Goal: Transaction & Acquisition: Book appointment/travel/reservation

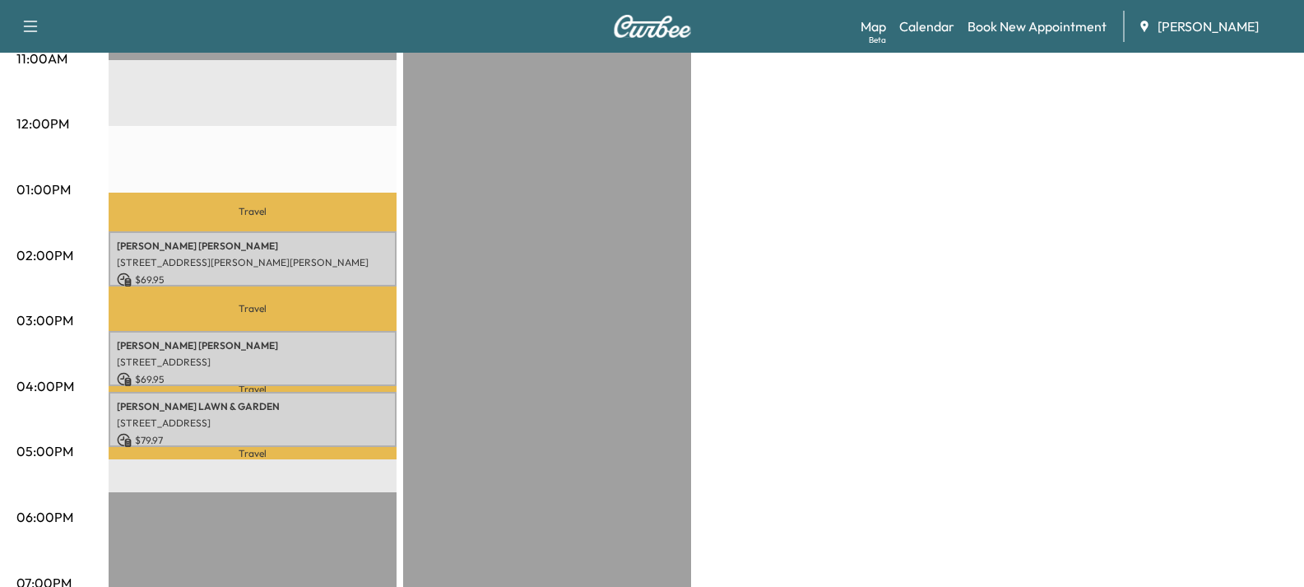
scroll to position [576, 0]
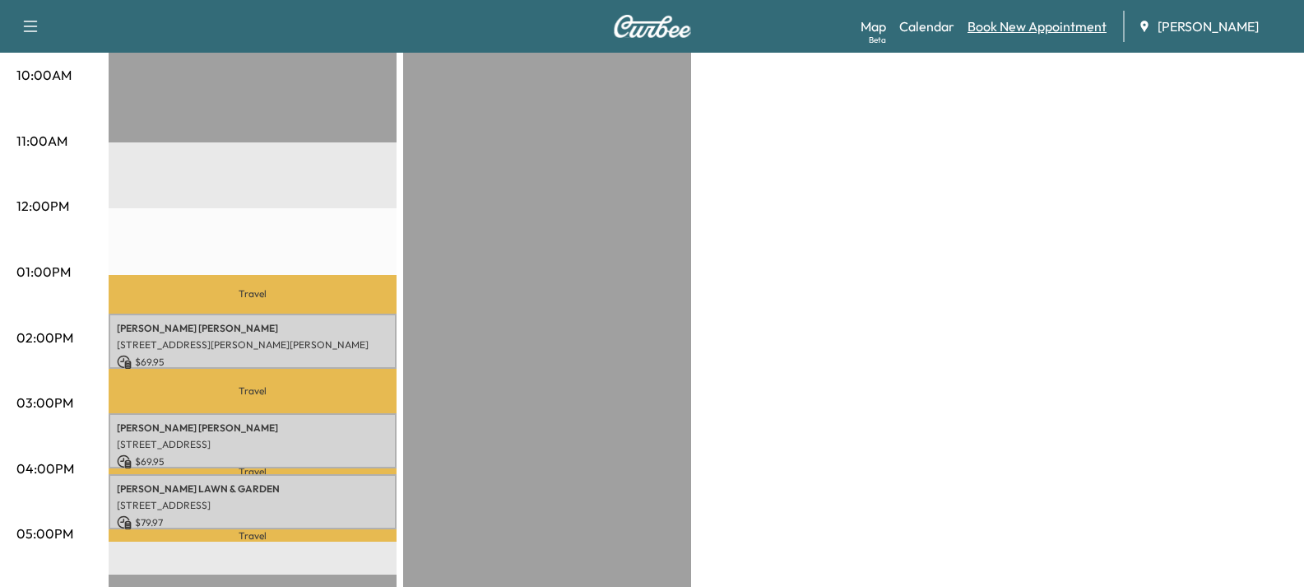
click at [1013, 35] on link "Book New Appointment" at bounding box center [1036, 26] width 139 height 20
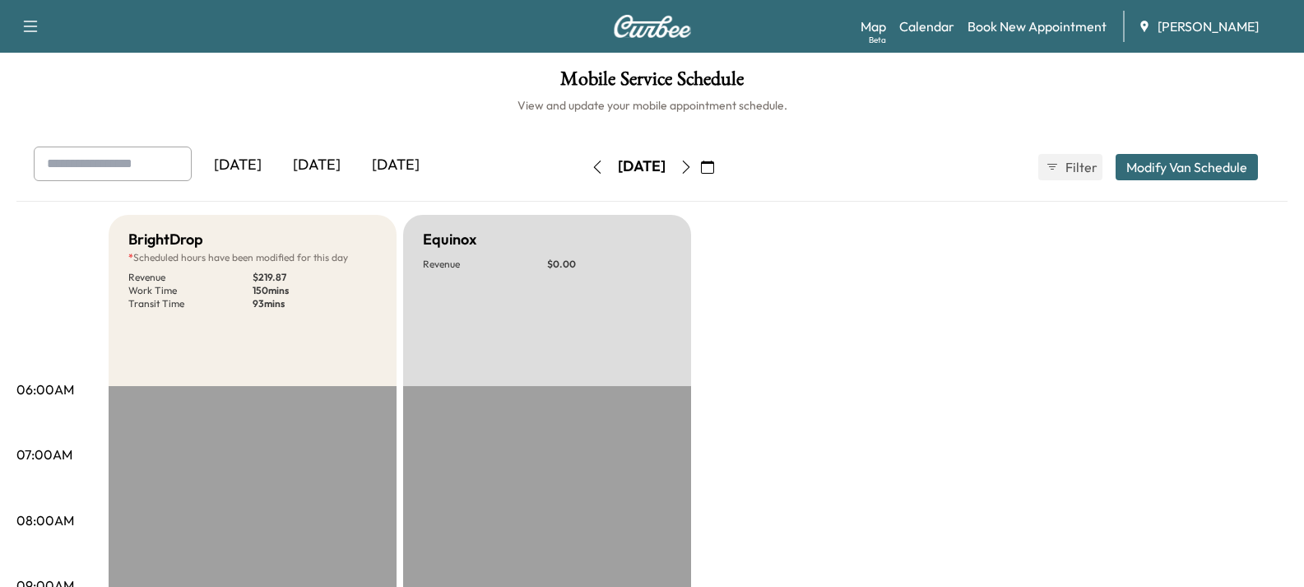
scroll to position [658, 0]
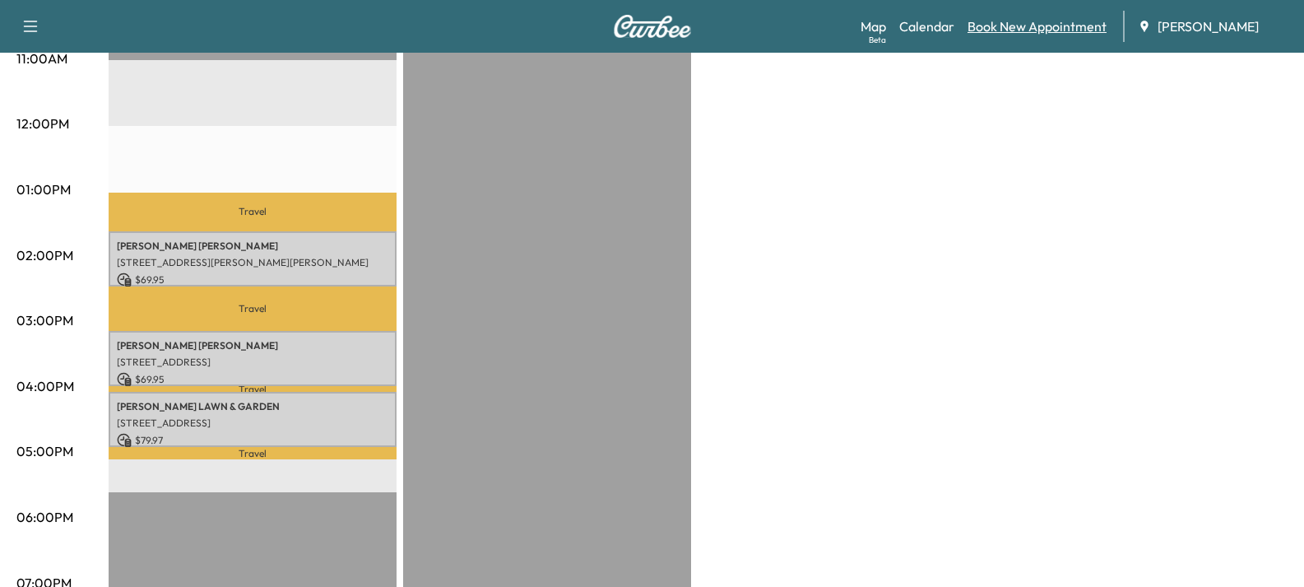
click at [1061, 21] on link "Book New Appointment" at bounding box center [1036, 26] width 139 height 20
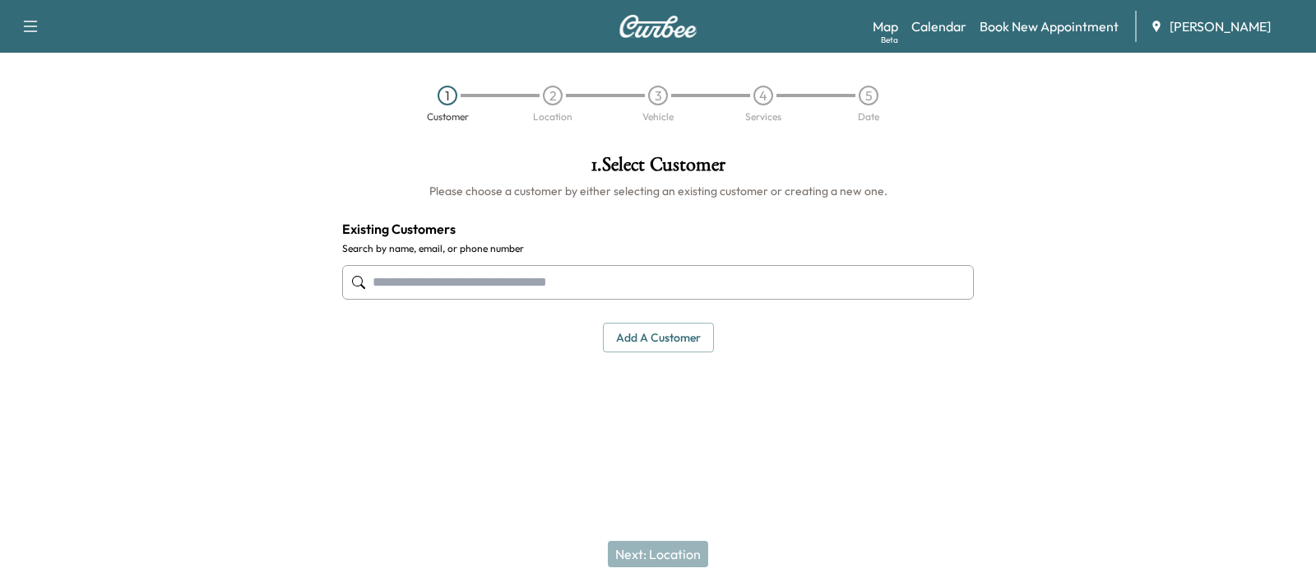
click at [439, 285] on input "text" at bounding box center [658, 282] width 632 height 35
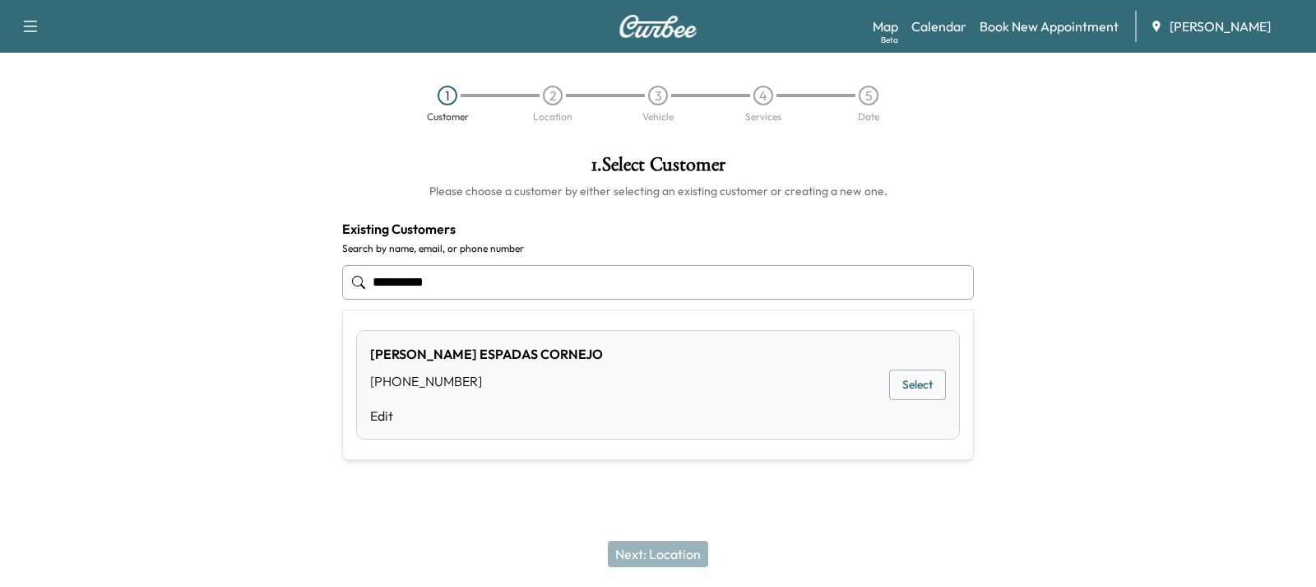
click at [931, 380] on button "Select" at bounding box center [917, 384] width 57 height 30
type input "**********"
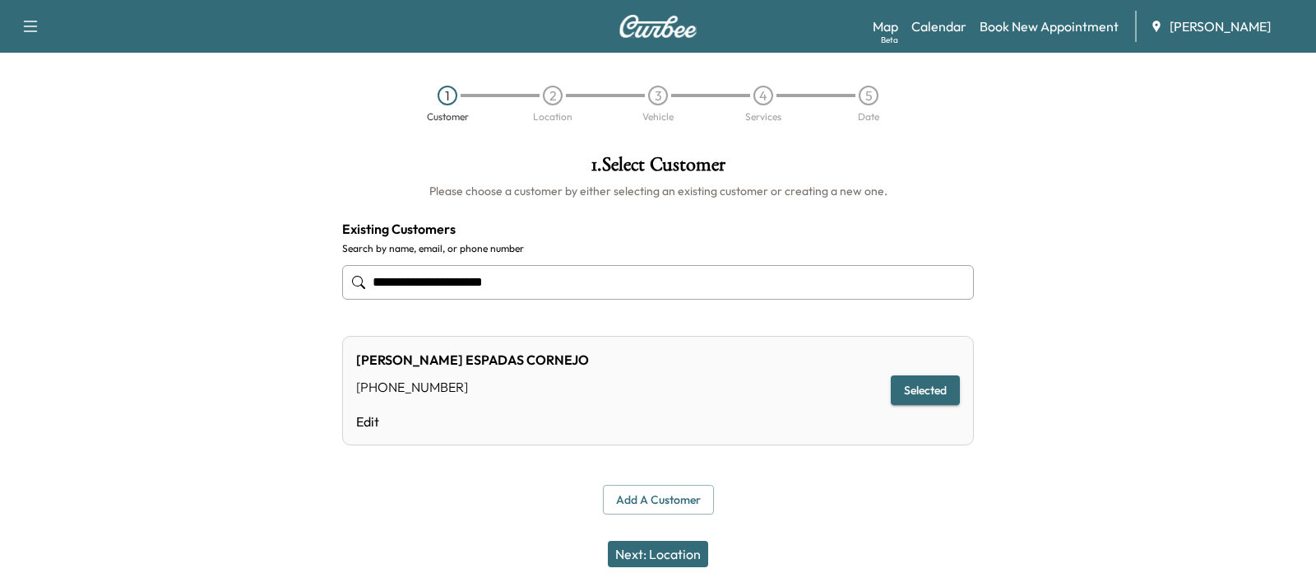
click at [657, 554] on button "Next: Location" at bounding box center [658, 553] width 100 height 26
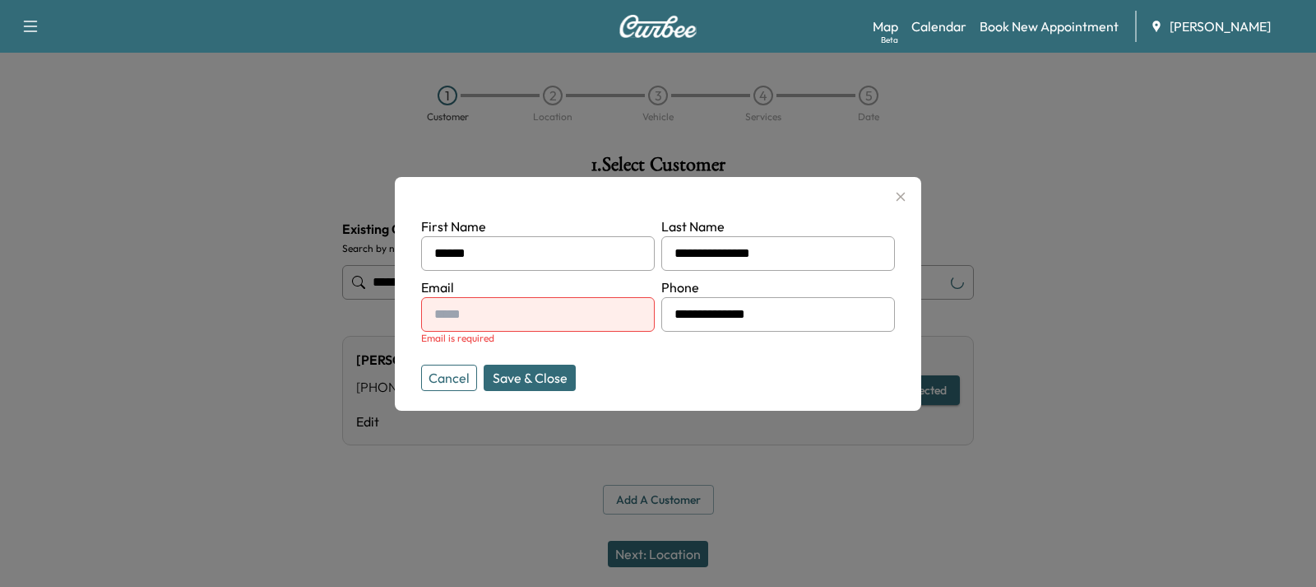
click at [511, 326] on input "text" at bounding box center [538, 314] width 234 height 35
type input "**********"
drag, startPoint x: 542, startPoint y: 376, endPoint x: 554, endPoint y: 383, distance: 14.4
click at [550, 387] on button "Save & Close" at bounding box center [530, 377] width 92 height 26
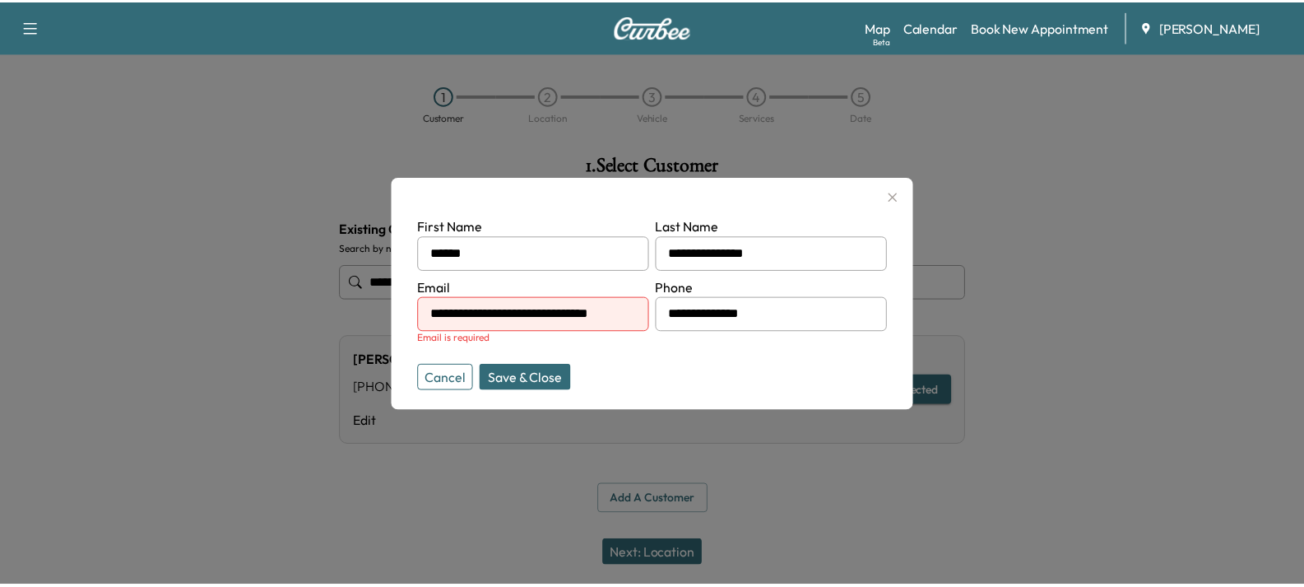
scroll to position [0, 0]
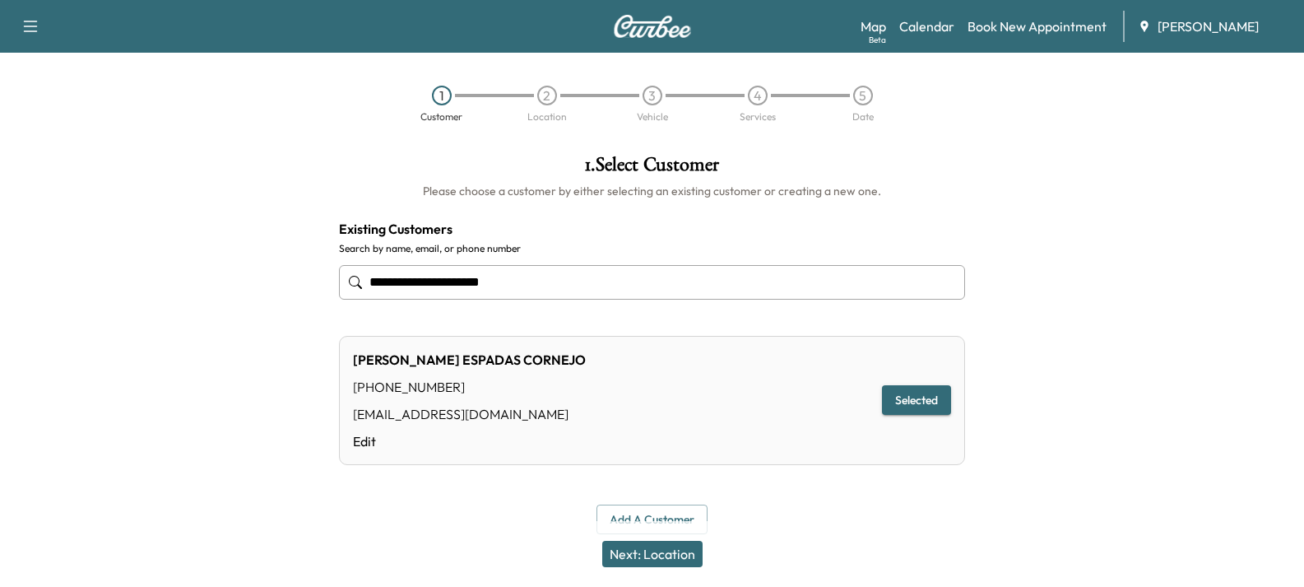
click at [674, 558] on button "Next: Location" at bounding box center [652, 553] width 100 height 26
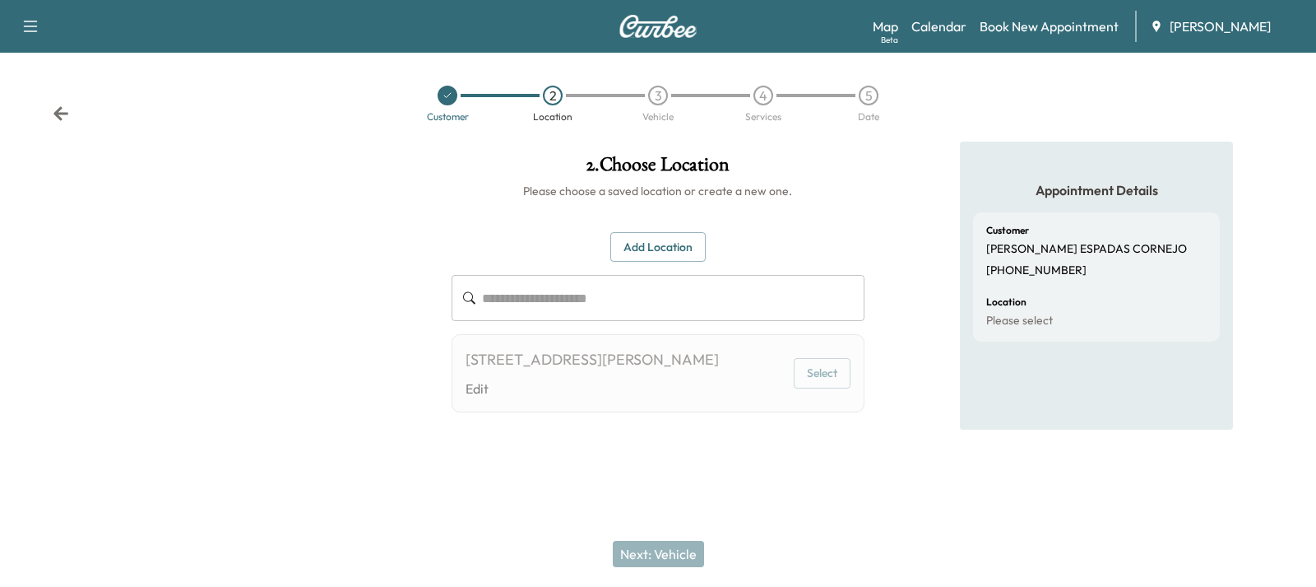
click at [651, 248] on button "Add Location" at bounding box center [657, 247] width 95 height 30
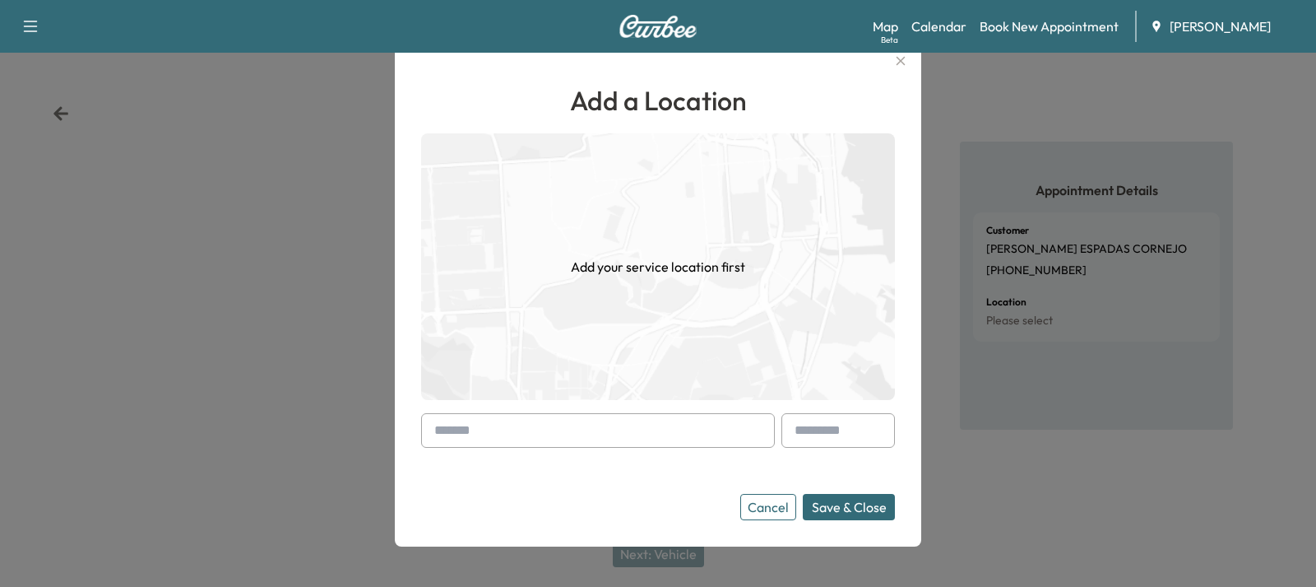
click at [513, 429] on input "text" at bounding box center [598, 430] width 354 height 35
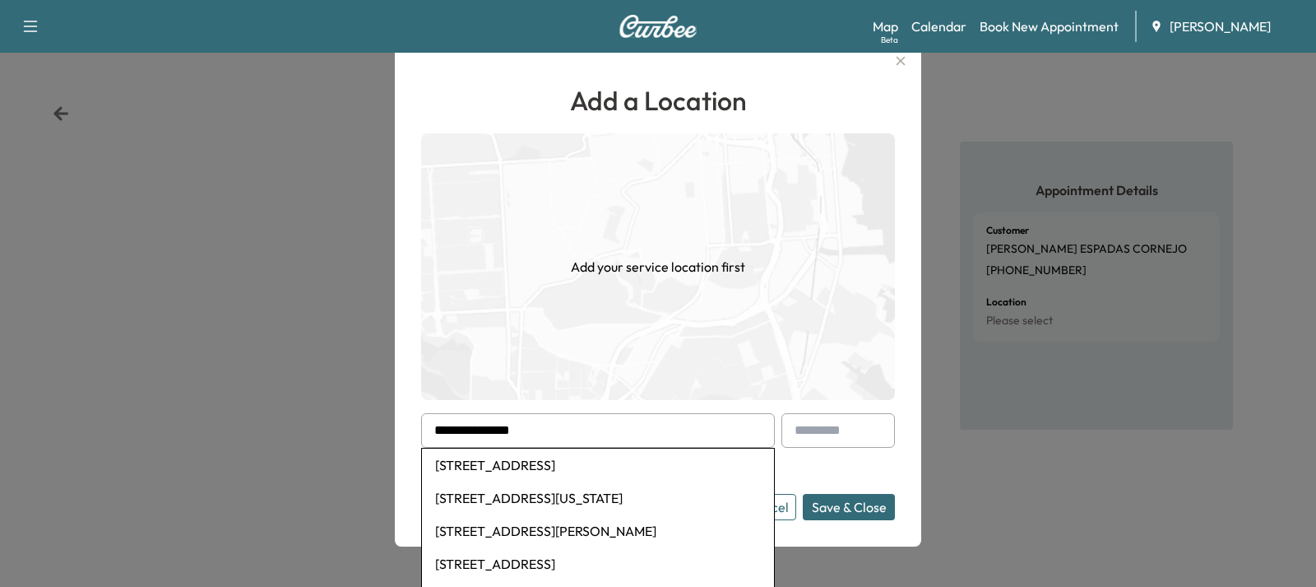
click at [549, 470] on li "[STREET_ADDRESS]" at bounding box center [598, 464] width 352 height 33
type input "**********"
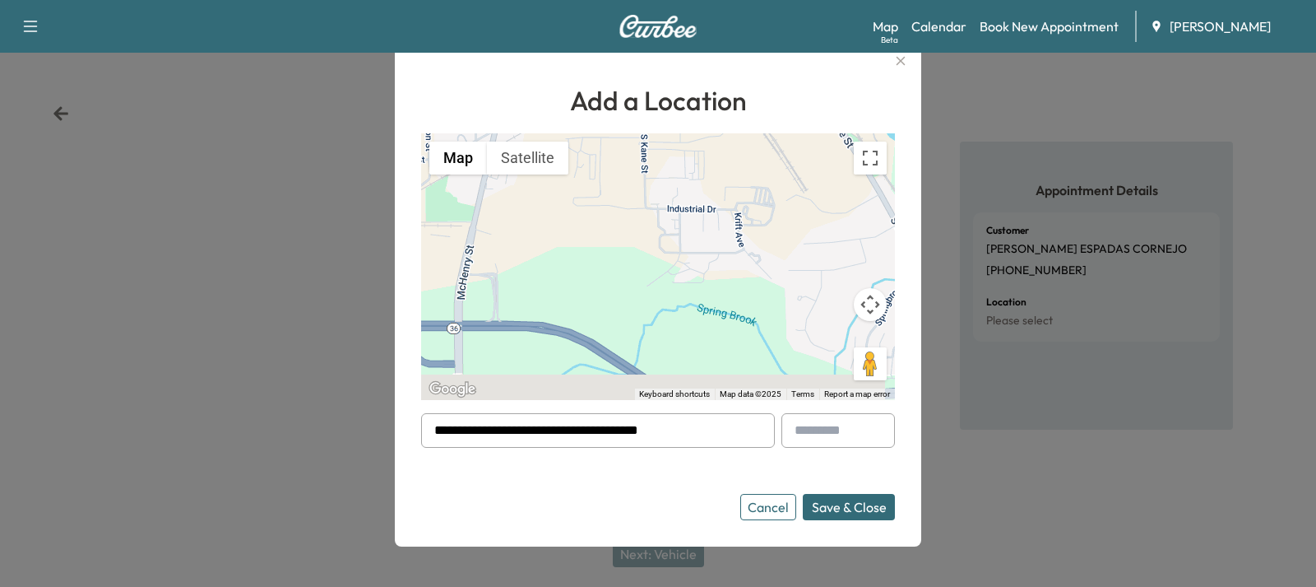
click at [847, 505] on button "Save & Close" at bounding box center [849, 507] width 92 height 26
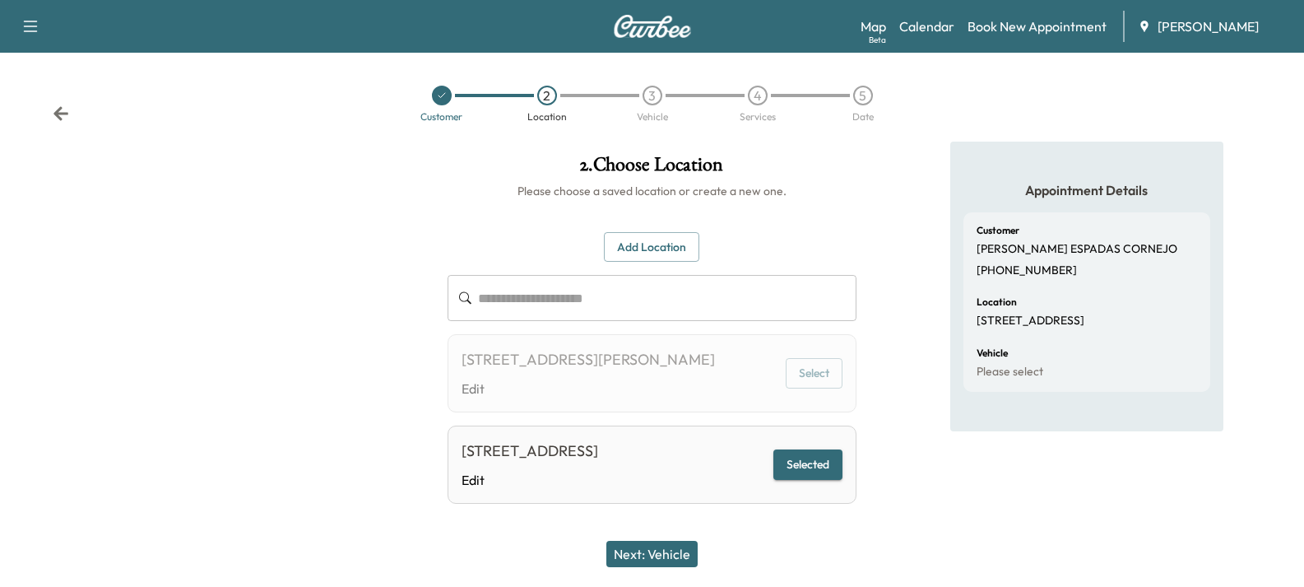
click at [816, 461] on button "Selected" at bounding box center [807, 464] width 69 height 30
click at [660, 551] on button "Next: Vehicle" at bounding box center [651, 553] width 91 height 26
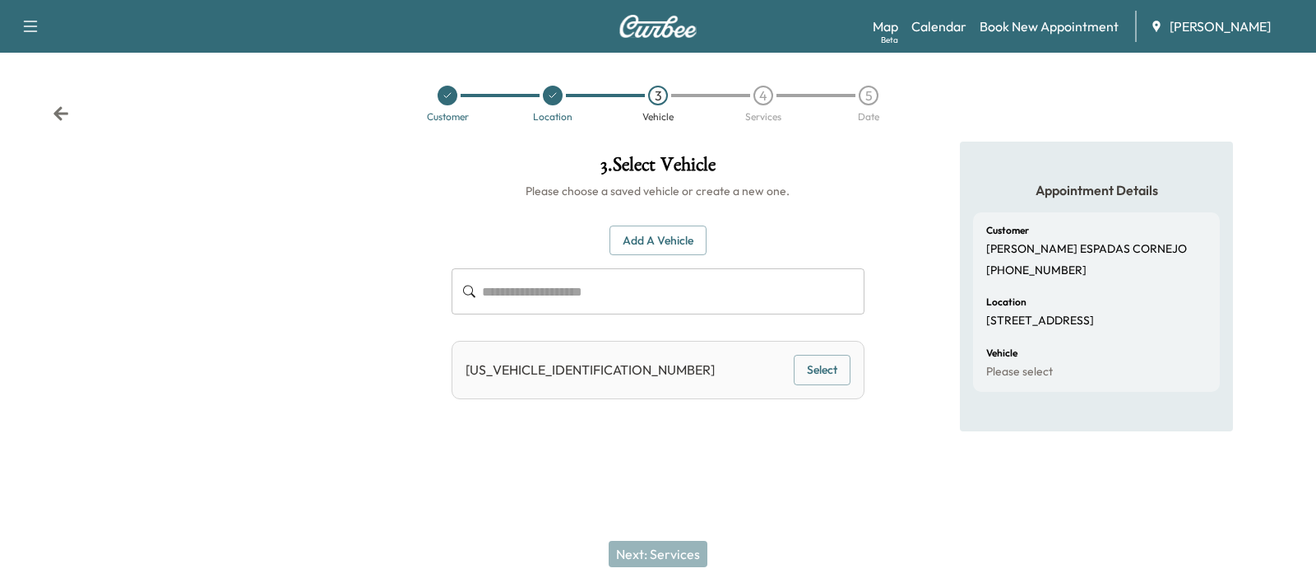
click at [815, 369] on button "Select" at bounding box center [822, 370] width 57 height 30
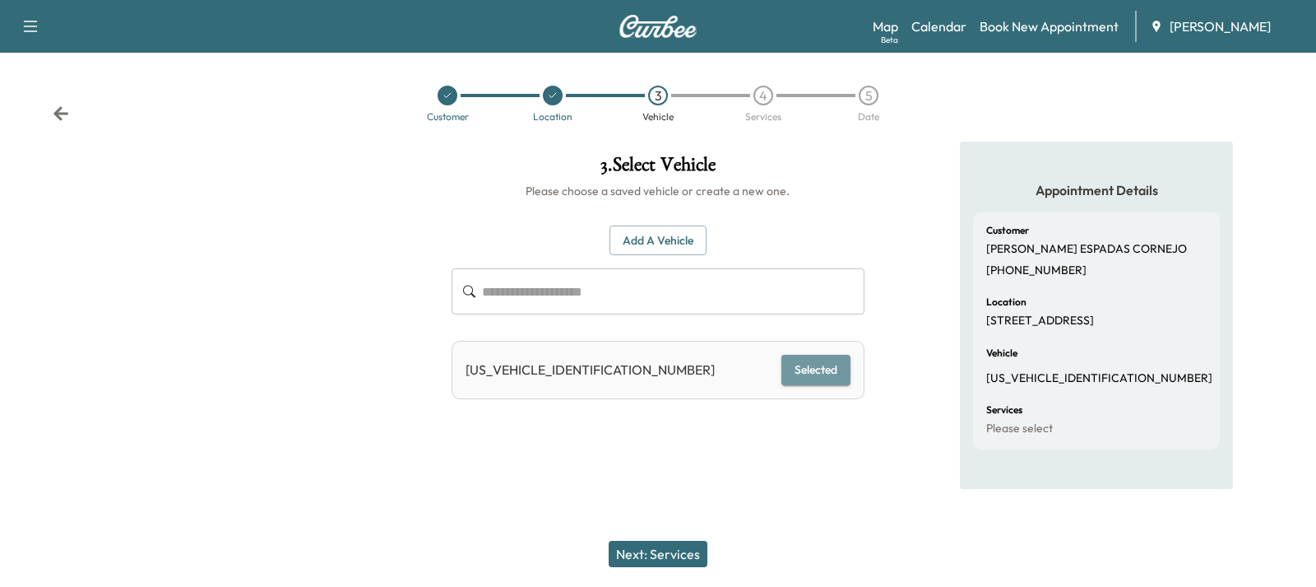
click at [798, 361] on button "Selected" at bounding box center [816, 370] width 69 height 30
click at [670, 562] on button "Next: Services" at bounding box center [658, 553] width 99 height 26
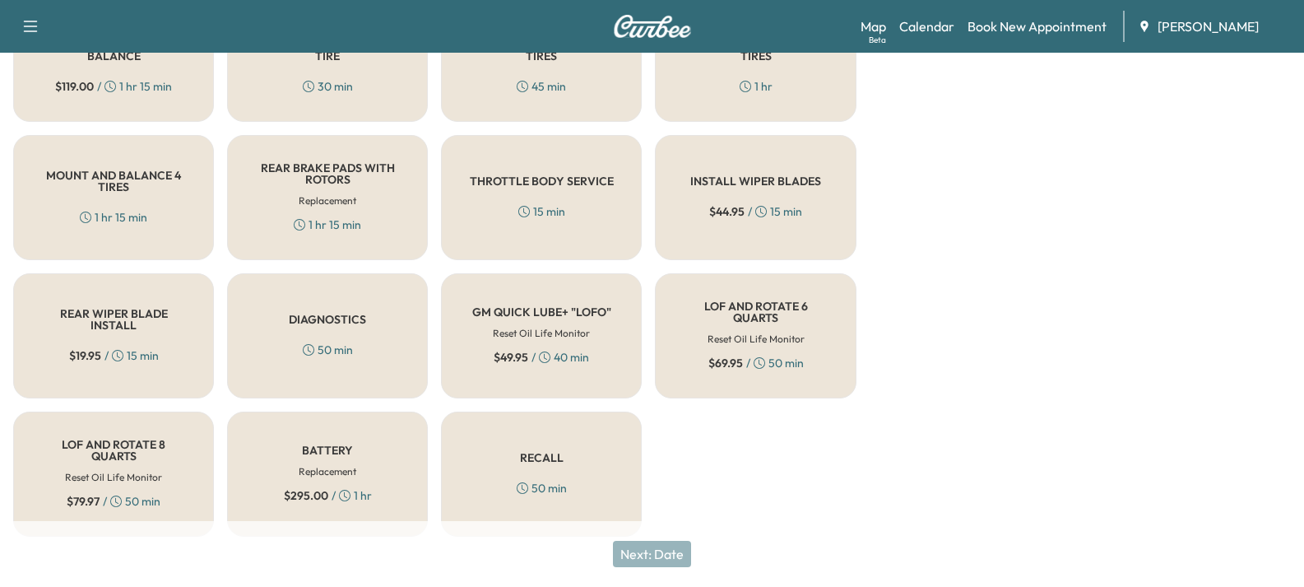
scroll to position [588, 0]
click at [118, 448] on div "LOF AND ROTATE 8 QUARTS Reset Oil Life Monitor $ 79.97 / 50 min" at bounding box center [113, 472] width 201 height 125
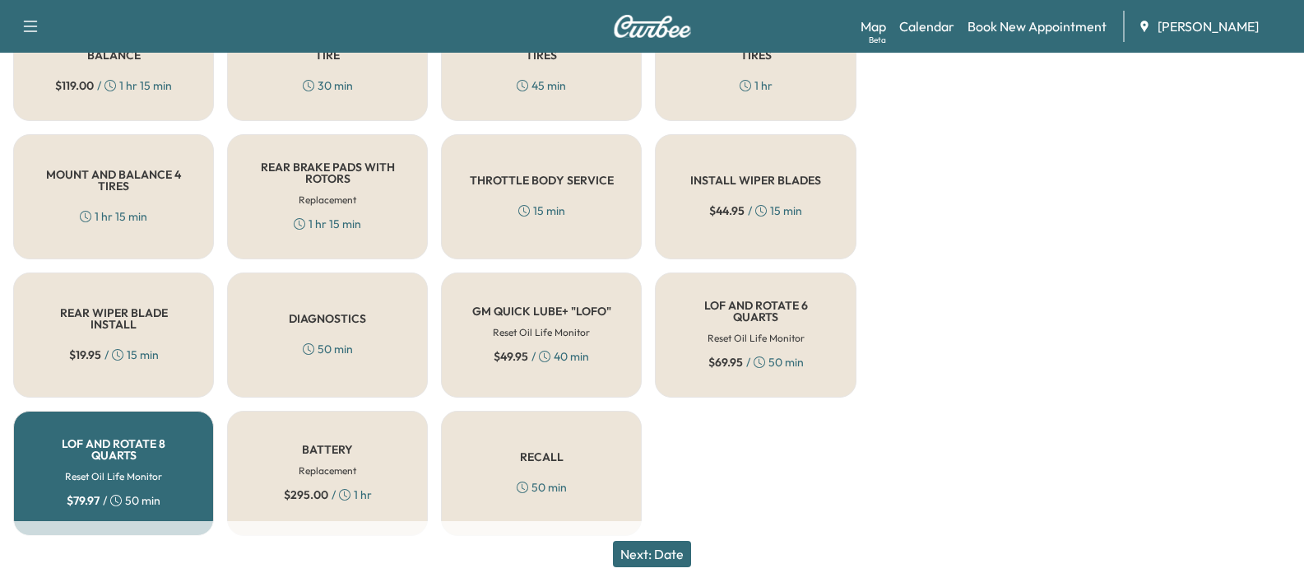
click at [662, 556] on button "Next: Date" at bounding box center [652, 553] width 78 height 26
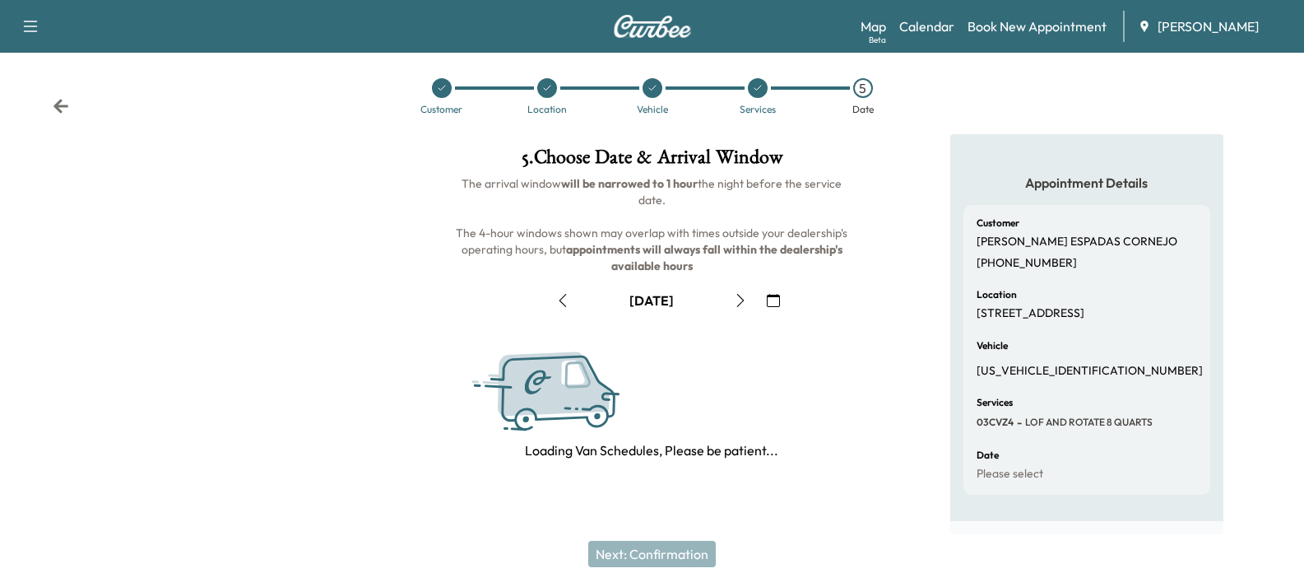
scroll to position [237, 0]
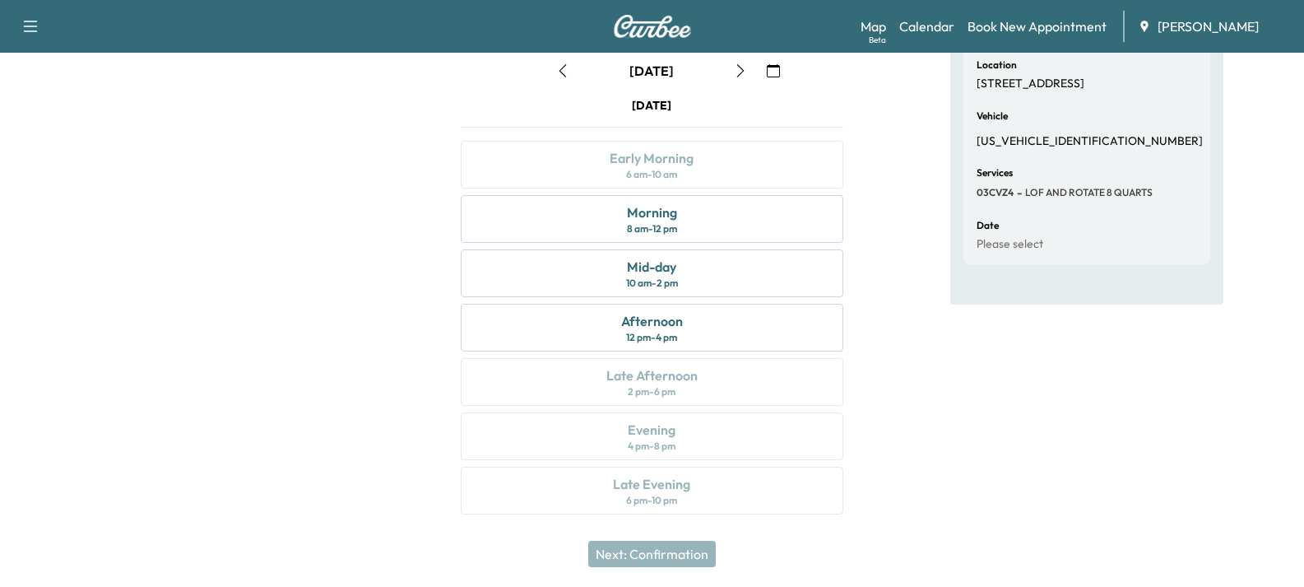
click at [735, 75] on icon "button" at bounding box center [740, 70] width 13 height 13
click at [559, 69] on icon "button" at bounding box center [562, 70] width 13 height 13
click at [738, 67] on icon "button" at bounding box center [740, 70] width 13 height 13
click at [739, 70] on icon "button" at bounding box center [740, 70] width 13 height 13
click at [673, 283] on div "10 am - 2 pm" at bounding box center [652, 282] width 52 height 13
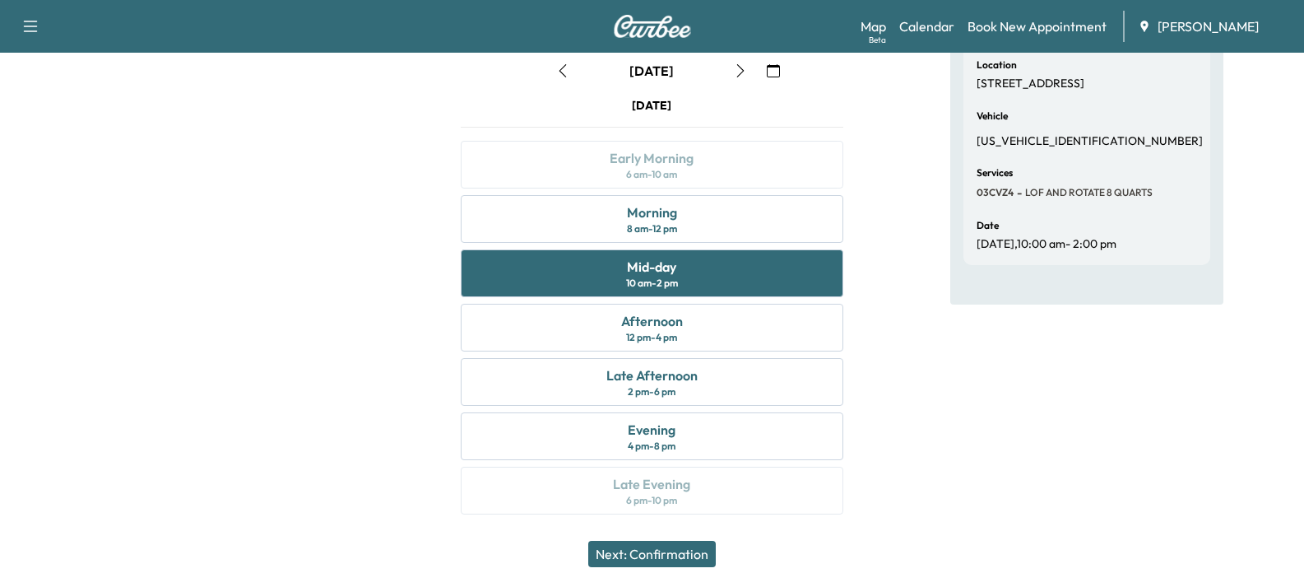
click at [669, 550] on button "Next: Confirmation" at bounding box center [652, 553] width 128 height 26
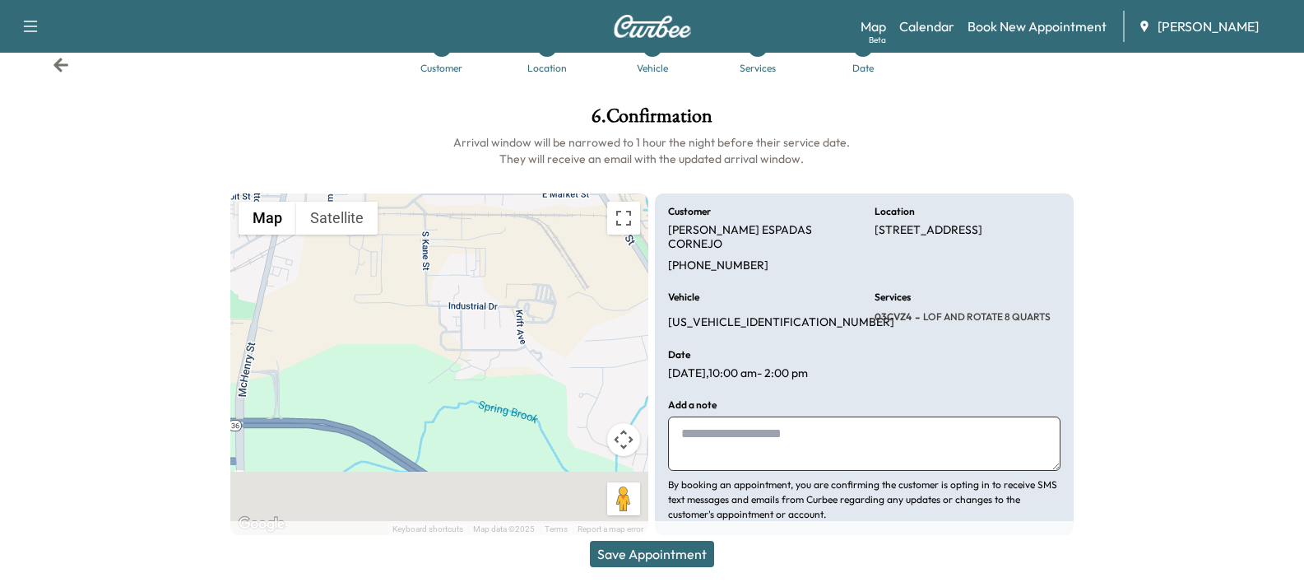
drag, startPoint x: 731, startPoint y: 424, endPoint x: 721, endPoint y: 406, distance: 19.9
click at [730, 423] on textarea at bounding box center [864, 443] width 392 height 54
type textarea "*"
paste textarea "**********"
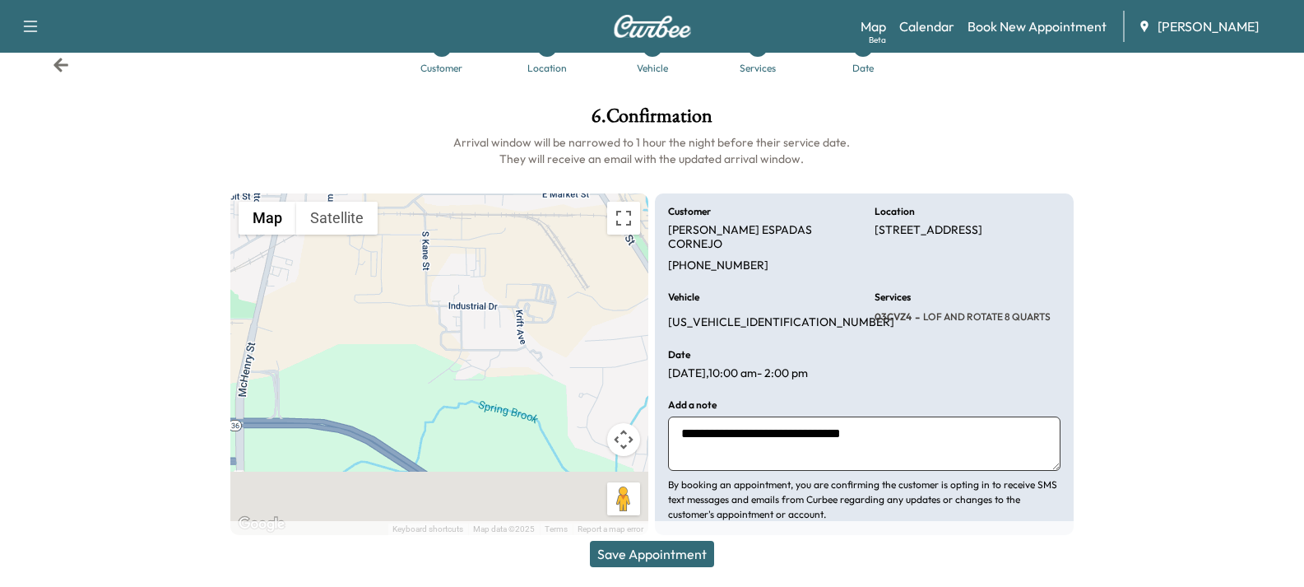
type textarea "**********"
click at [664, 554] on button "Save Appointment" at bounding box center [652, 553] width 124 height 26
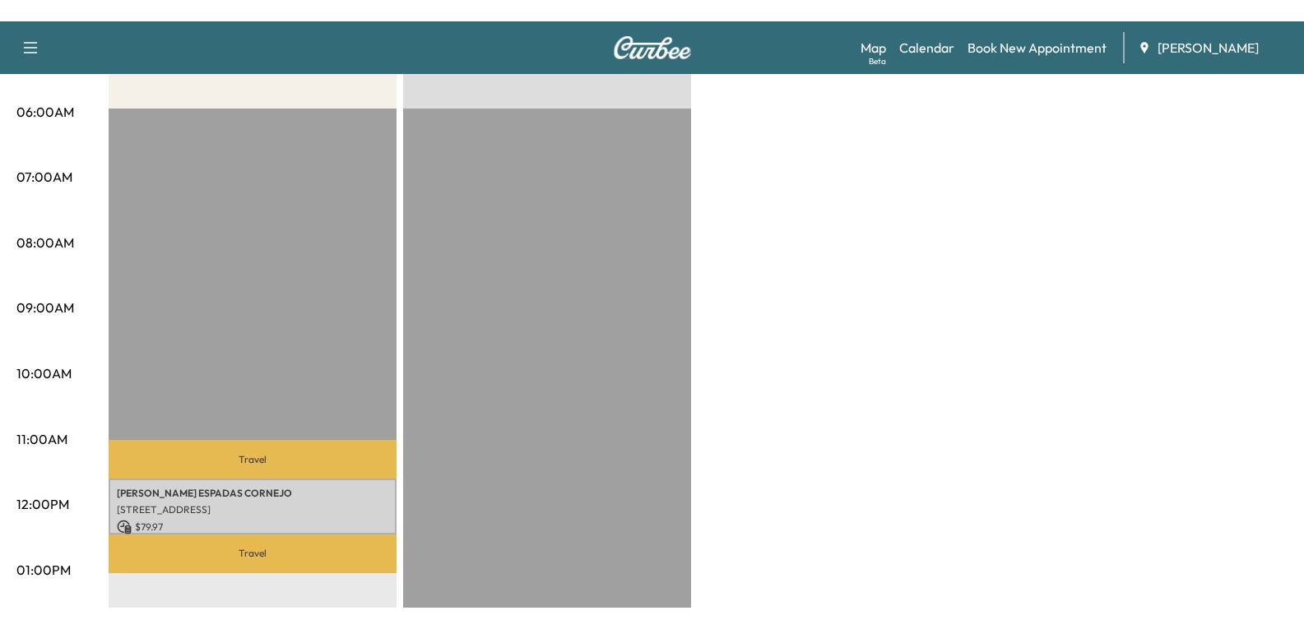
scroll to position [329, 0]
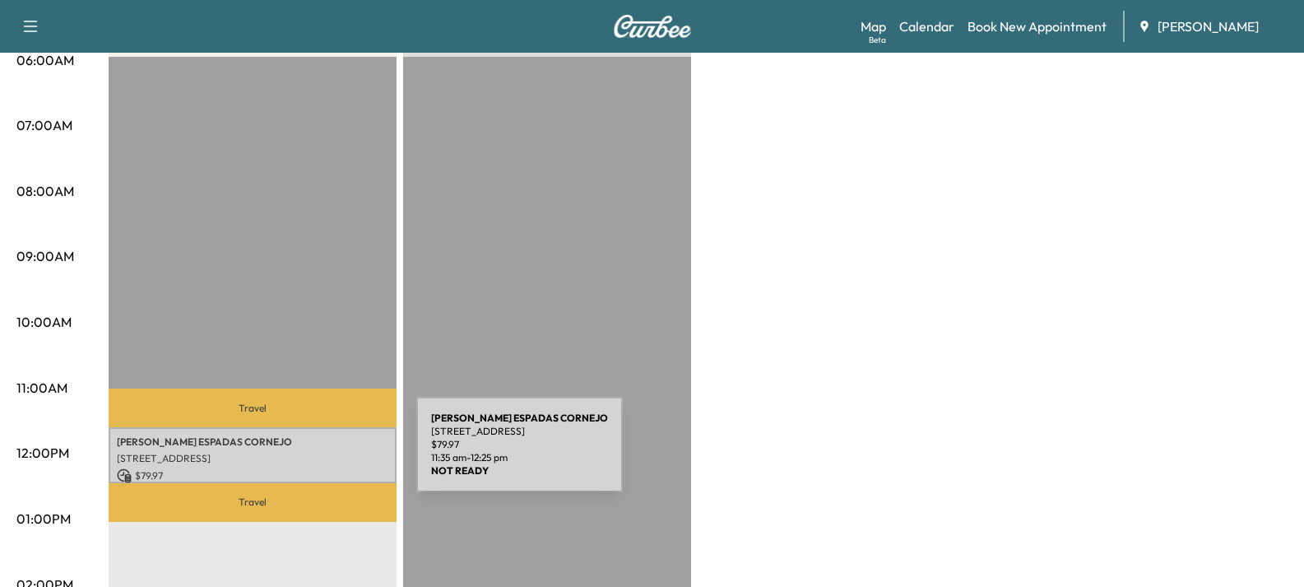
click at [293, 454] on p "[STREET_ADDRESS]" at bounding box center [252, 458] width 271 height 13
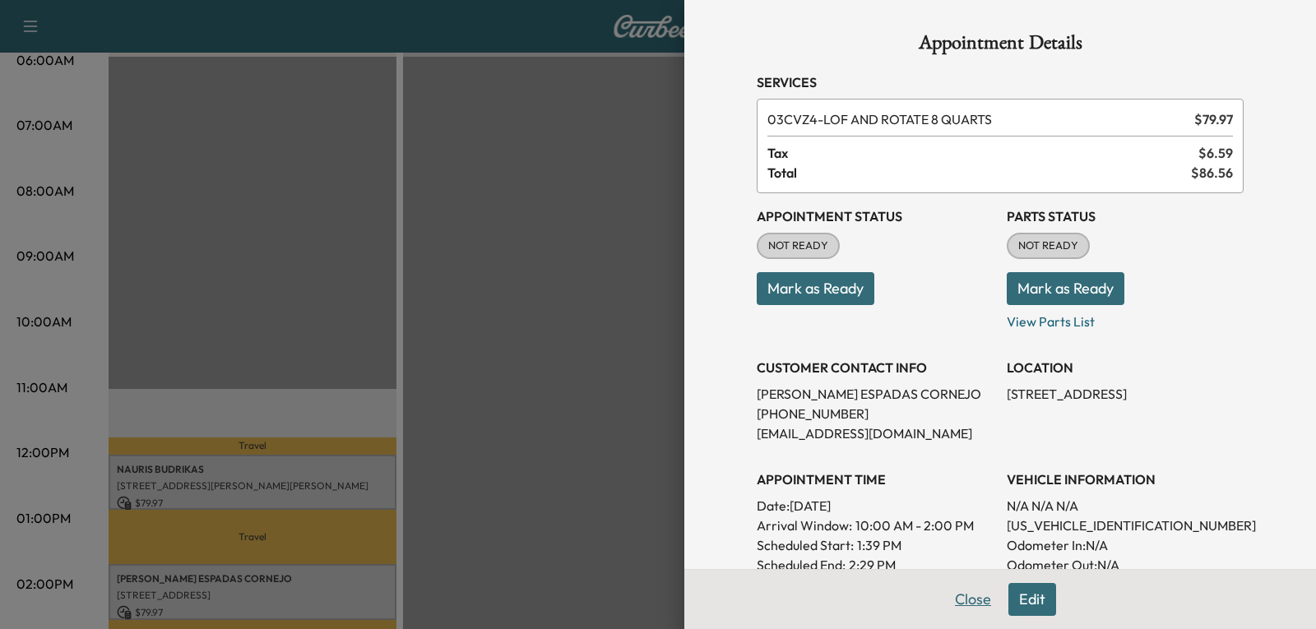
click at [967, 586] on button "Close" at bounding box center [973, 599] width 58 height 33
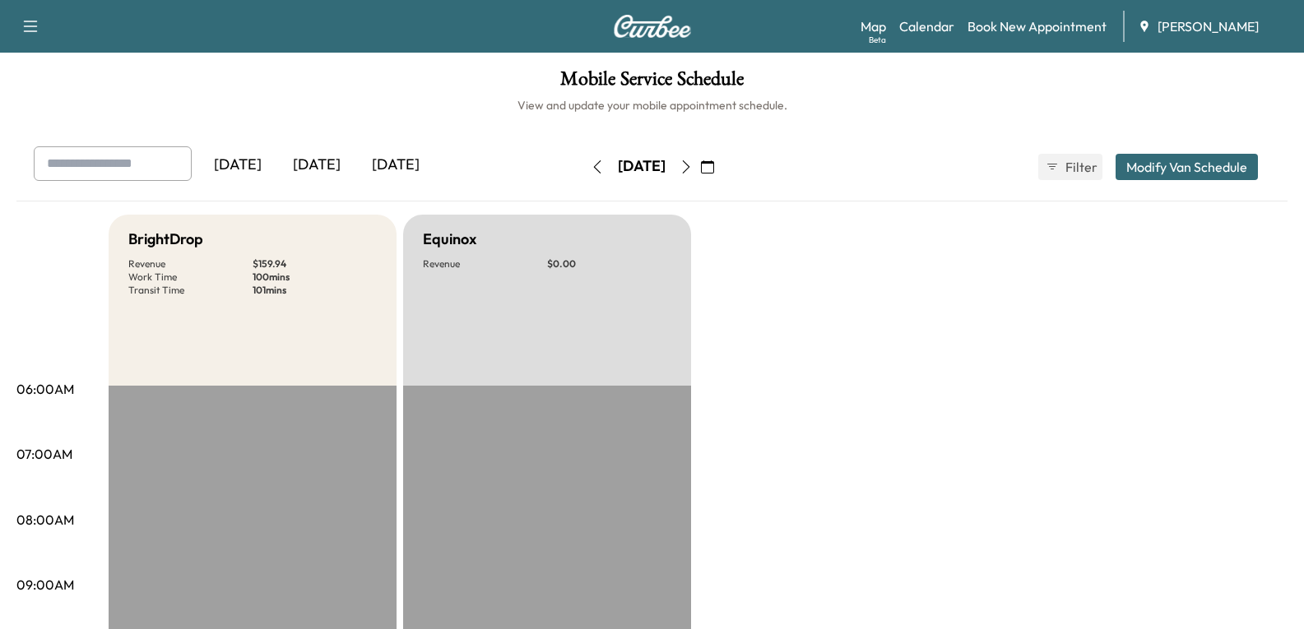
click at [404, 165] on div "[DATE]" at bounding box center [395, 165] width 79 height 38
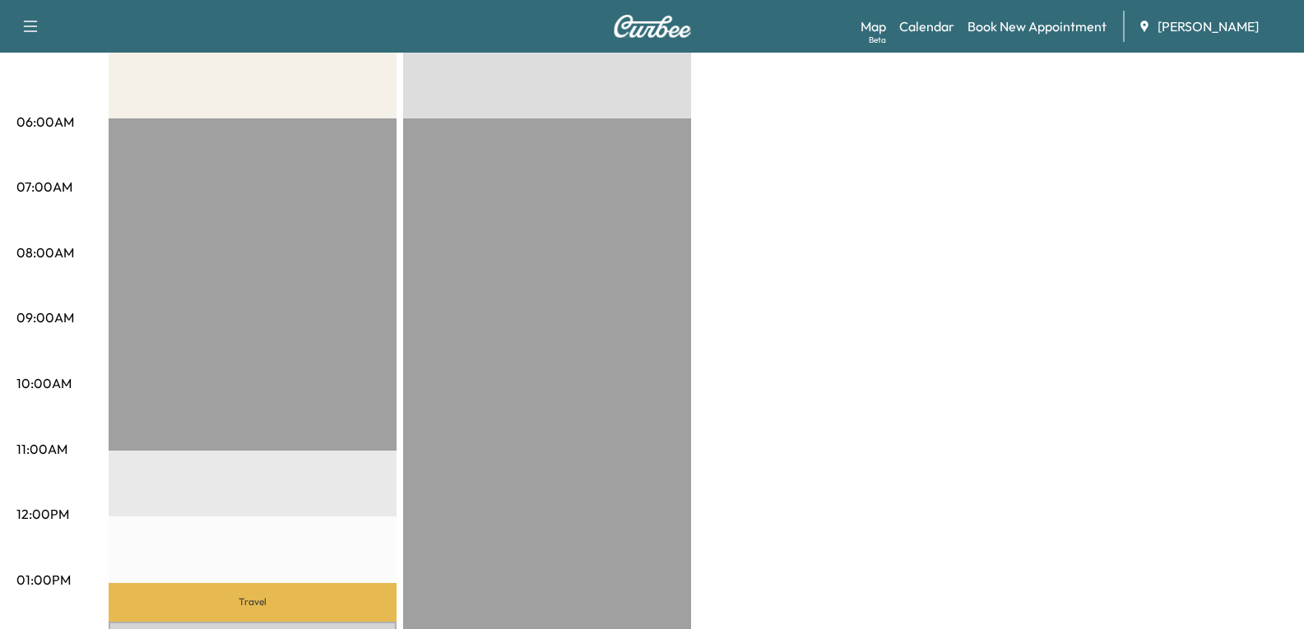
scroll to position [411, 0]
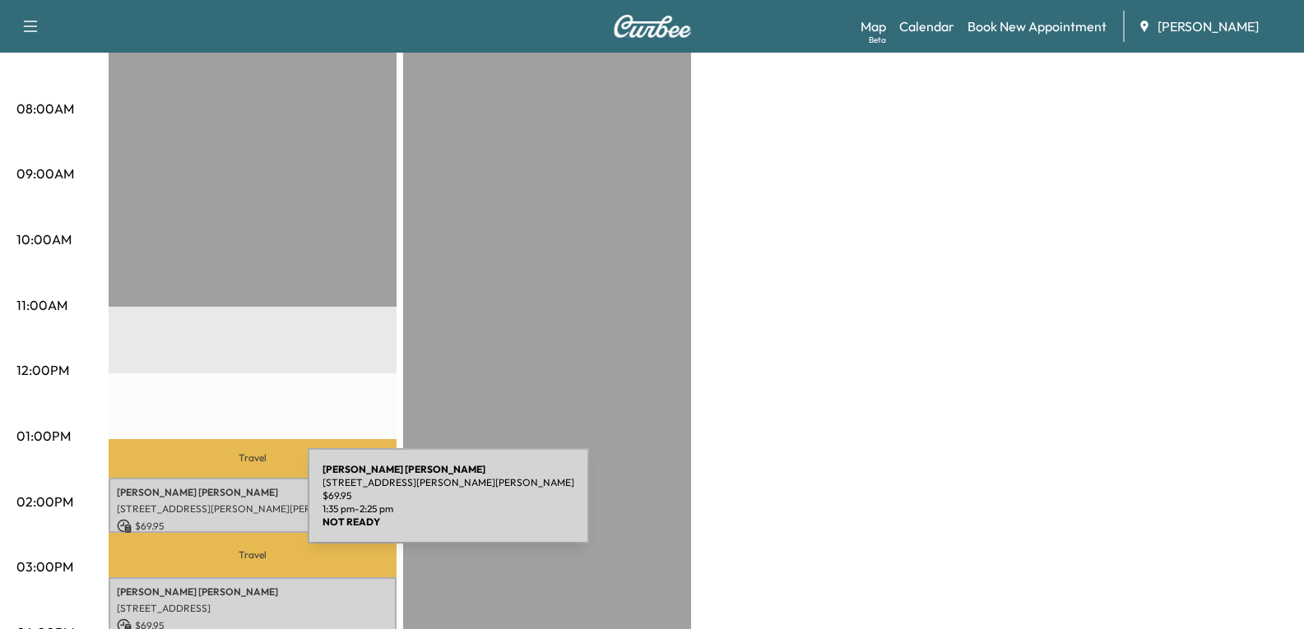
click at [184, 506] on p "[STREET_ADDRESS][PERSON_NAME][PERSON_NAME]" at bounding box center [252, 509] width 271 height 13
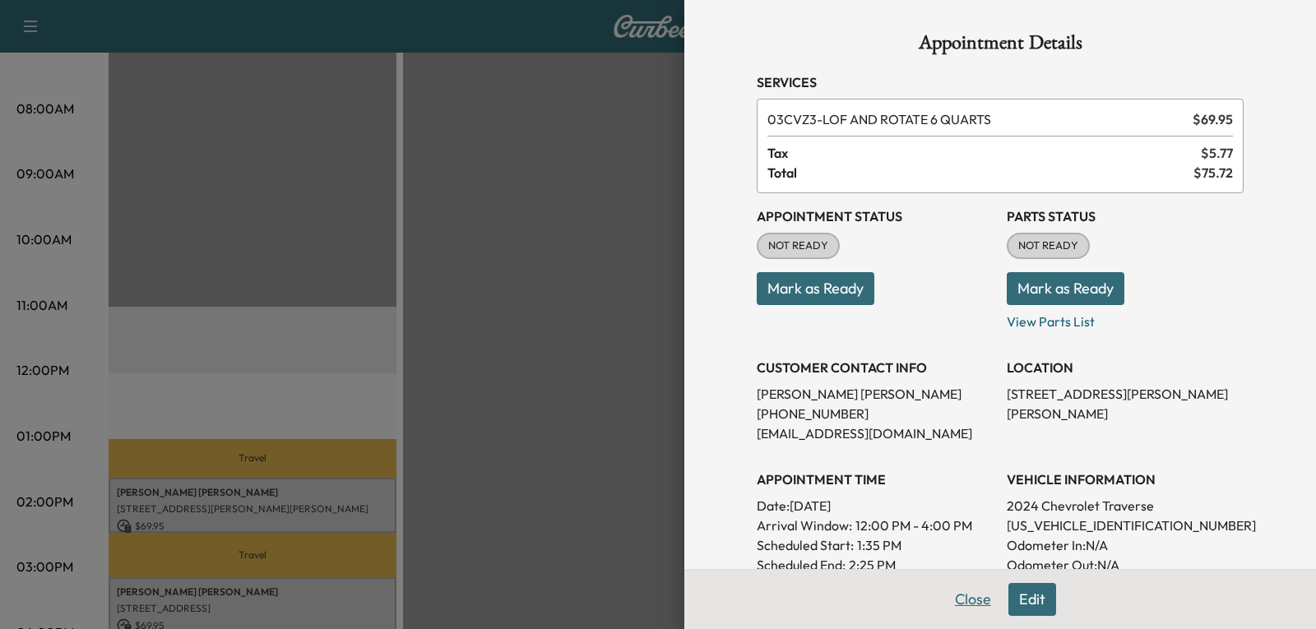
click at [958, 586] on button "Close" at bounding box center [973, 599] width 58 height 33
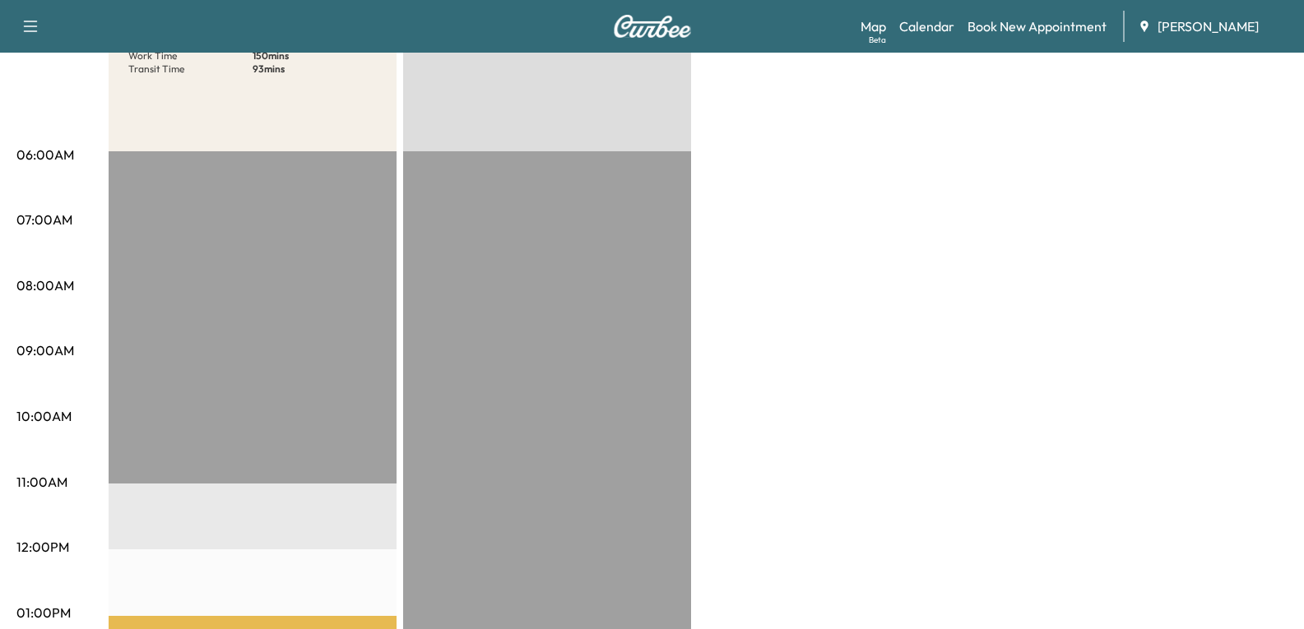
scroll to position [0, 0]
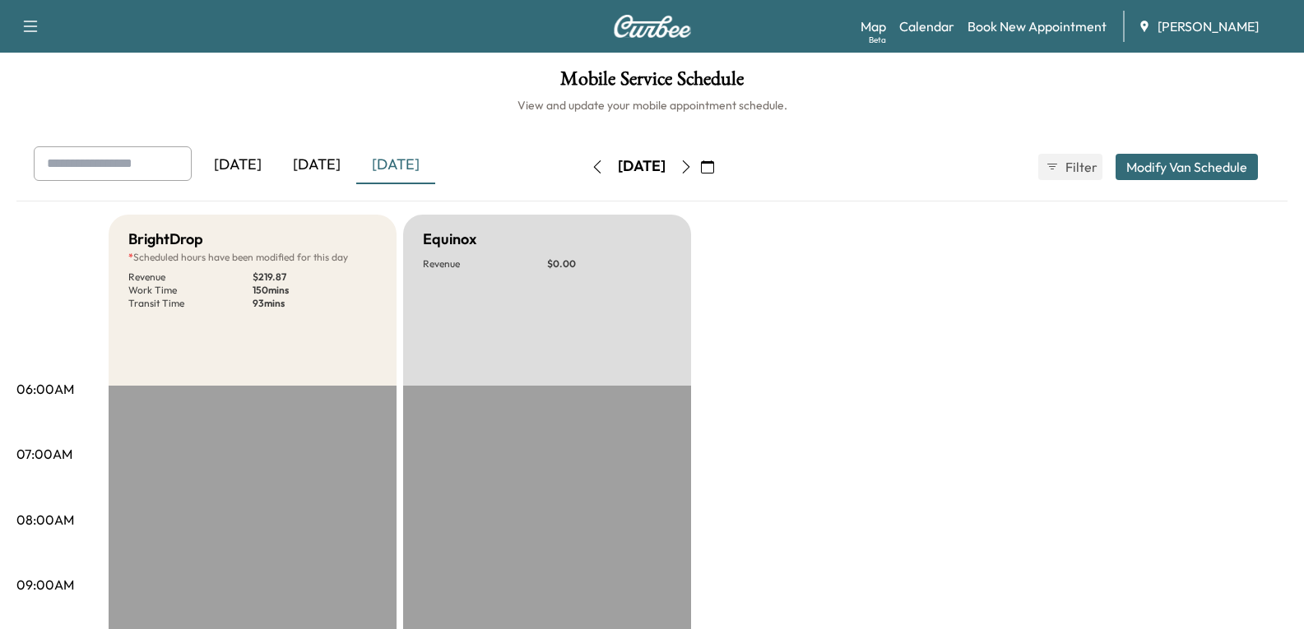
click at [714, 164] on icon "button" at bounding box center [707, 166] width 13 height 13
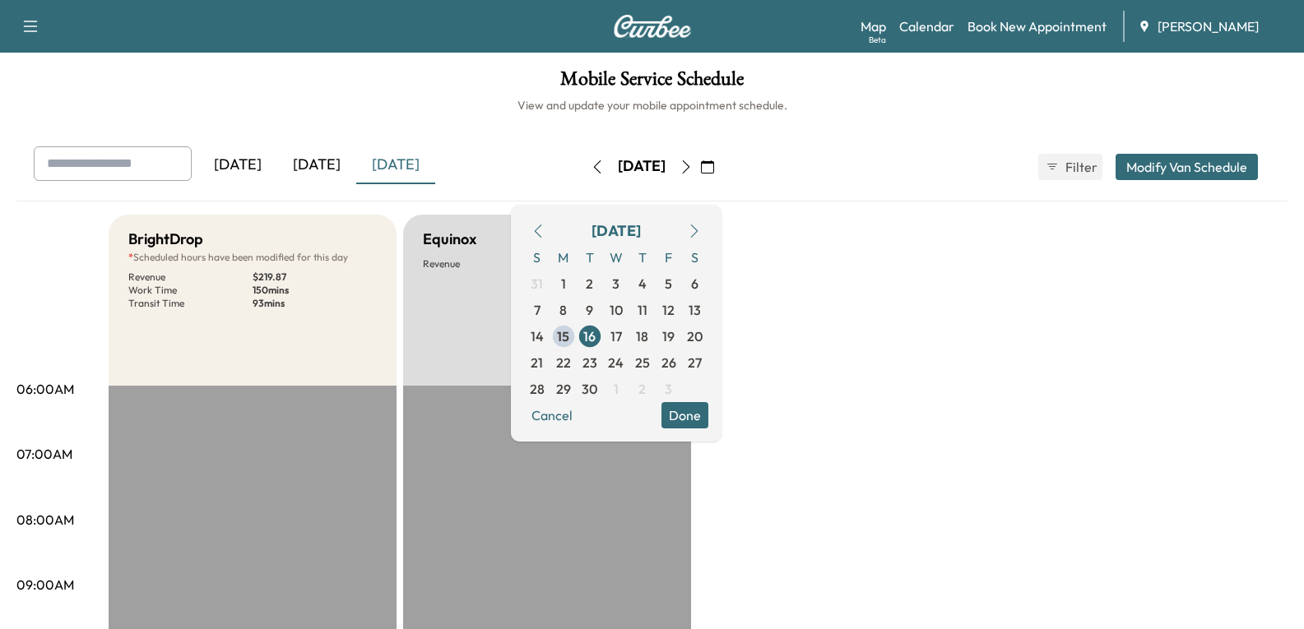
click at [545, 230] on icon "button" at bounding box center [537, 231] width 13 height 13
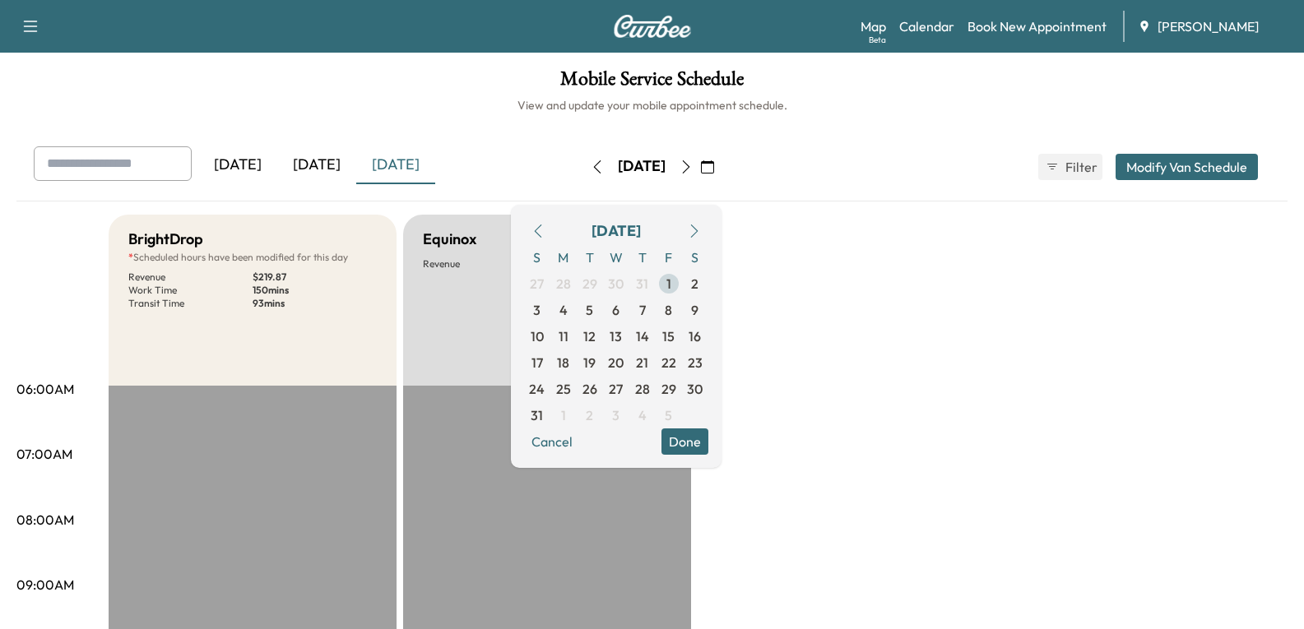
click at [671, 281] on span "1" at bounding box center [668, 284] width 5 height 20
click at [577, 313] on span "4" at bounding box center [563, 310] width 26 height 26
click at [593, 308] on span "5" at bounding box center [589, 310] width 7 height 20
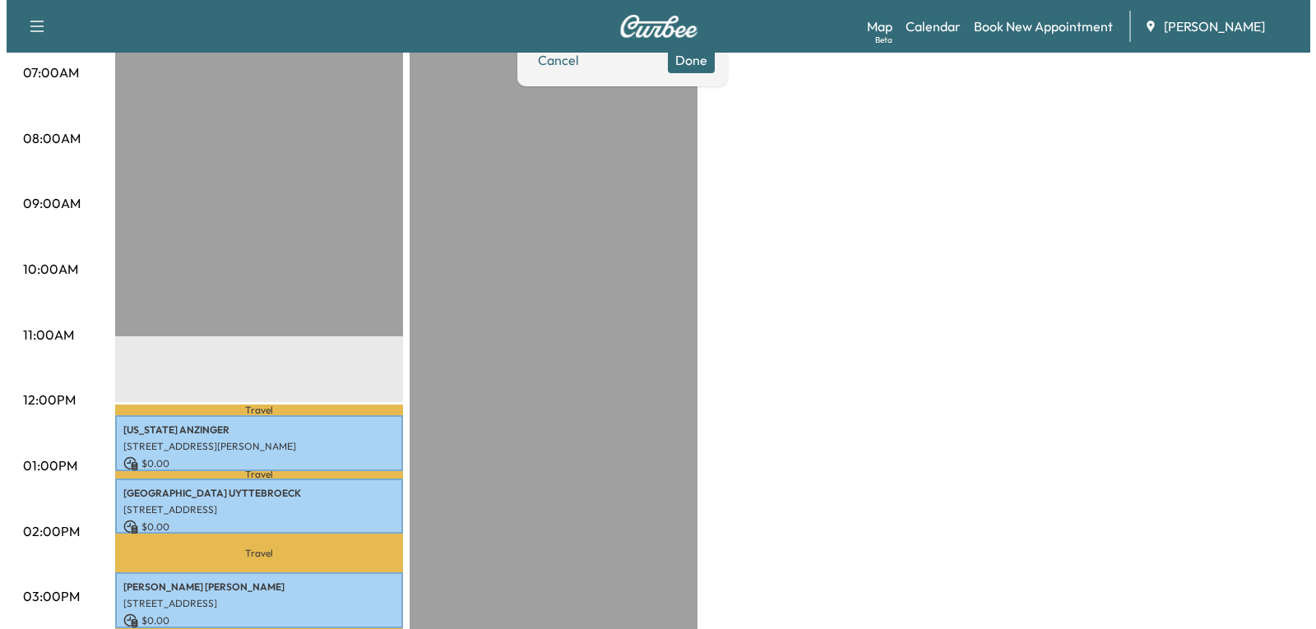
scroll to position [411, 0]
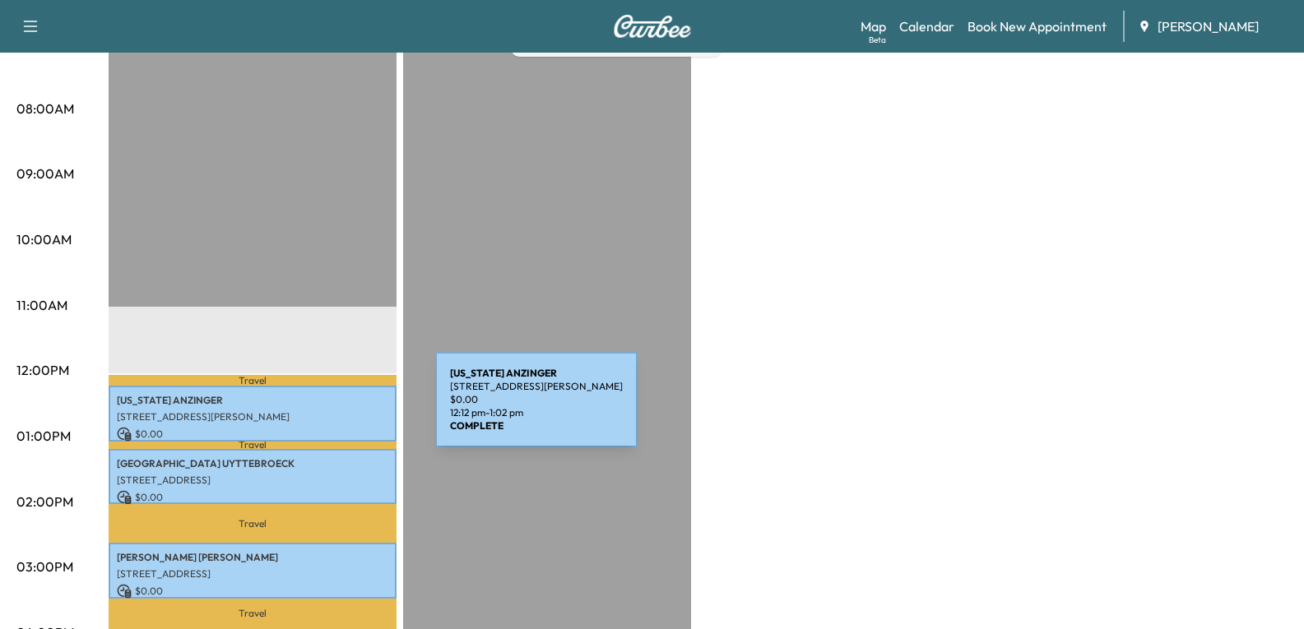
click at [312, 410] on p "[STREET_ADDRESS][PERSON_NAME]" at bounding box center [252, 416] width 271 height 13
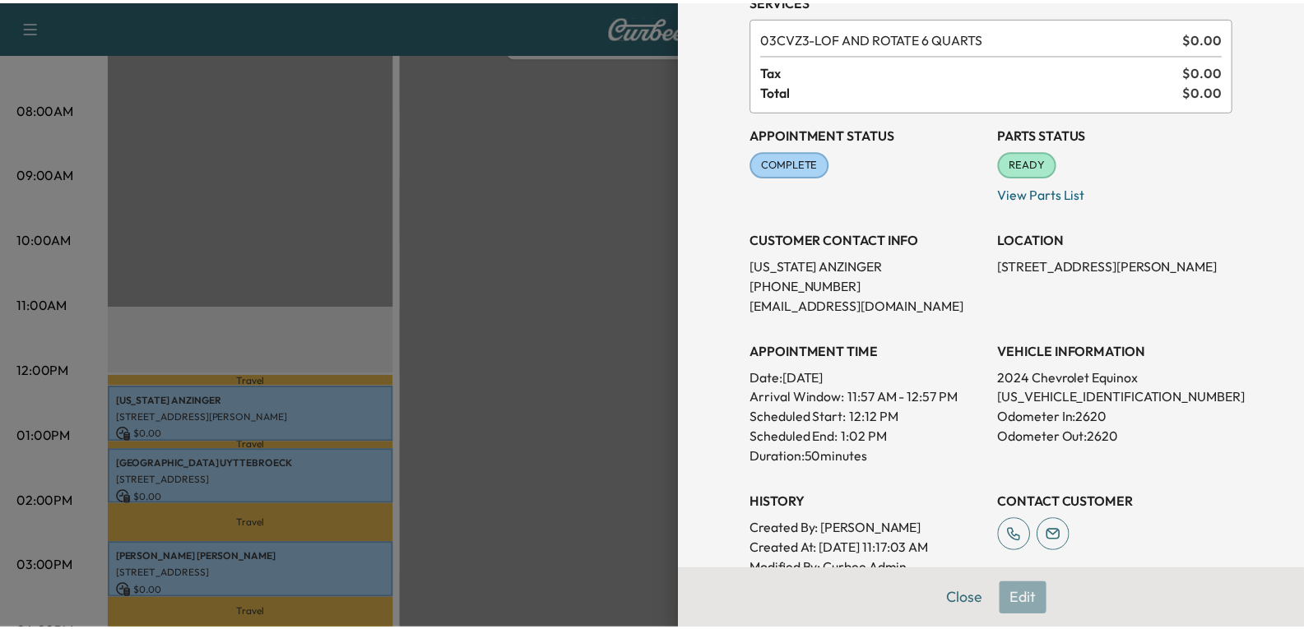
scroll to position [0, 0]
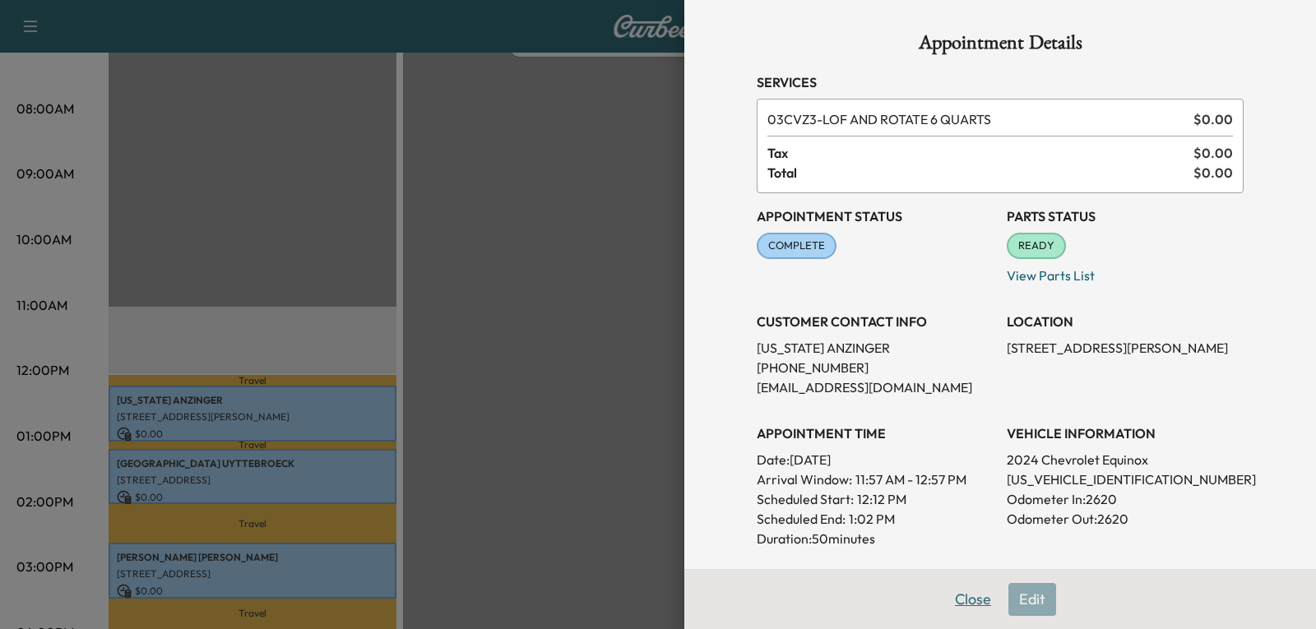
click at [963, 586] on button "Close" at bounding box center [973, 599] width 58 height 33
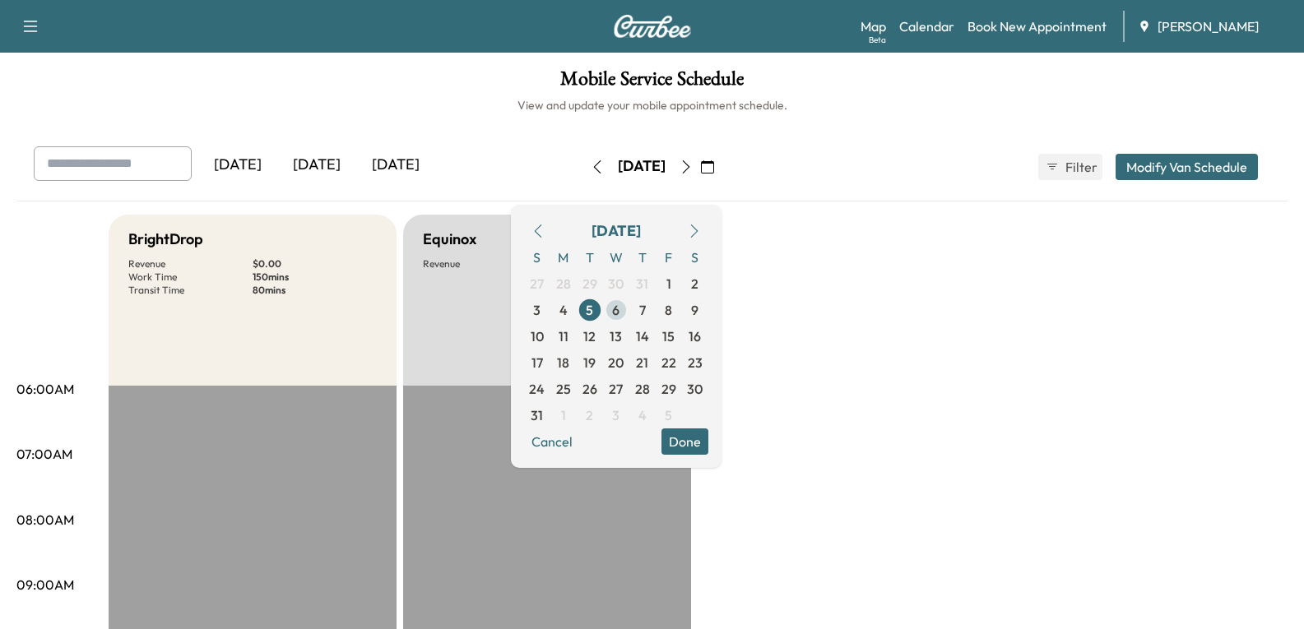
click at [619, 314] on span "6" at bounding box center [615, 310] width 7 height 20
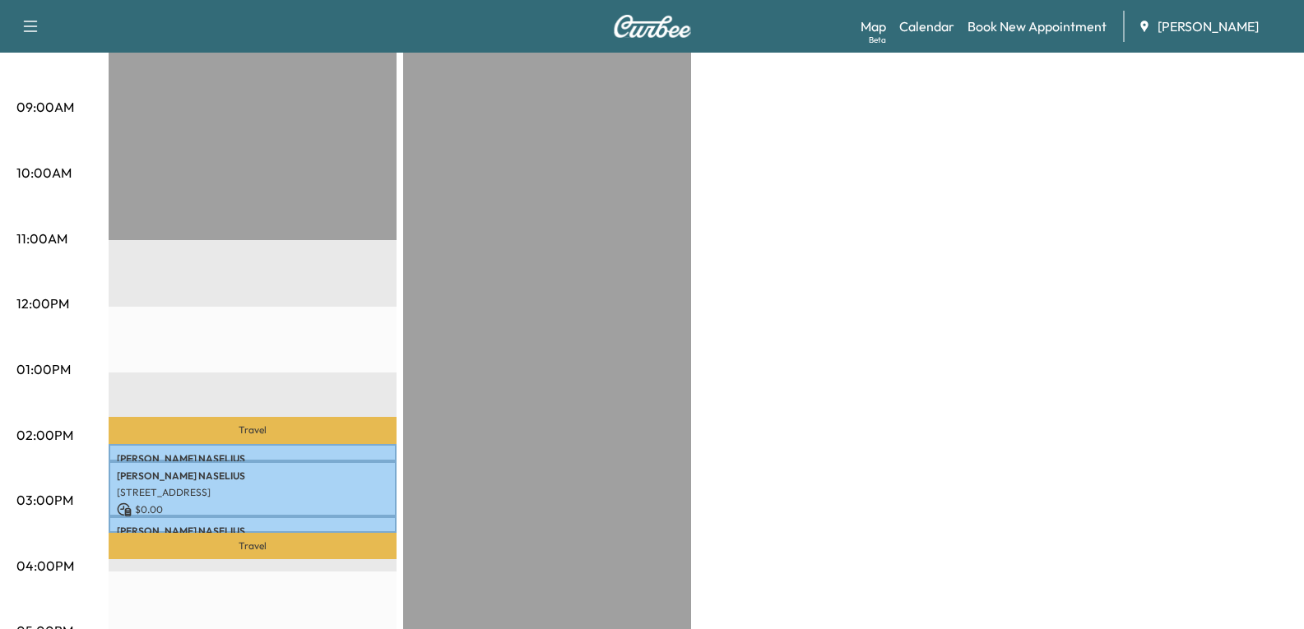
scroll to position [494, 0]
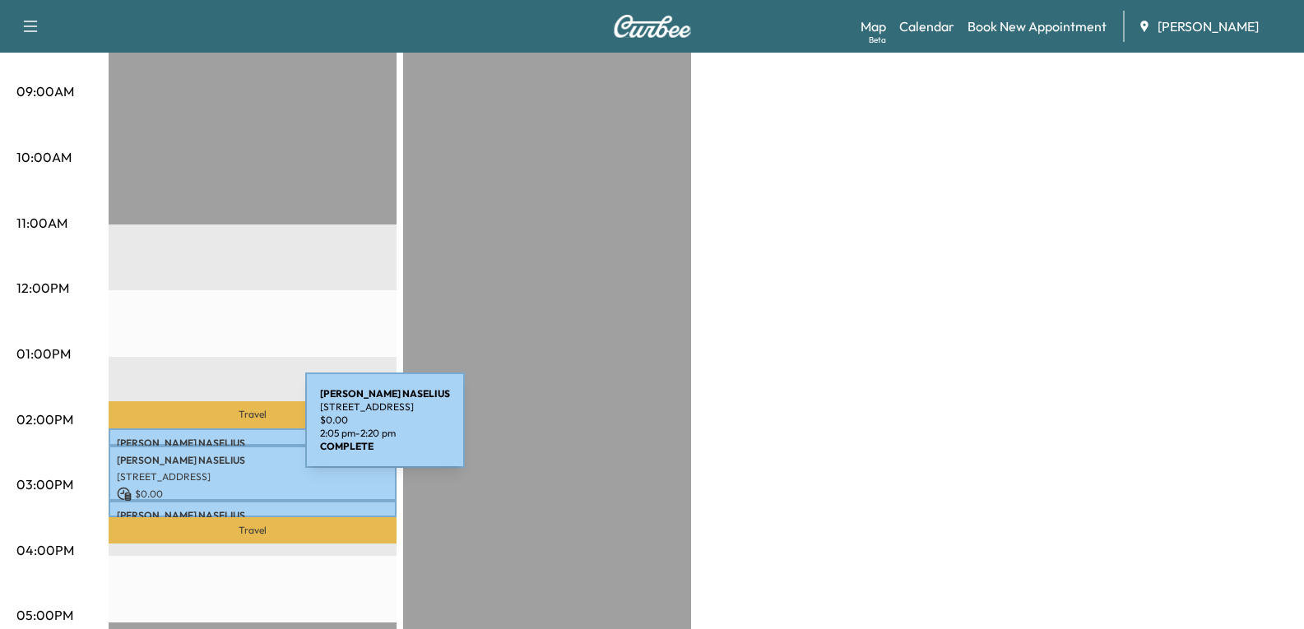
click at [182, 437] on p "[PERSON_NAME]" at bounding box center [252, 443] width 271 height 13
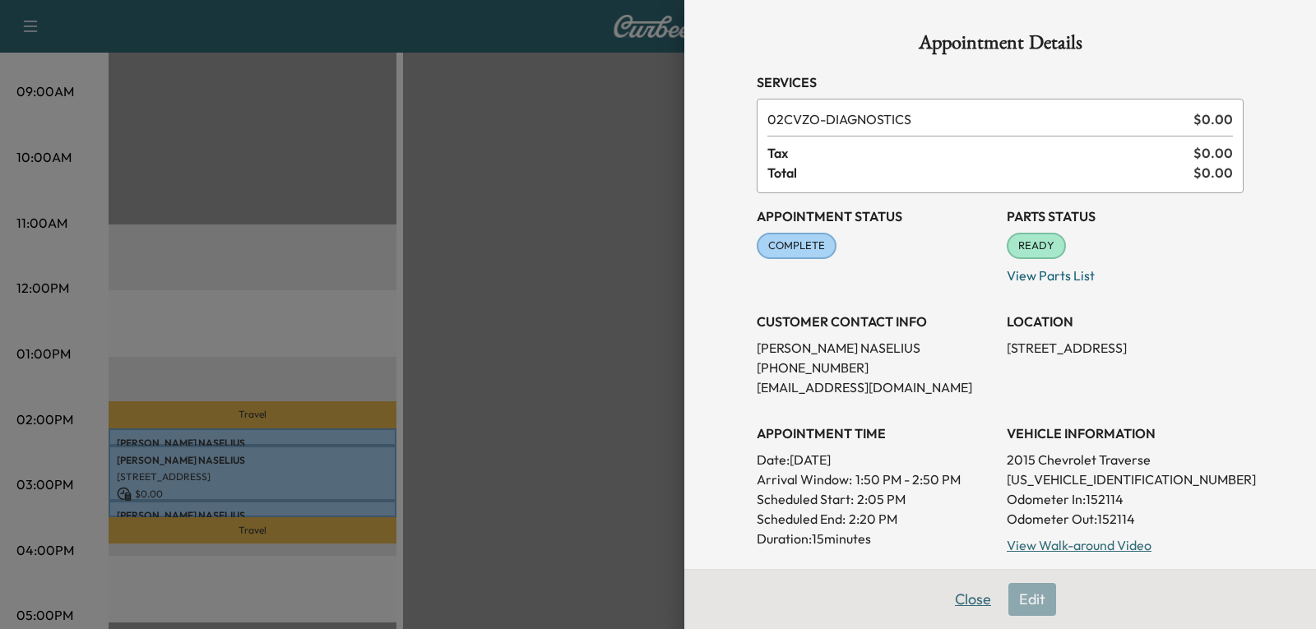
click at [965, 586] on button "Close" at bounding box center [973, 599] width 58 height 33
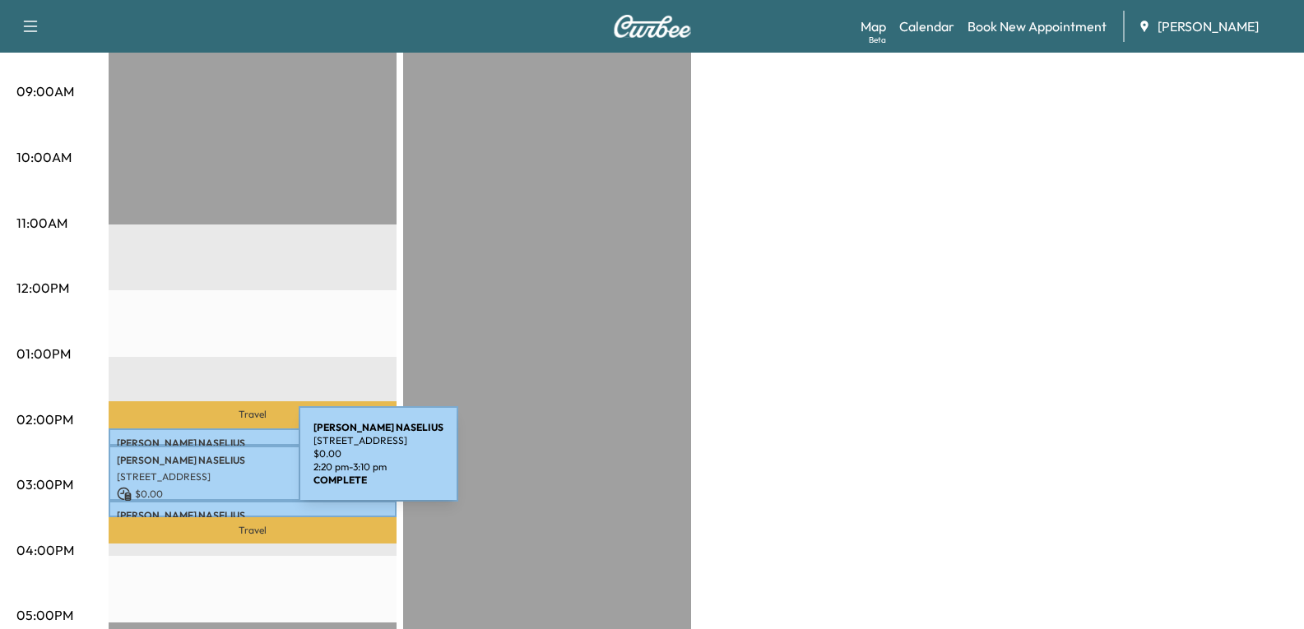
click at [175, 471] on p "[STREET_ADDRESS]" at bounding box center [252, 477] width 271 height 13
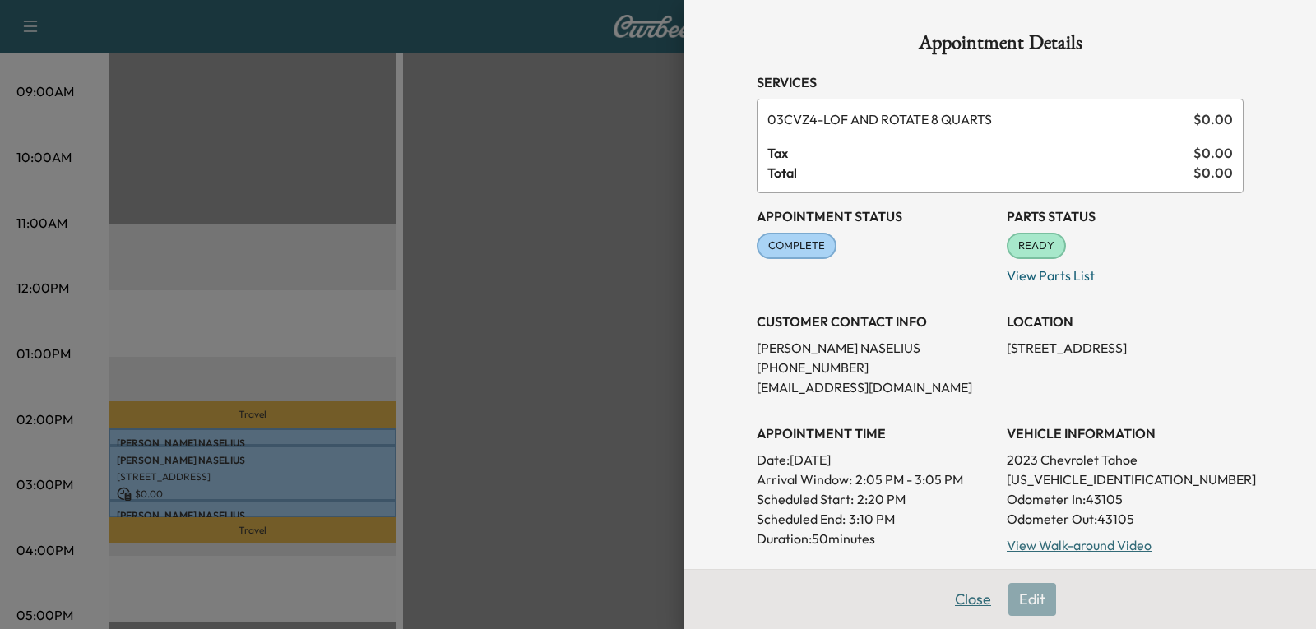
click at [950, 586] on button "Close" at bounding box center [973, 599] width 58 height 33
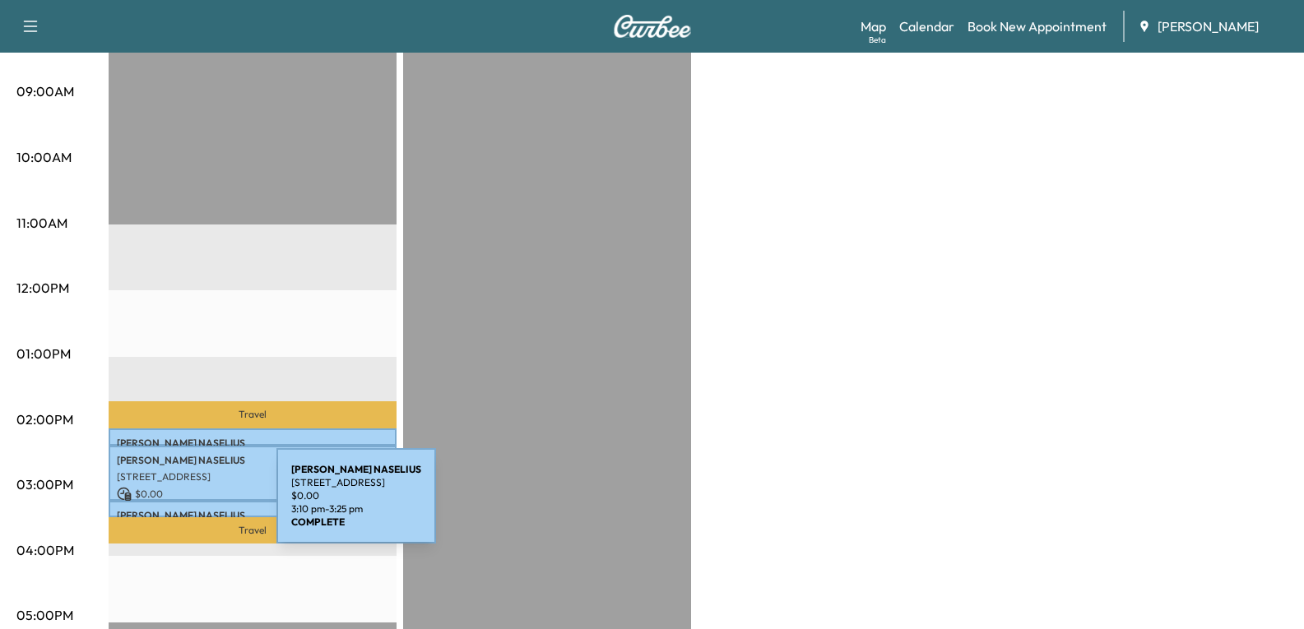
click at [153, 509] on p "[PERSON_NAME]" at bounding box center [252, 515] width 271 height 13
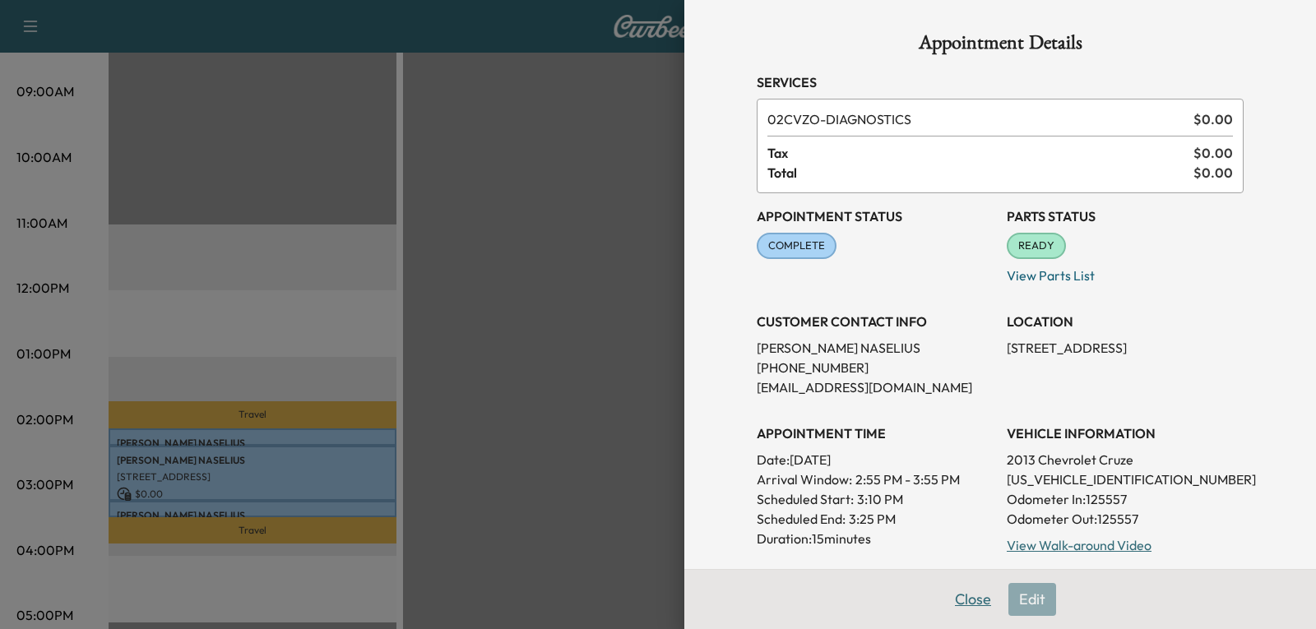
click at [960, 586] on button "Close" at bounding box center [973, 599] width 58 height 33
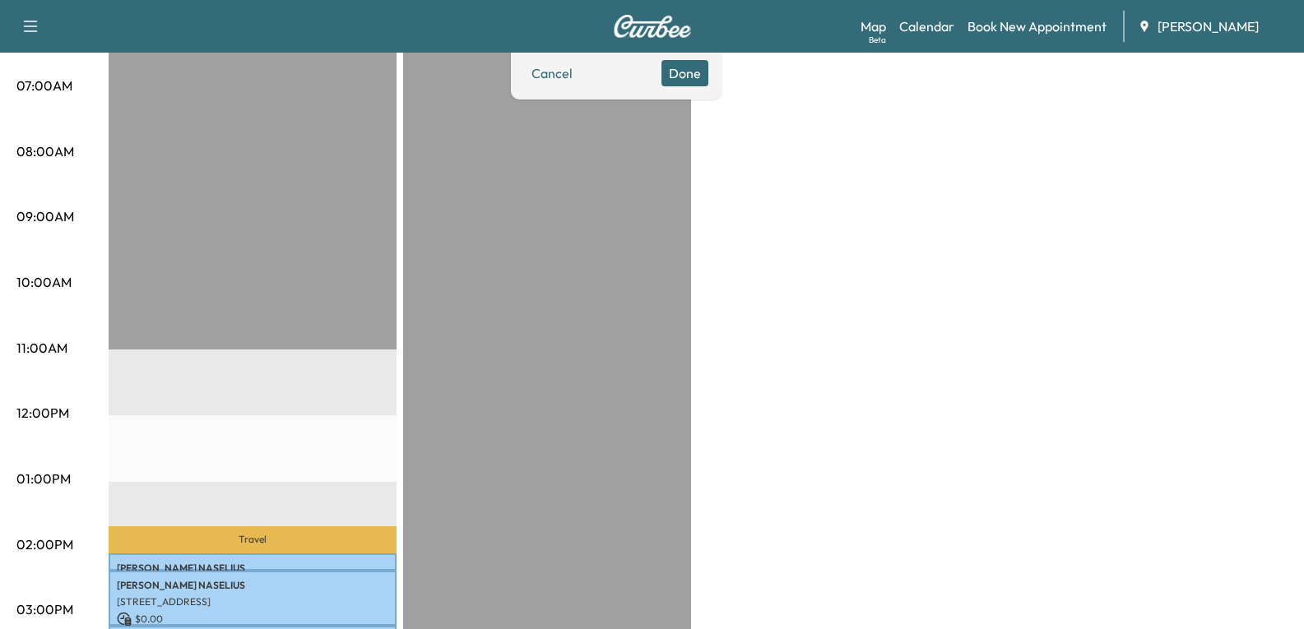
scroll to position [247, 0]
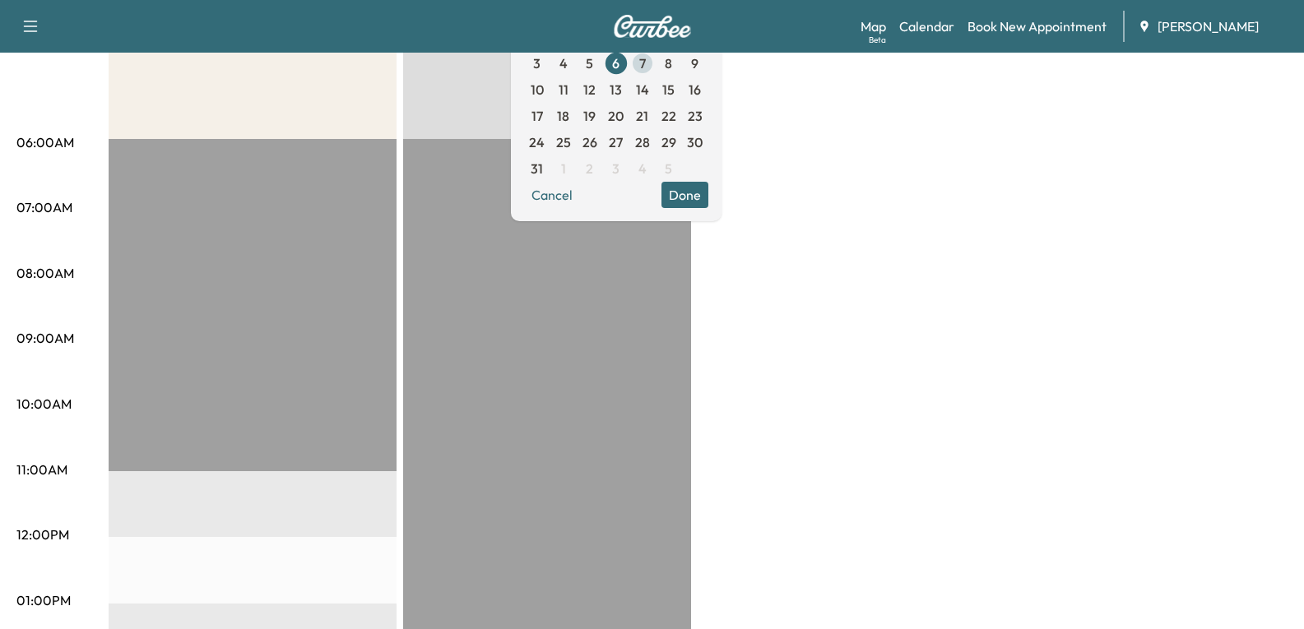
click at [656, 65] on span "7" at bounding box center [642, 63] width 26 height 26
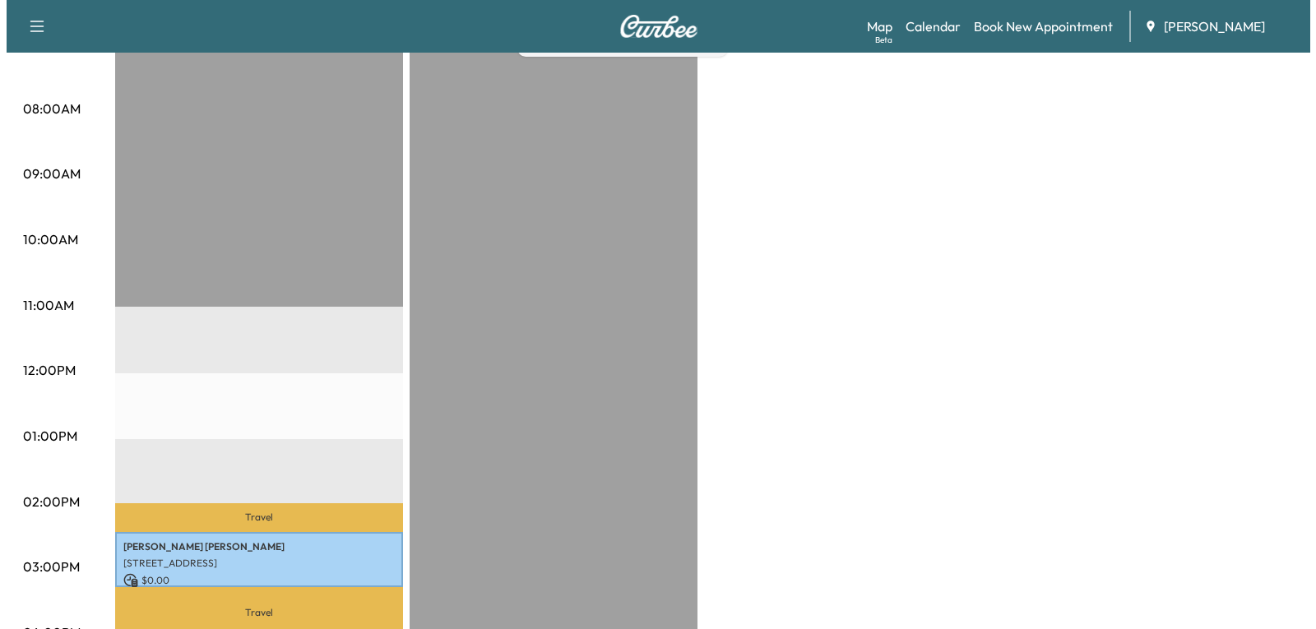
scroll to position [494, 0]
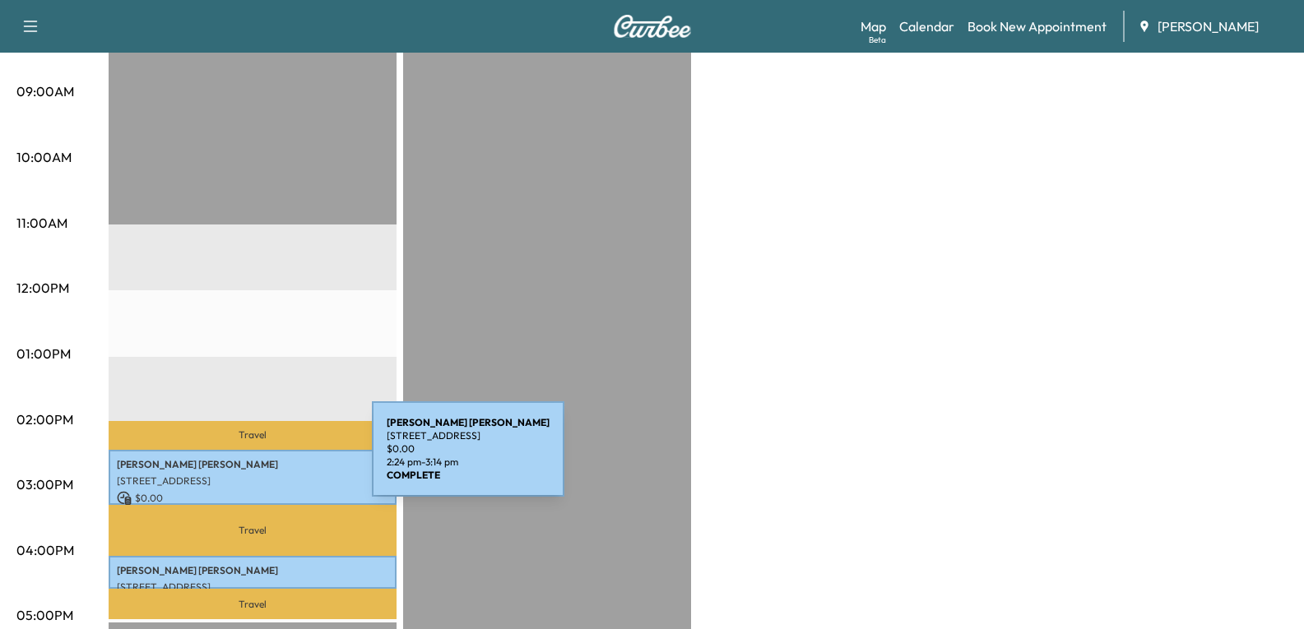
click at [248, 459] on p "[PERSON_NAME]" at bounding box center [252, 464] width 271 height 13
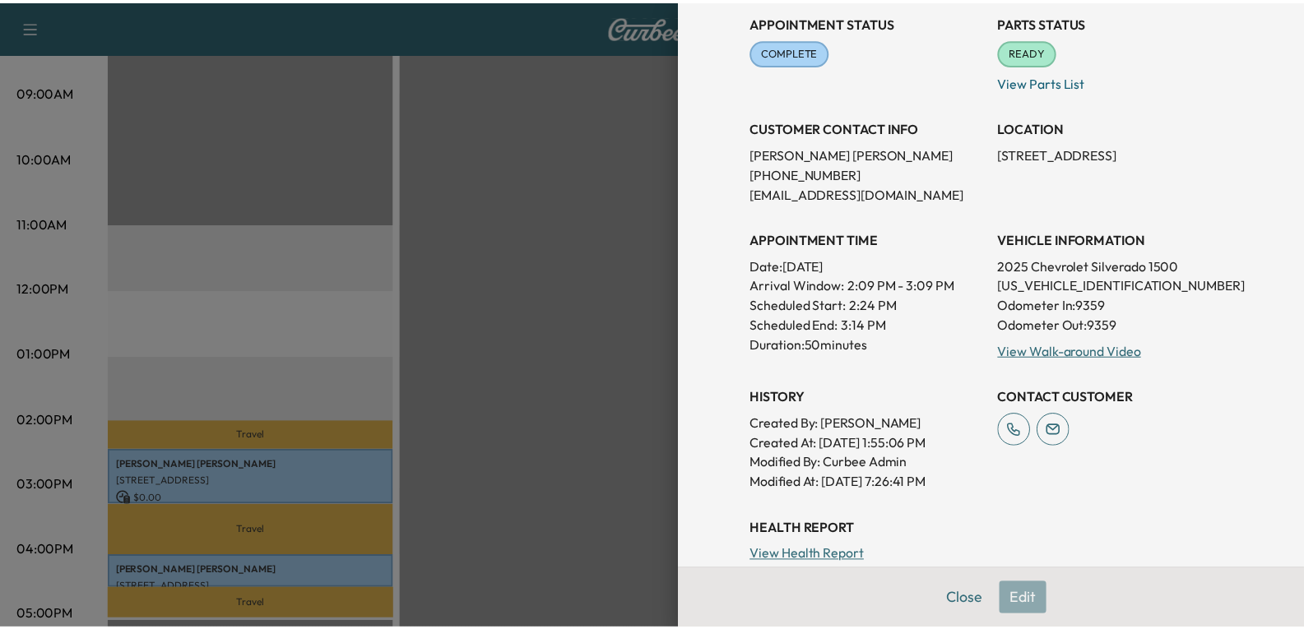
scroll to position [247, 0]
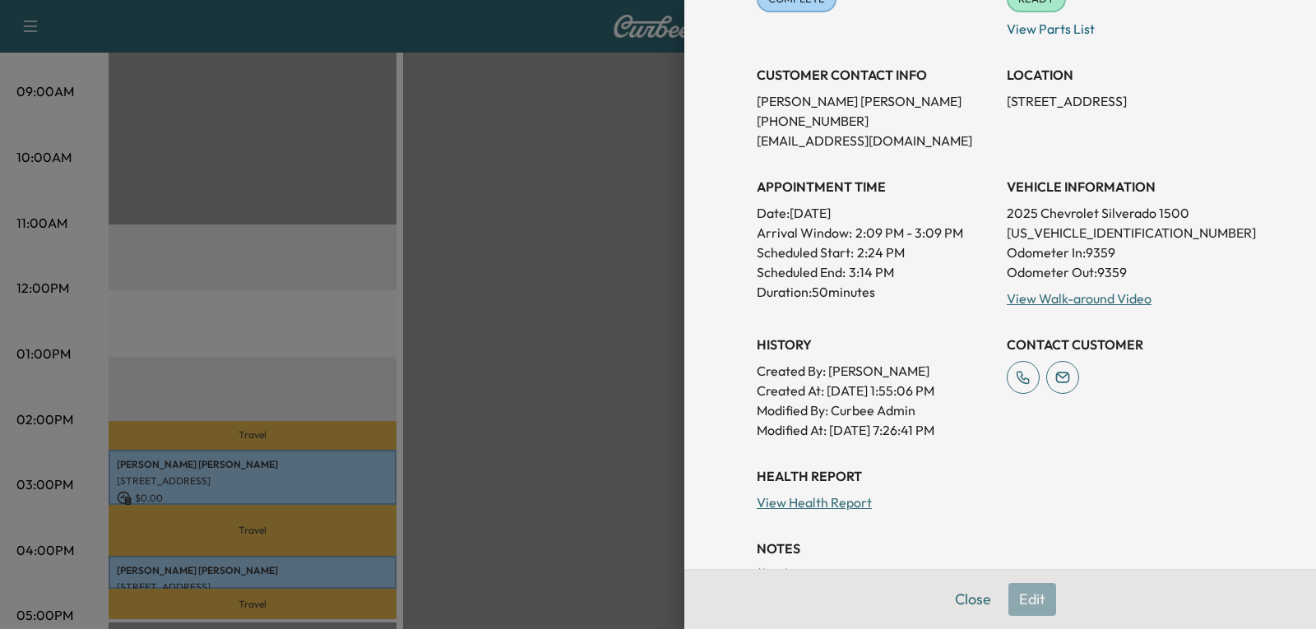
click at [212, 565] on div at bounding box center [658, 314] width 1316 height 629
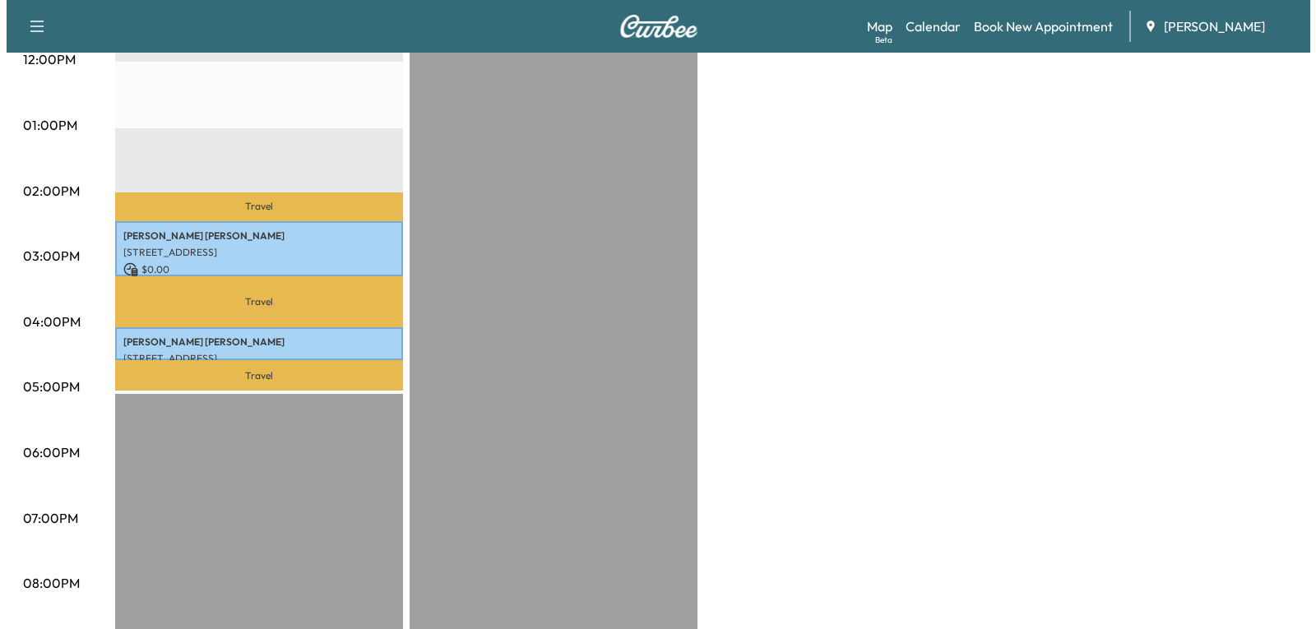
scroll to position [740, 0]
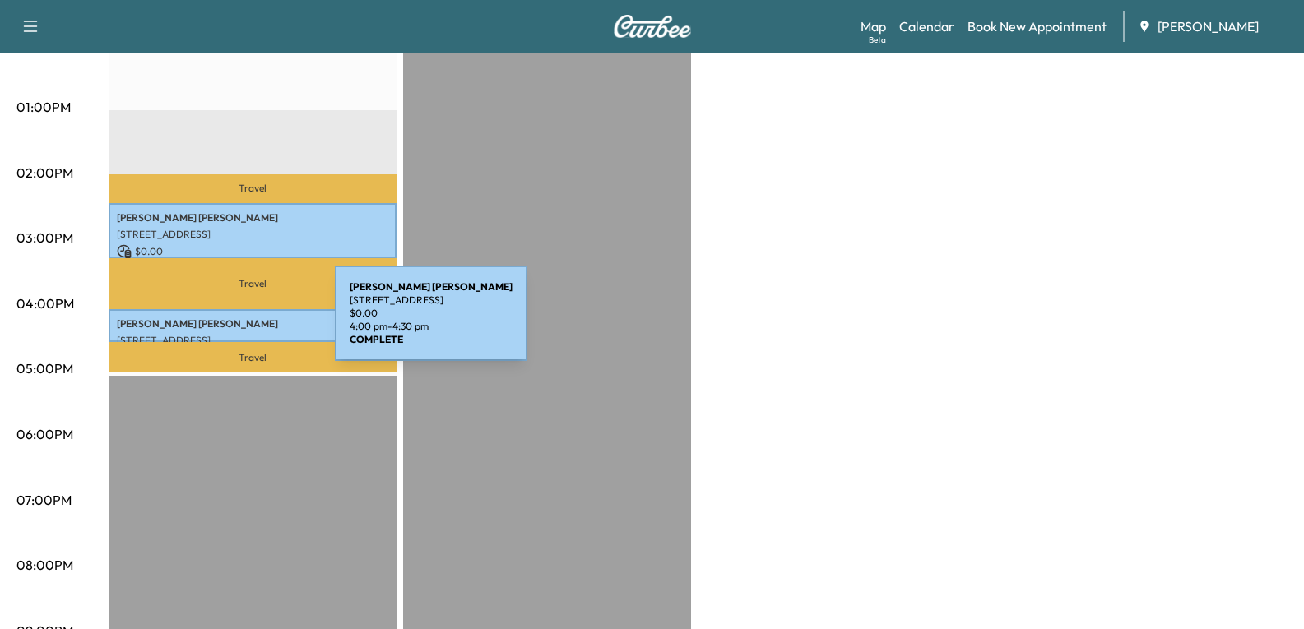
click at [211, 323] on div "[PERSON_NAME] [STREET_ADDRESS] $ 0.00 4:00 pm - 4:30 pm" at bounding box center [253, 325] width 288 height 33
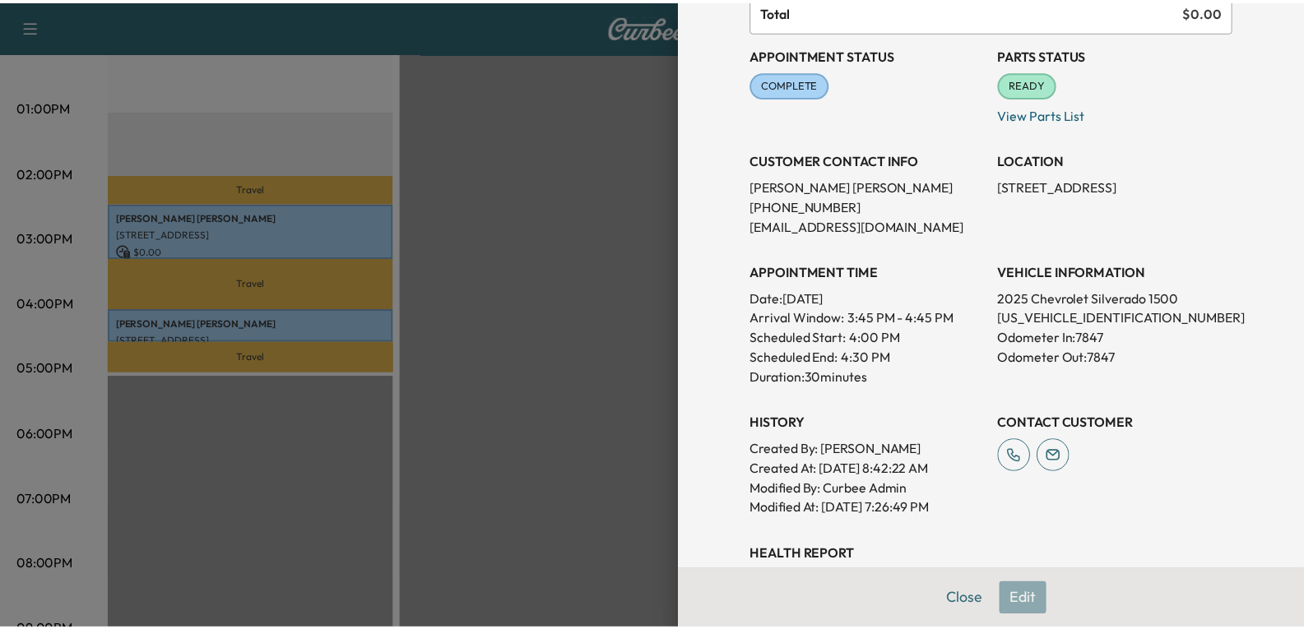
scroll to position [0, 0]
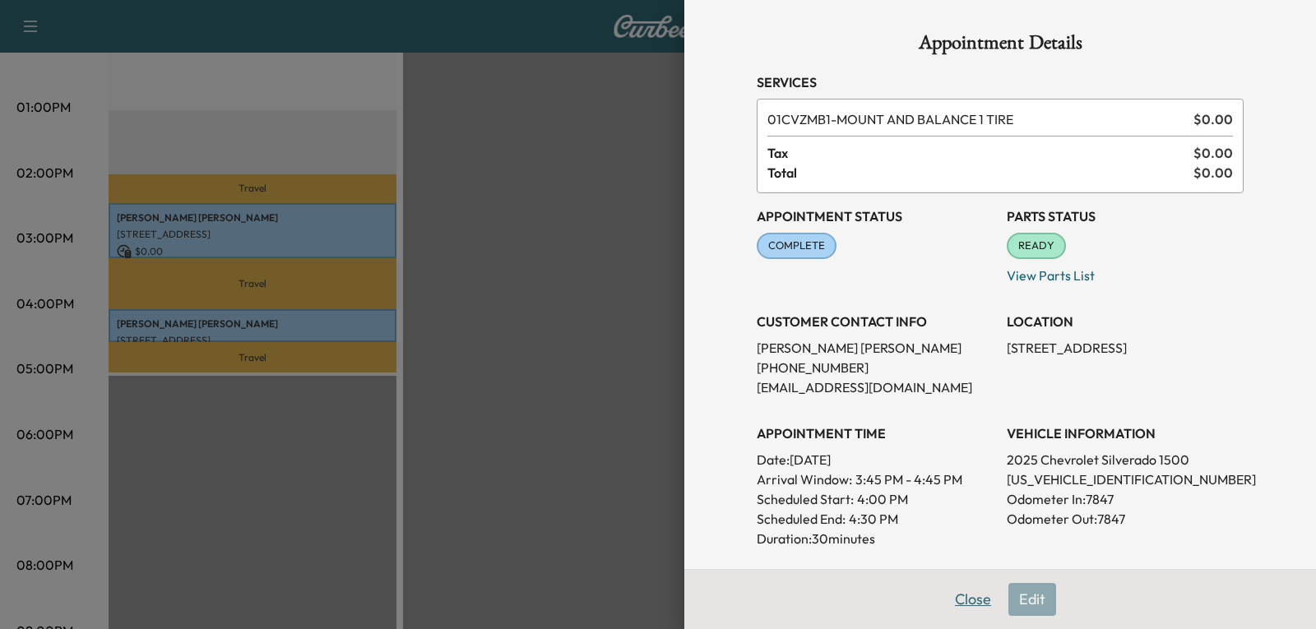
click at [946, 586] on button "Close" at bounding box center [973, 599] width 58 height 33
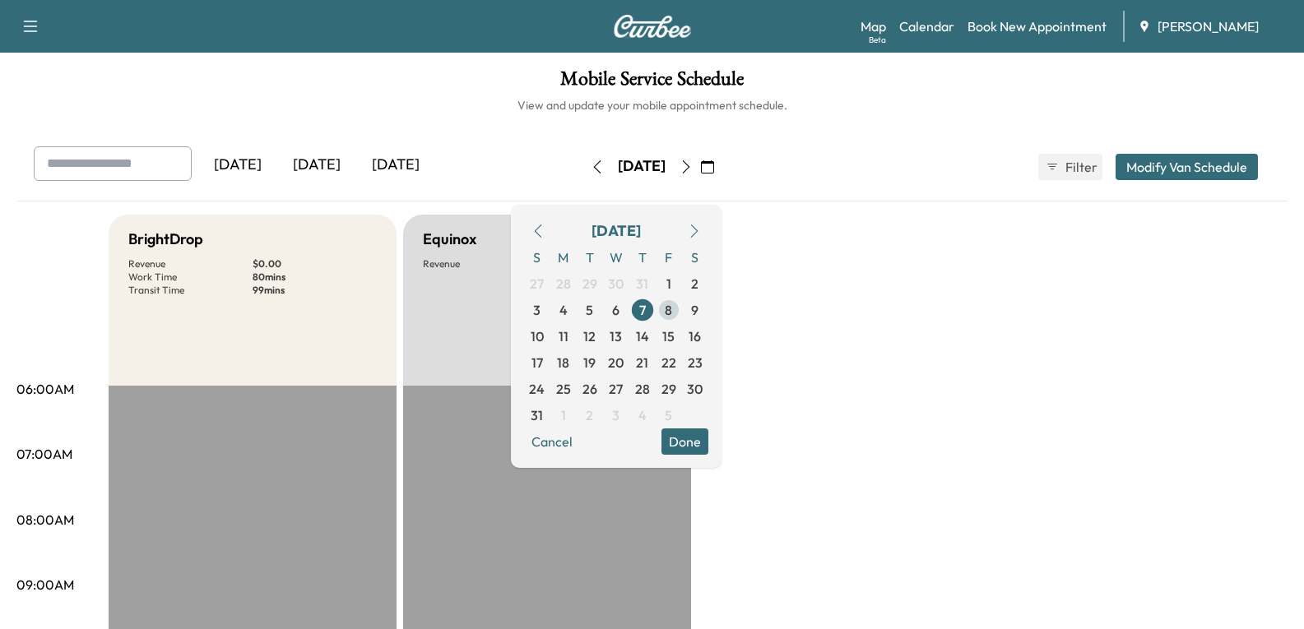
click at [672, 307] on span "8" at bounding box center [668, 310] width 7 height 20
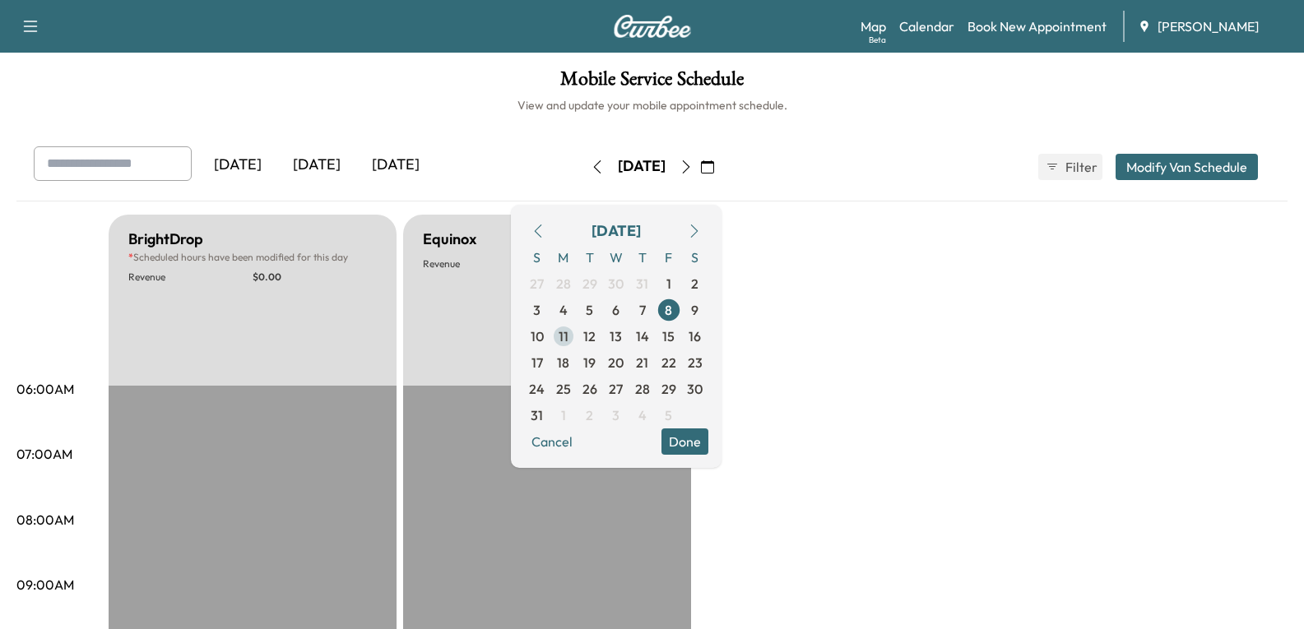
click at [568, 336] on span "11" at bounding box center [564, 337] width 10 height 20
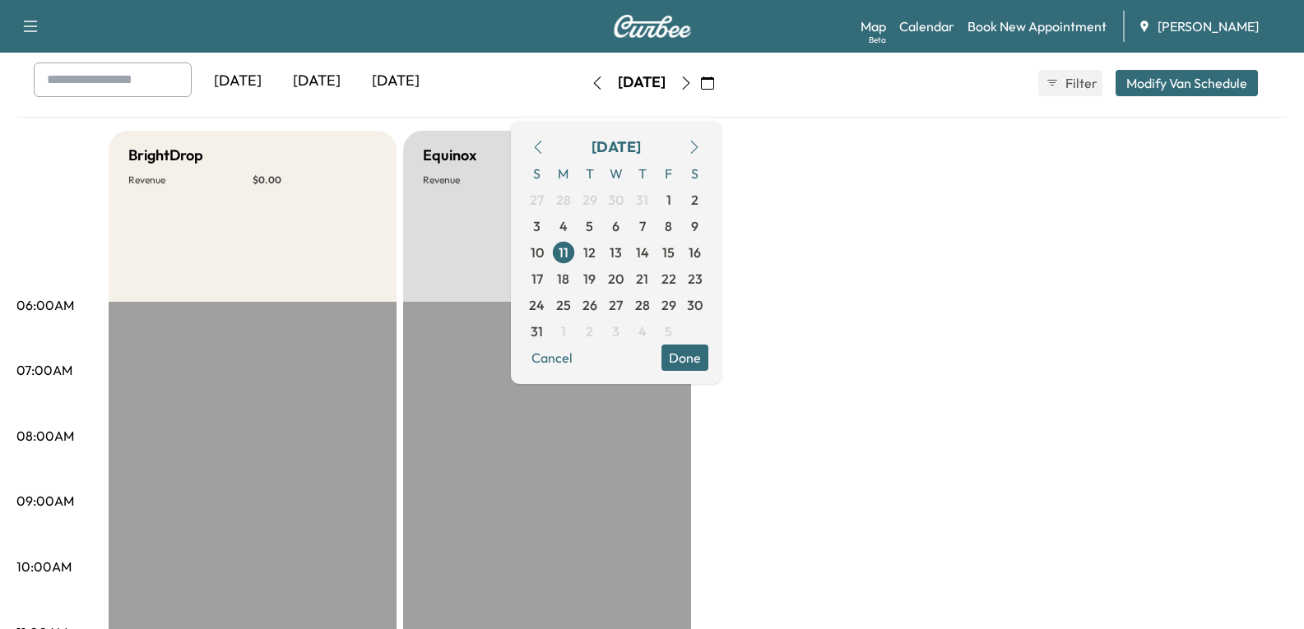
scroll to position [82, 0]
click at [596, 251] on span "12" at bounding box center [589, 254] width 12 height 20
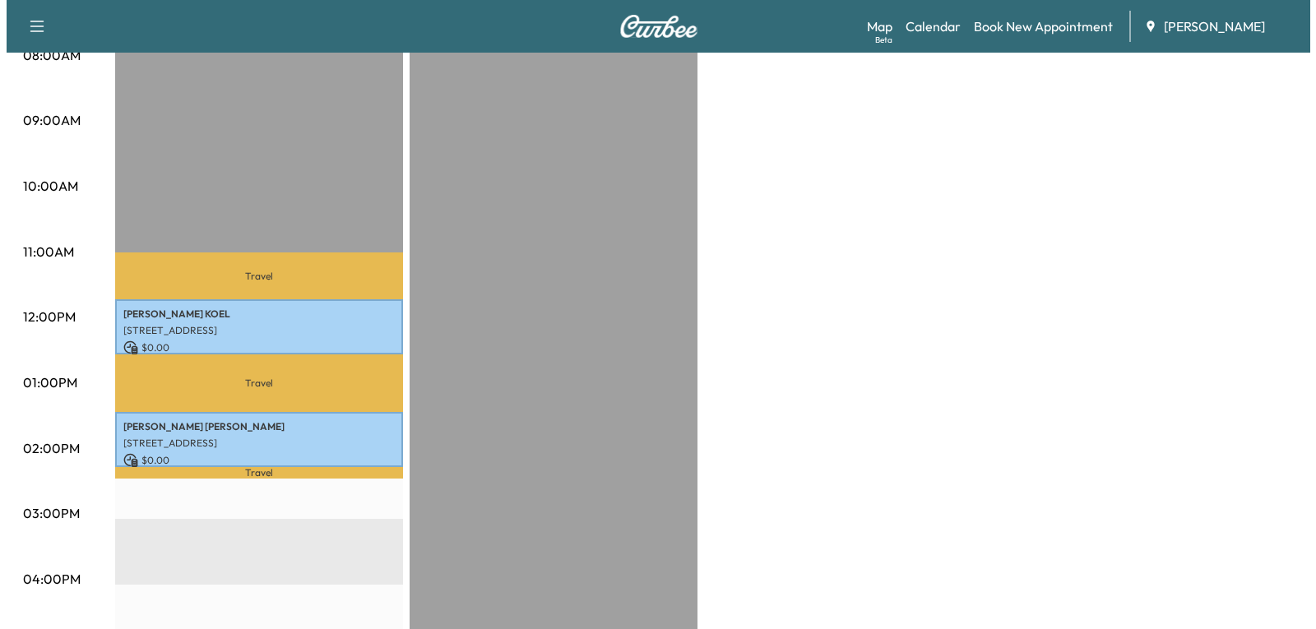
scroll to position [494, 0]
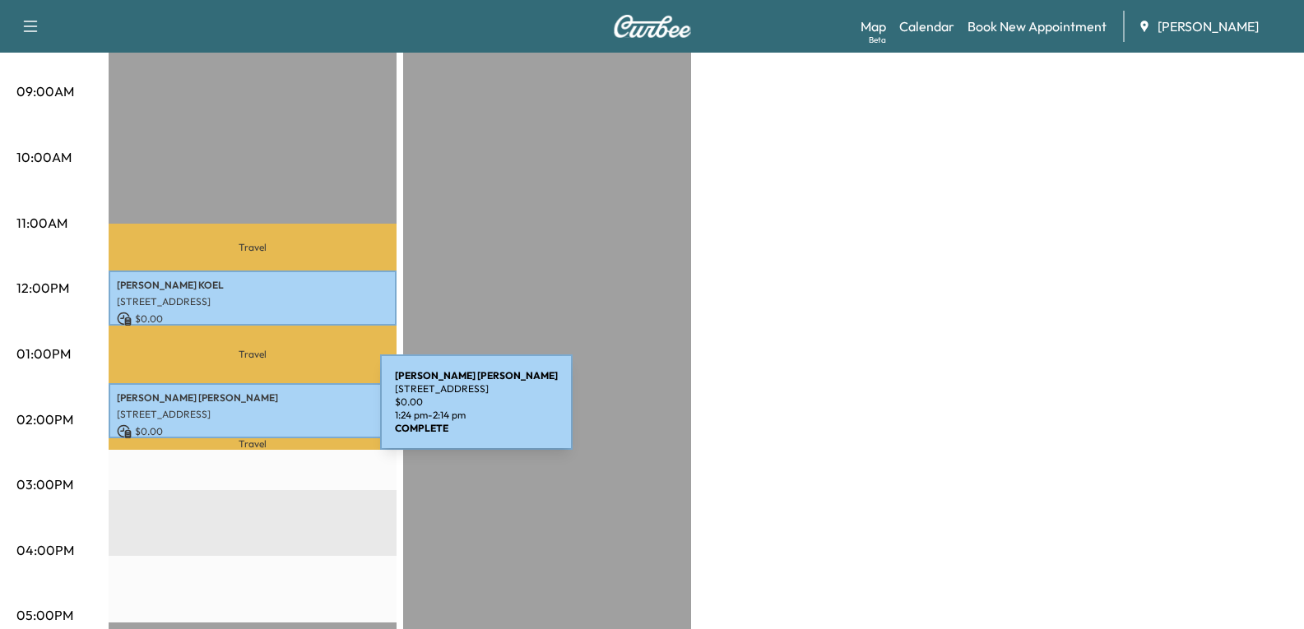
click at [257, 412] on p "[STREET_ADDRESS]" at bounding box center [252, 414] width 271 height 13
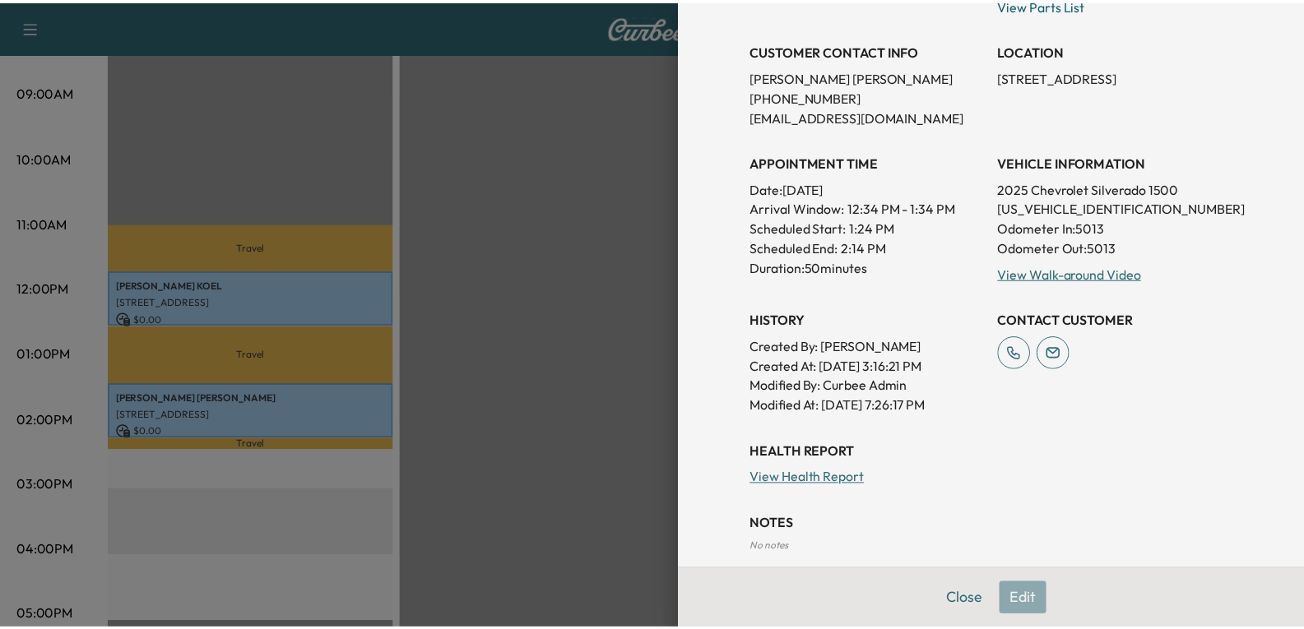
scroll to position [329, 0]
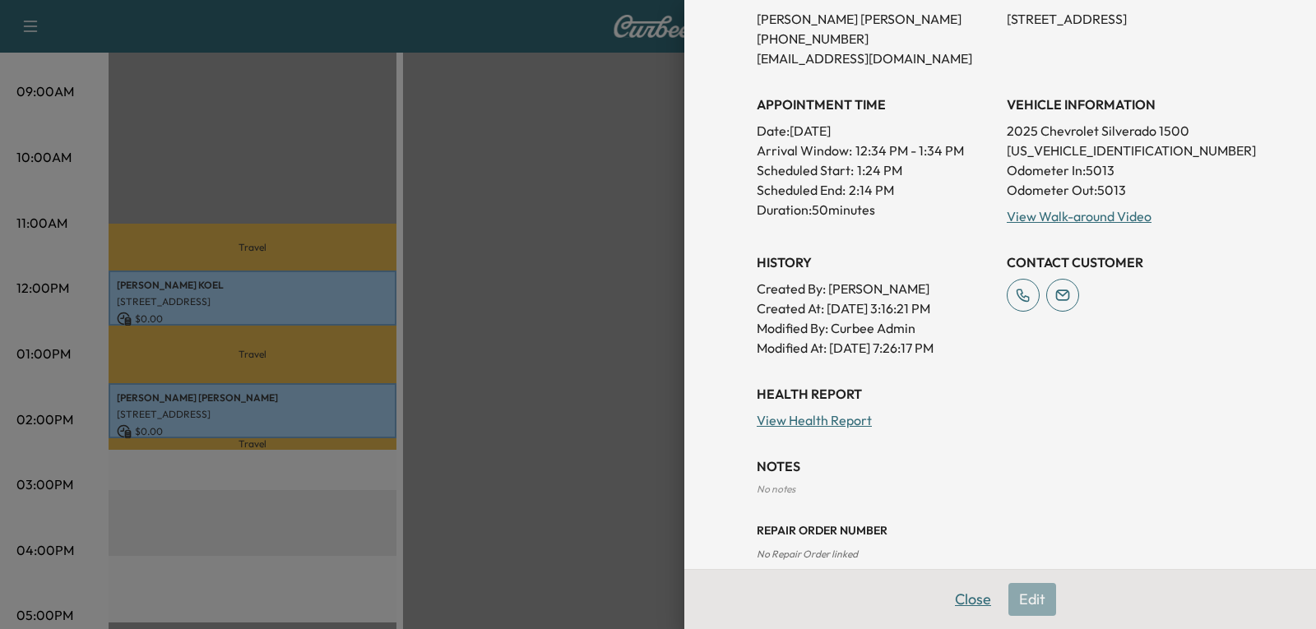
click at [965, 586] on button "Close" at bounding box center [973, 599] width 58 height 33
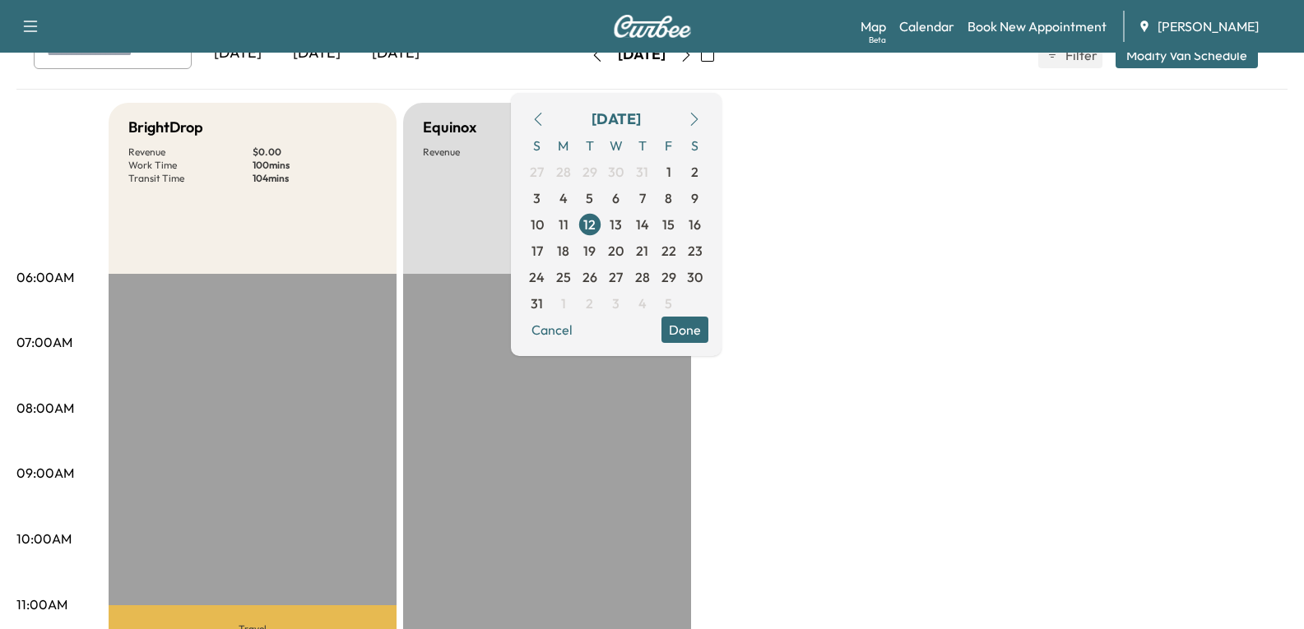
scroll to position [82, 0]
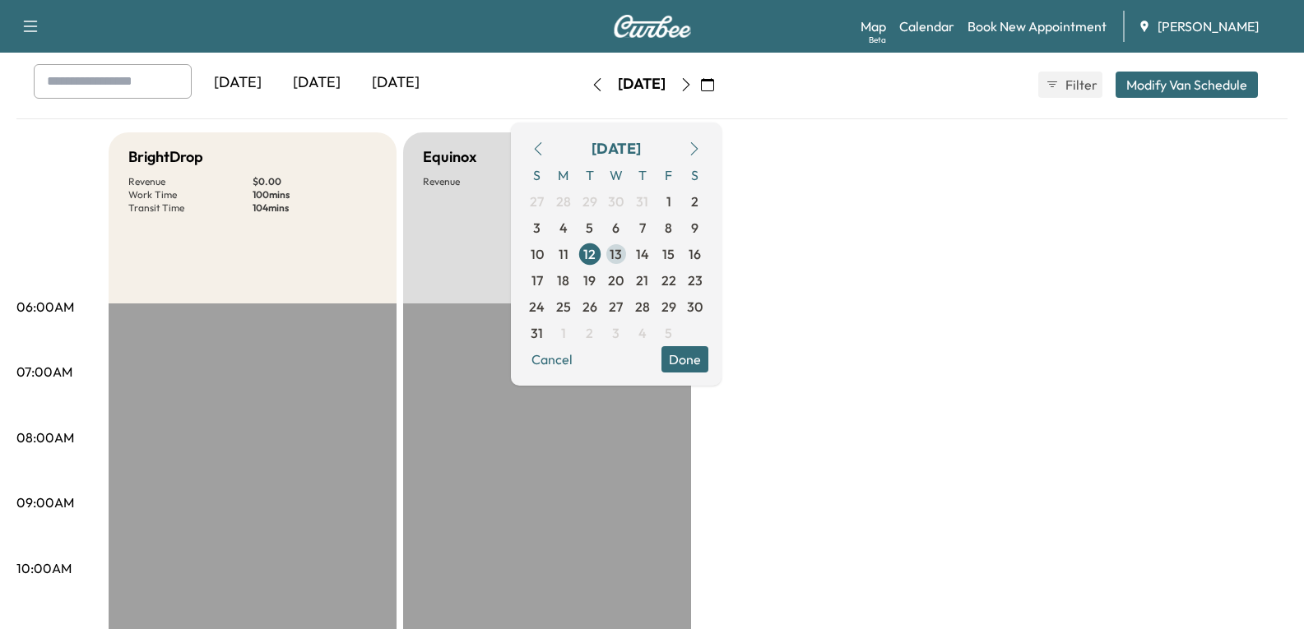
click at [622, 250] on span "13" at bounding box center [616, 254] width 12 height 20
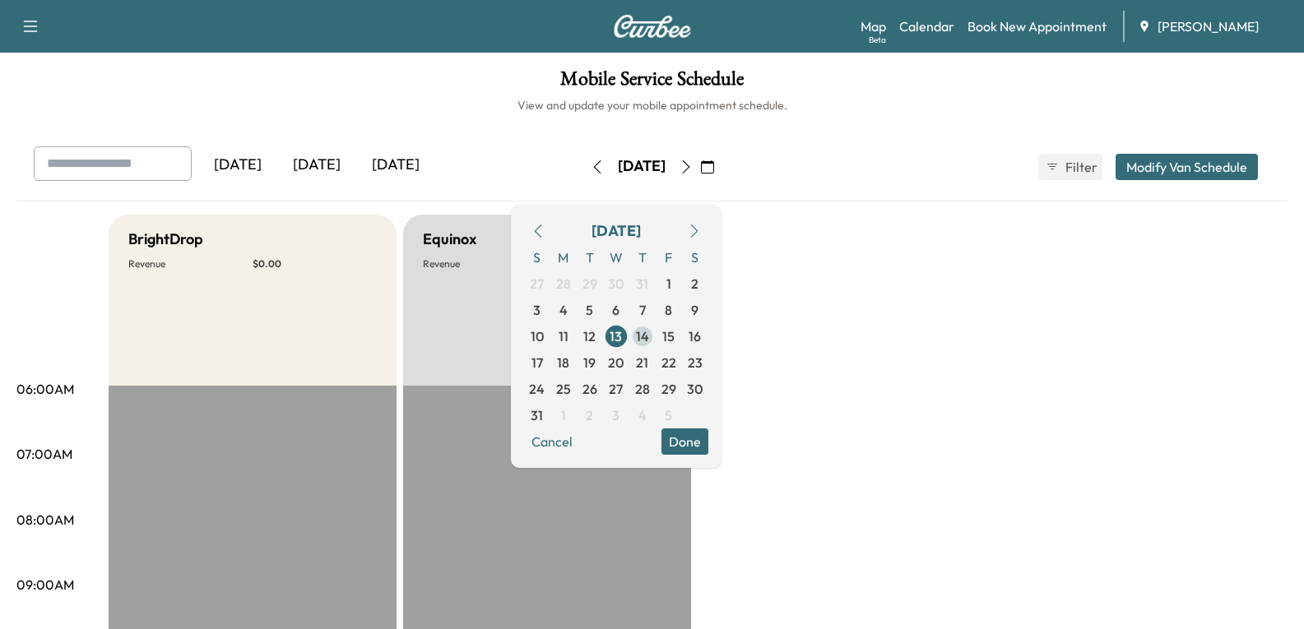
click at [649, 333] on span "14" at bounding box center [642, 337] width 13 height 20
click at [675, 337] on span "15" at bounding box center [668, 337] width 12 height 20
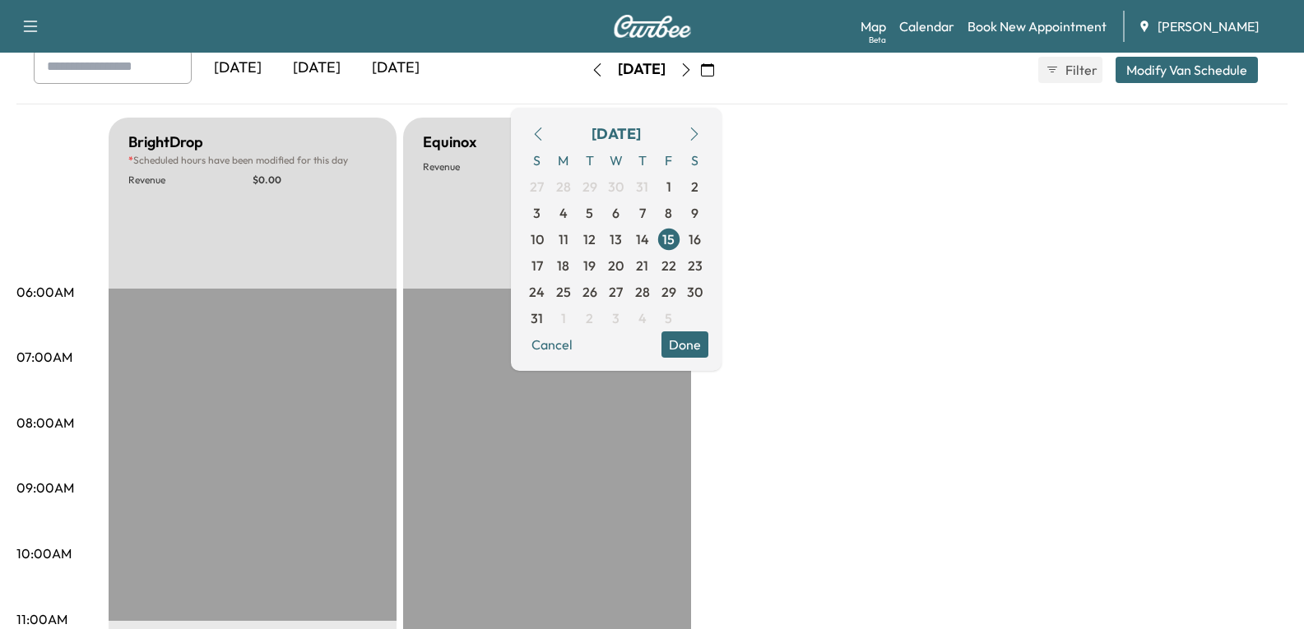
scroll to position [95, 0]
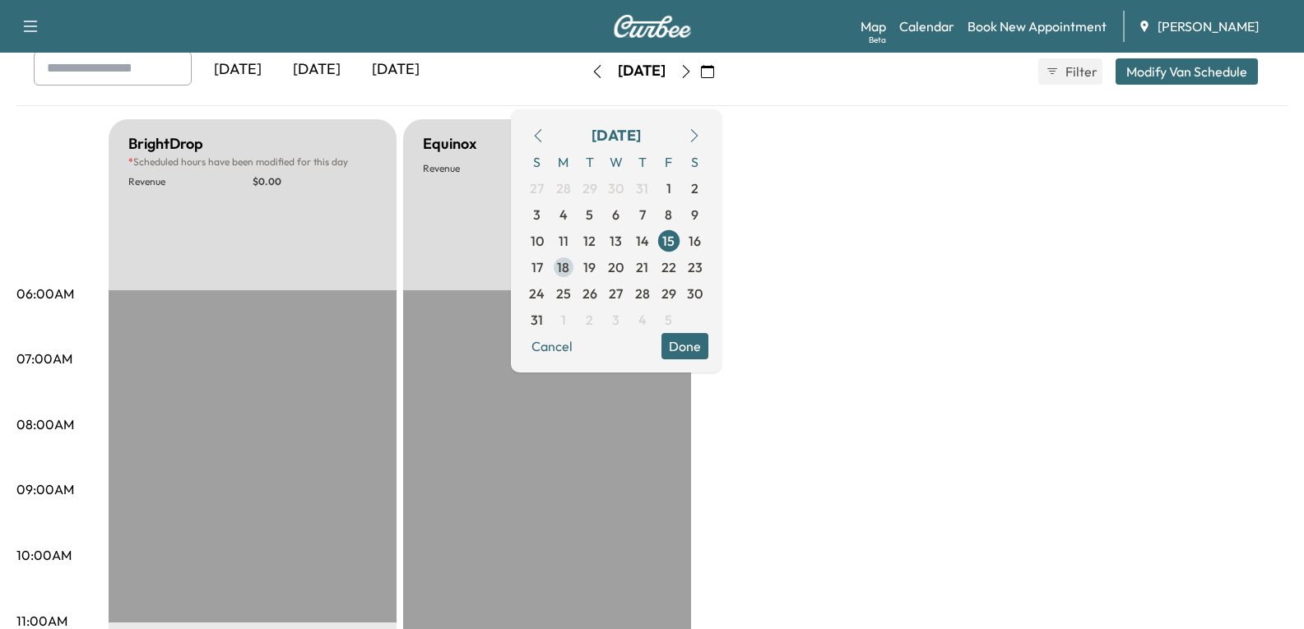
click at [569, 265] on span "18" at bounding box center [563, 267] width 12 height 20
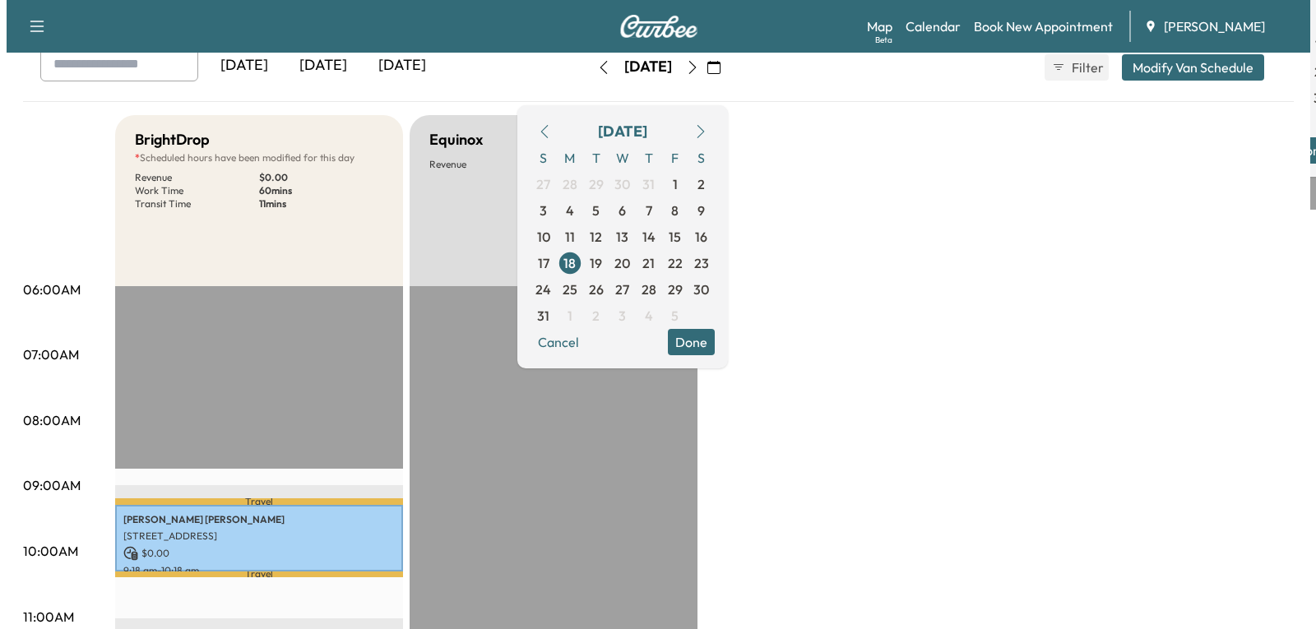
scroll to position [411, 0]
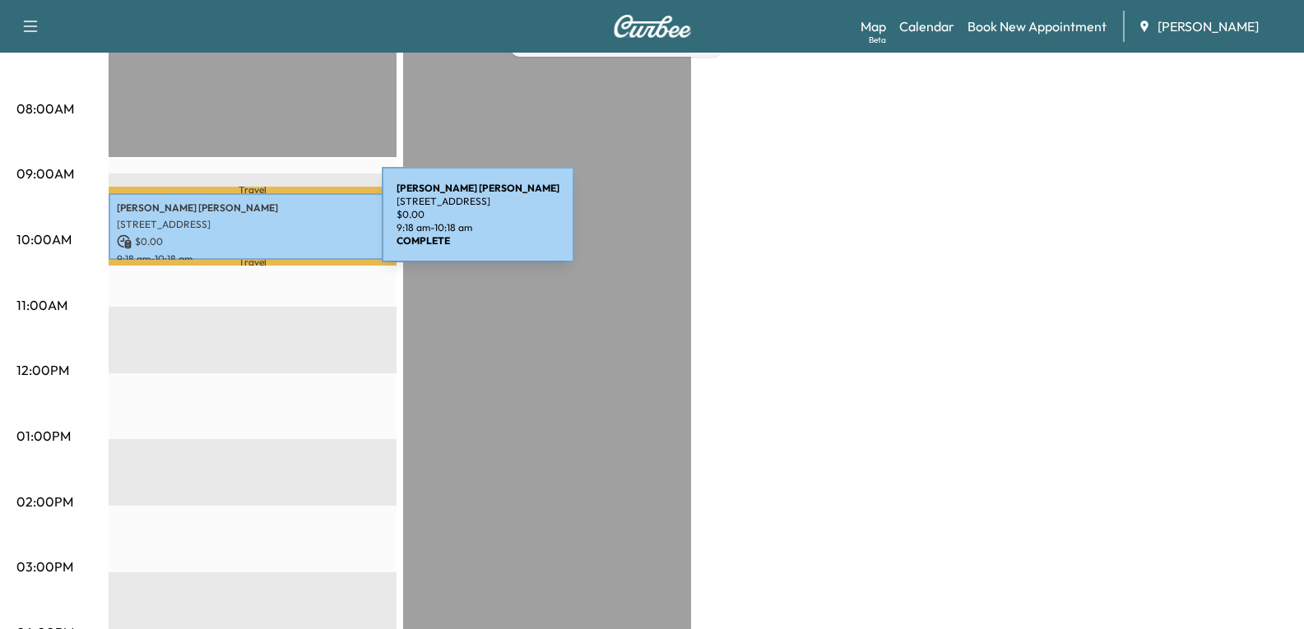
click at [258, 225] on p "[STREET_ADDRESS]" at bounding box center [252, 224] width 271 height 13
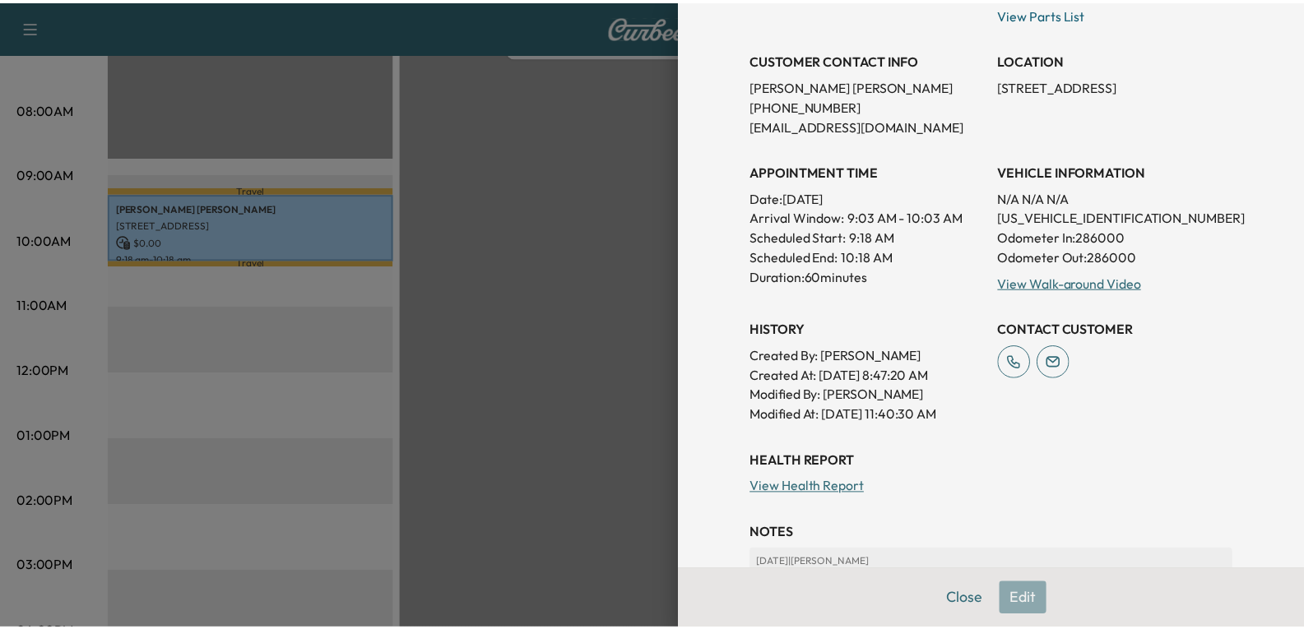
scroll to position [329, 0]
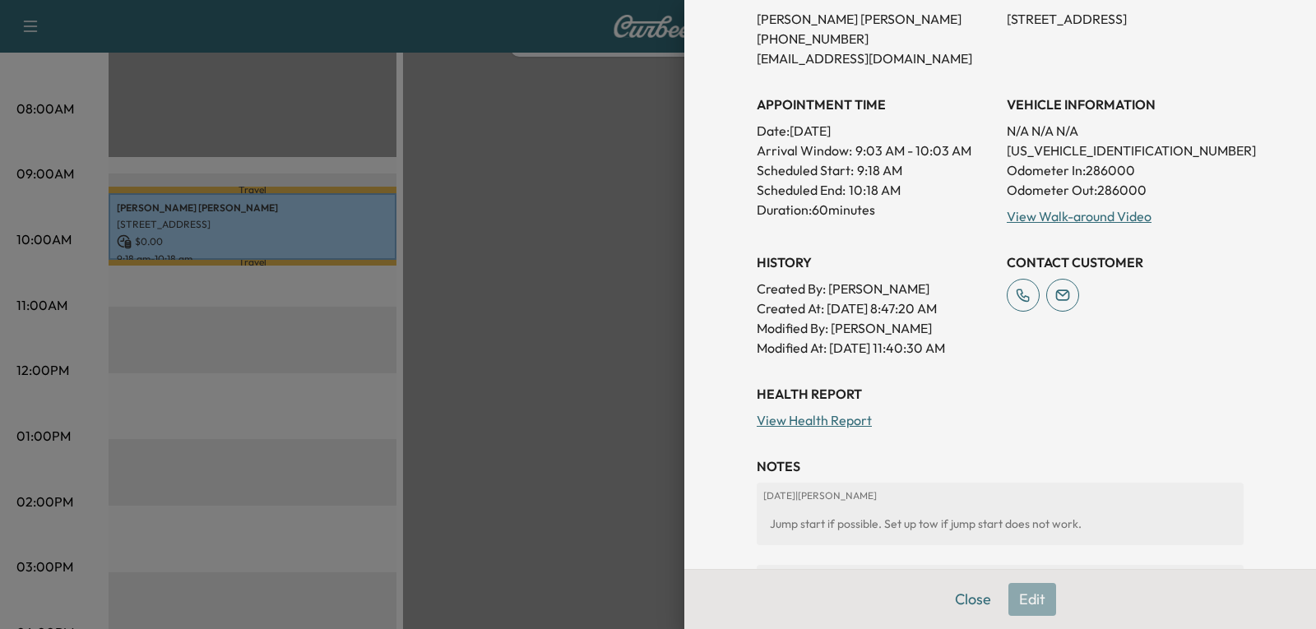
drag, startPoint x: 973, startPoint y: 607, endPoint x: 961, endPoint y: 599, distance: 14.8
click at [973, 586] on button "Close" at bounding box center [973, 599] width 58 height 33
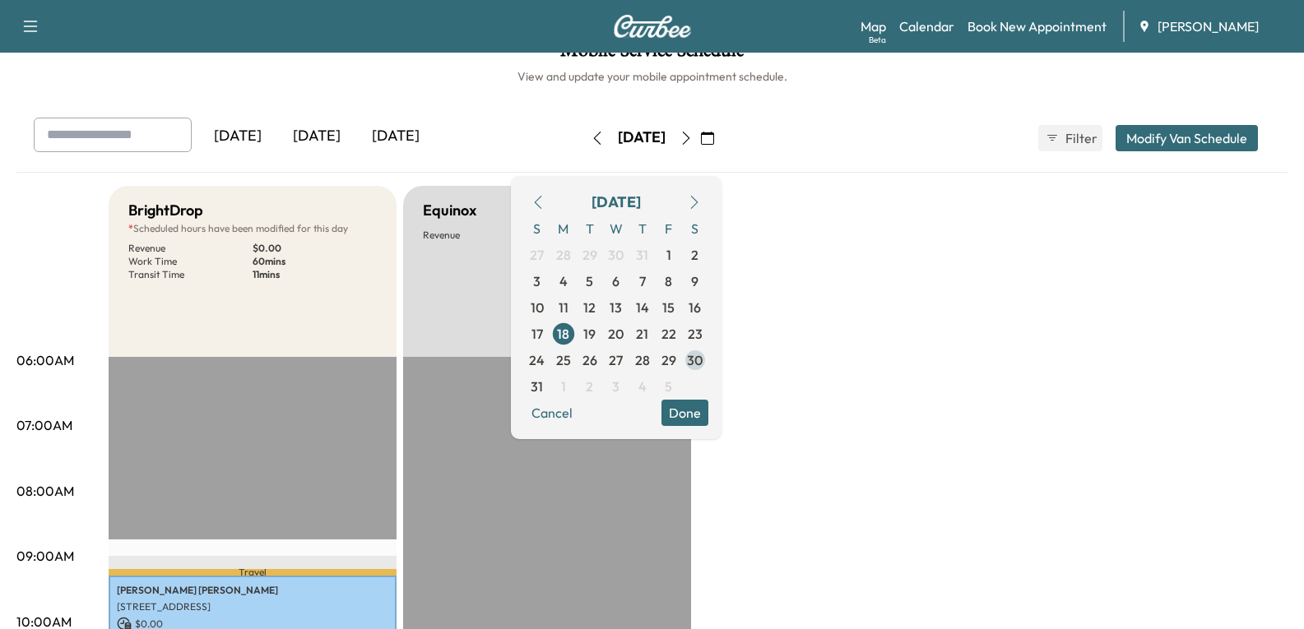
scroll to position [0, 0]
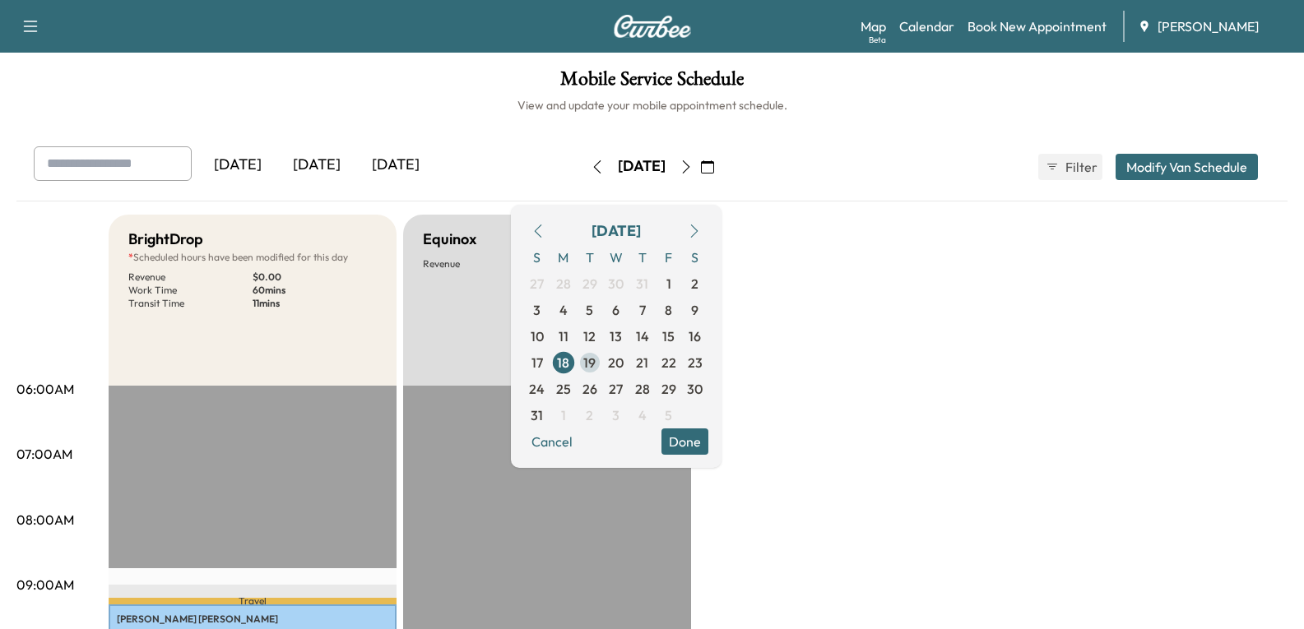
click at [596, 363] on span "19" at bounding box center [589, 363] width 12 height 20
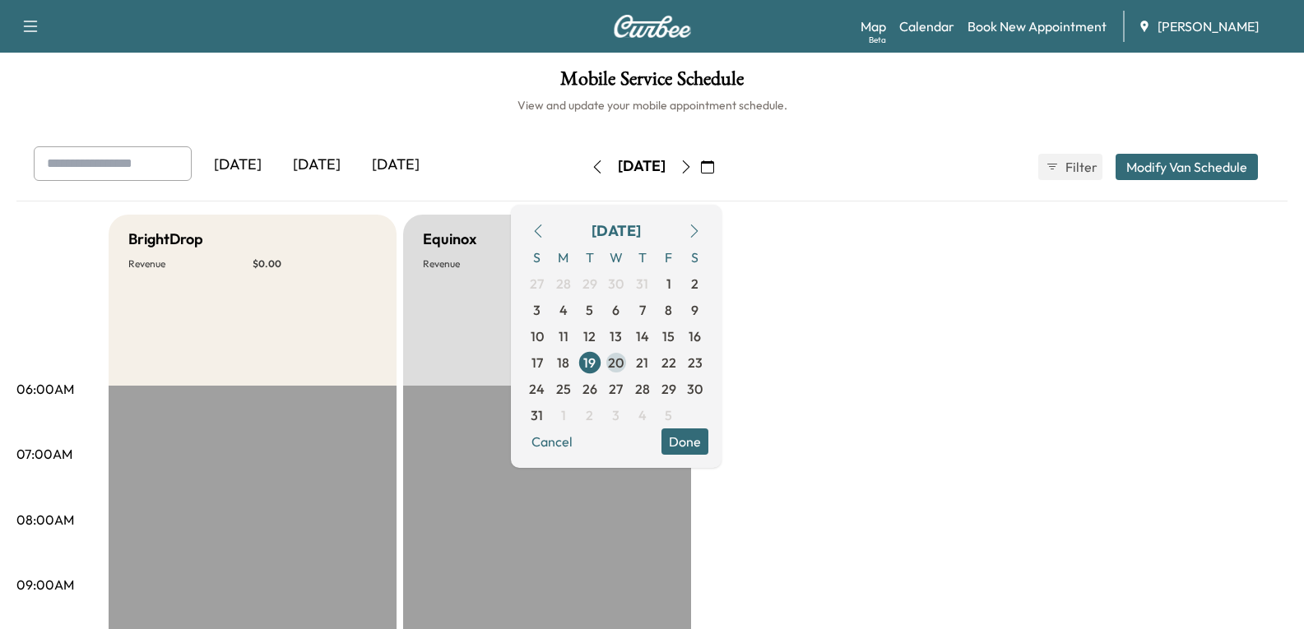
click at [624, 359] on span "20" at bounding box center [616, 363] width 16 height 20
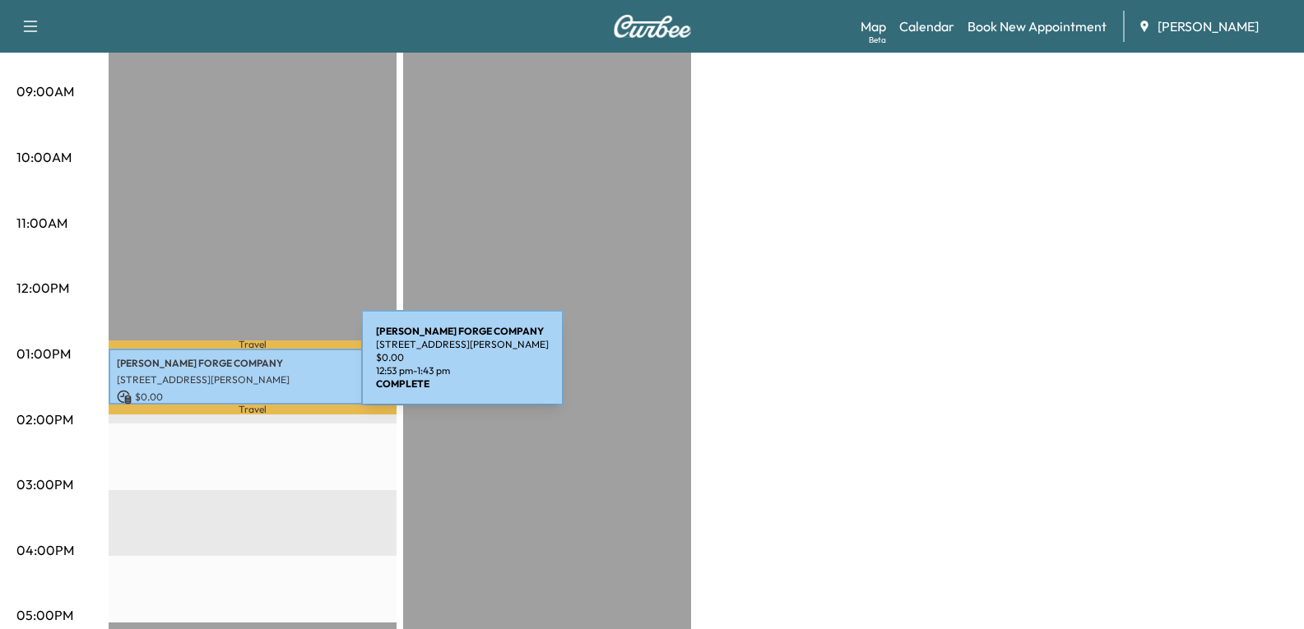
click at [238, 373] on p "[STREET_ADDRESS][PERSON_NAME]" at bounding box center [252, 379] width 271 height 13
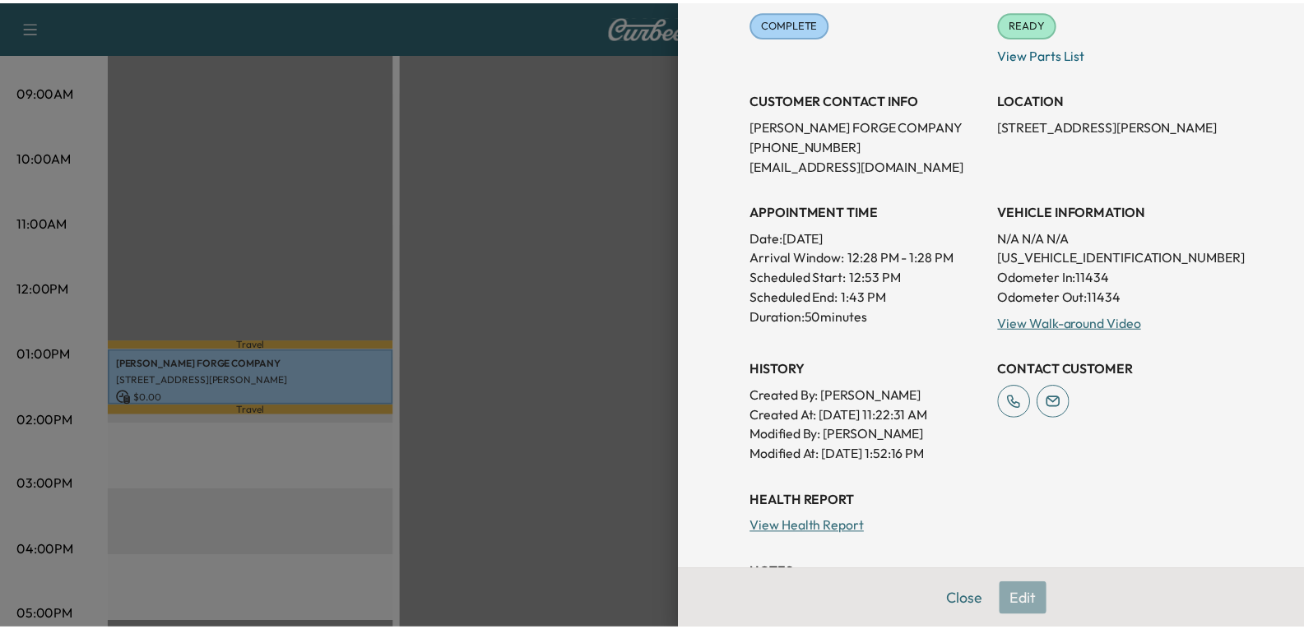
scroll to position [247, 0]
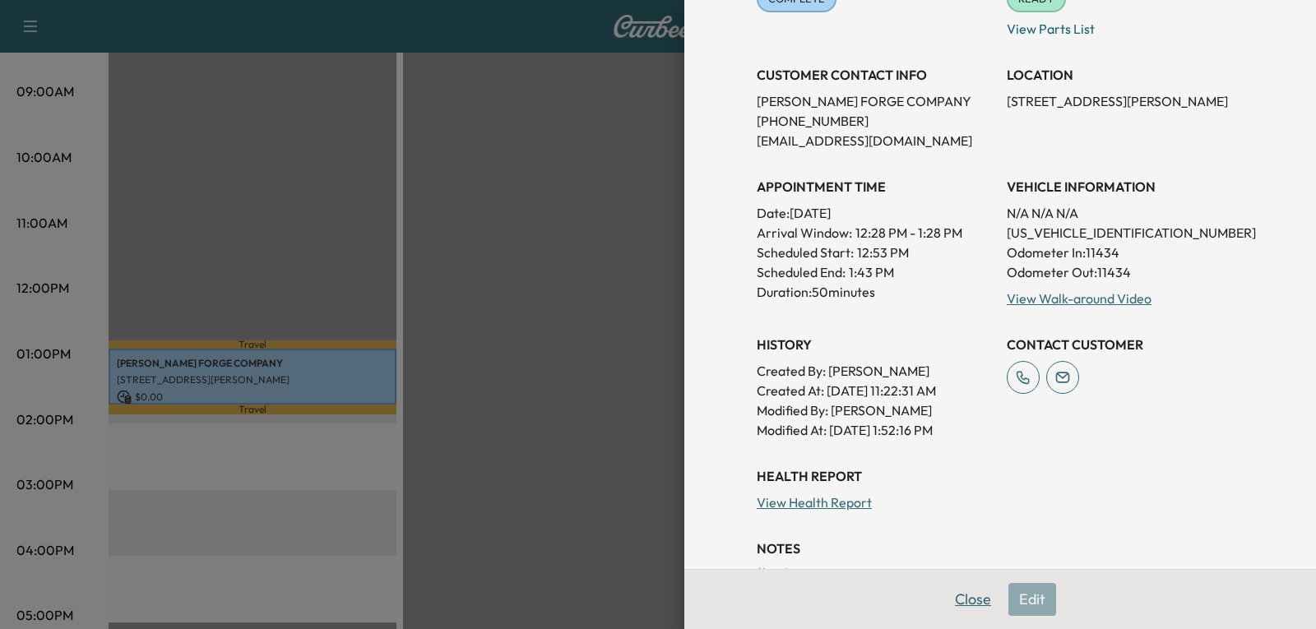
click at [967, 586] on button "Close" at bounding box center [973, 599] width 58 height 33
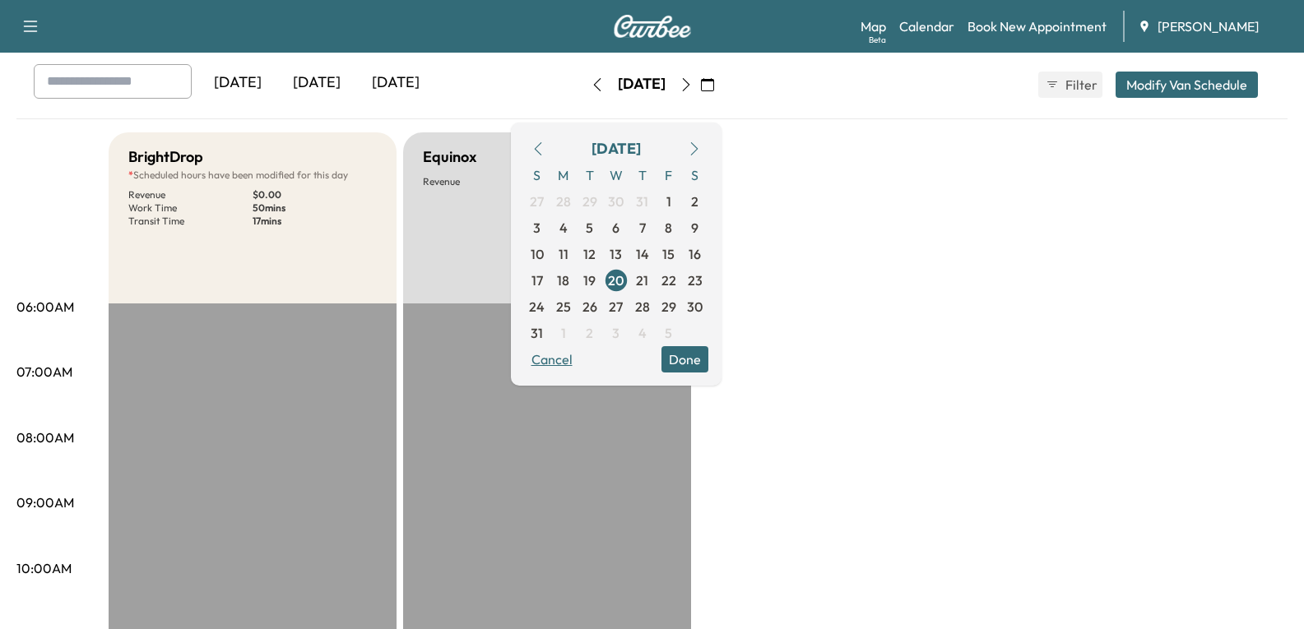
click at [580, 361] on button "Cancel" at bounding box center [552, 359] width 56 height 26
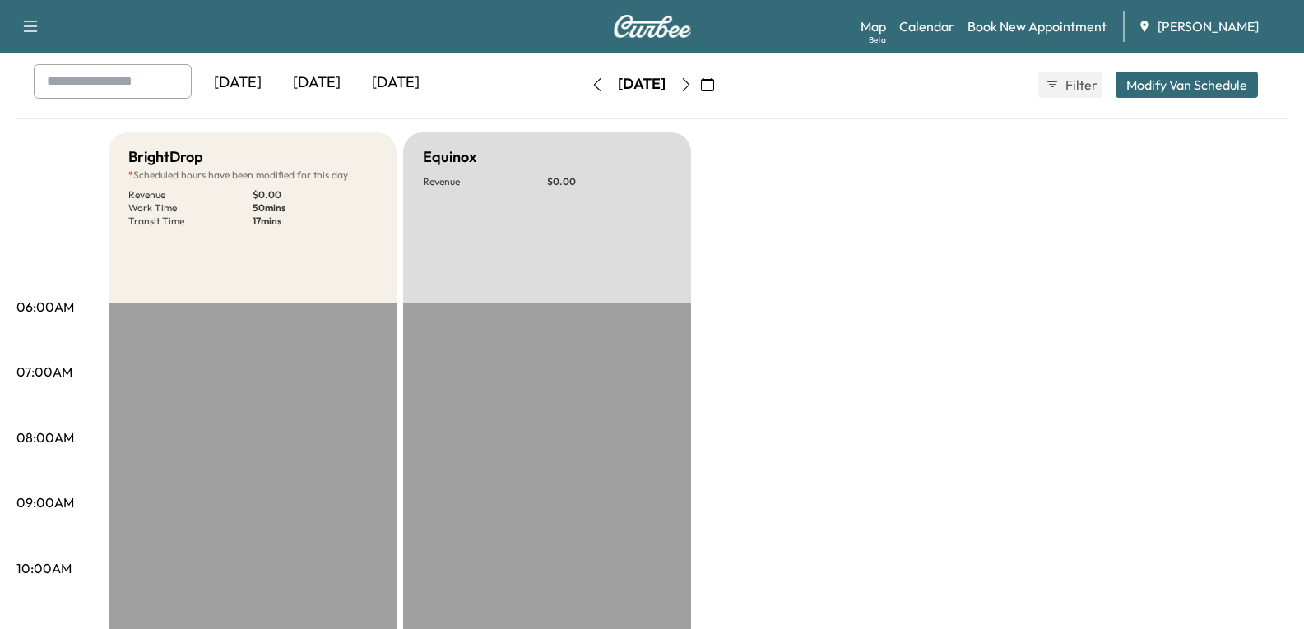
click at [714, 88] on icon "button" at bounding box center [707, 84] width 13 height 13
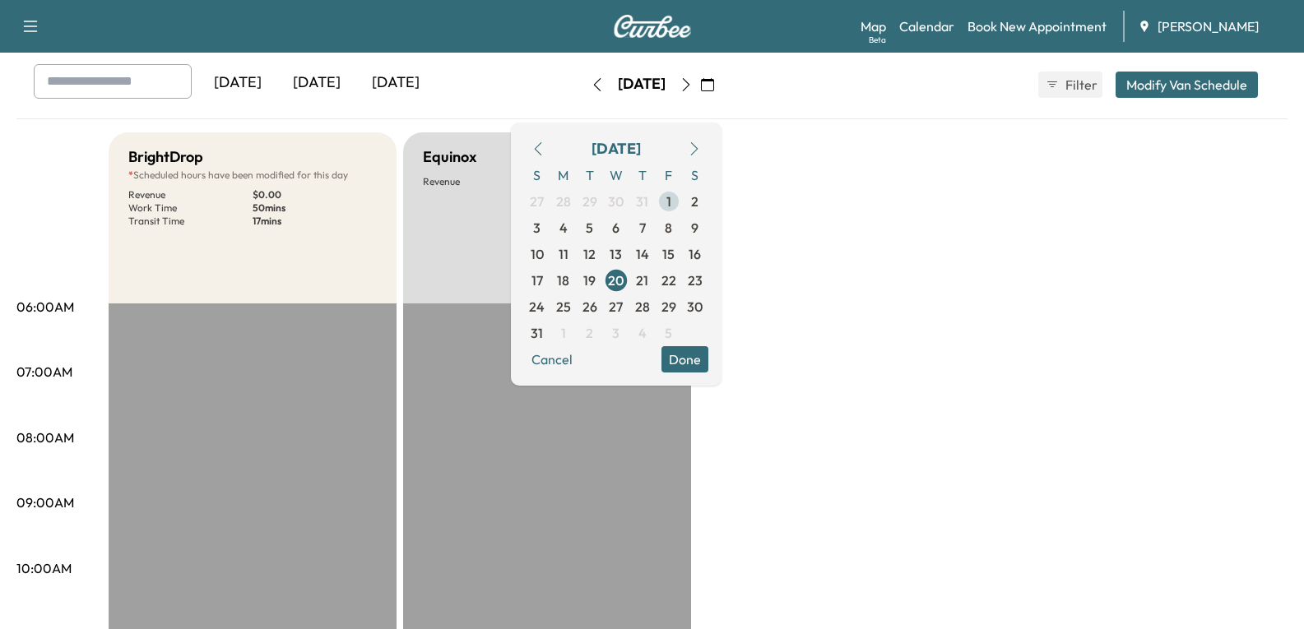
click at [671, 206] on span "1" at bounding box center [668, 202] width 5 height 20
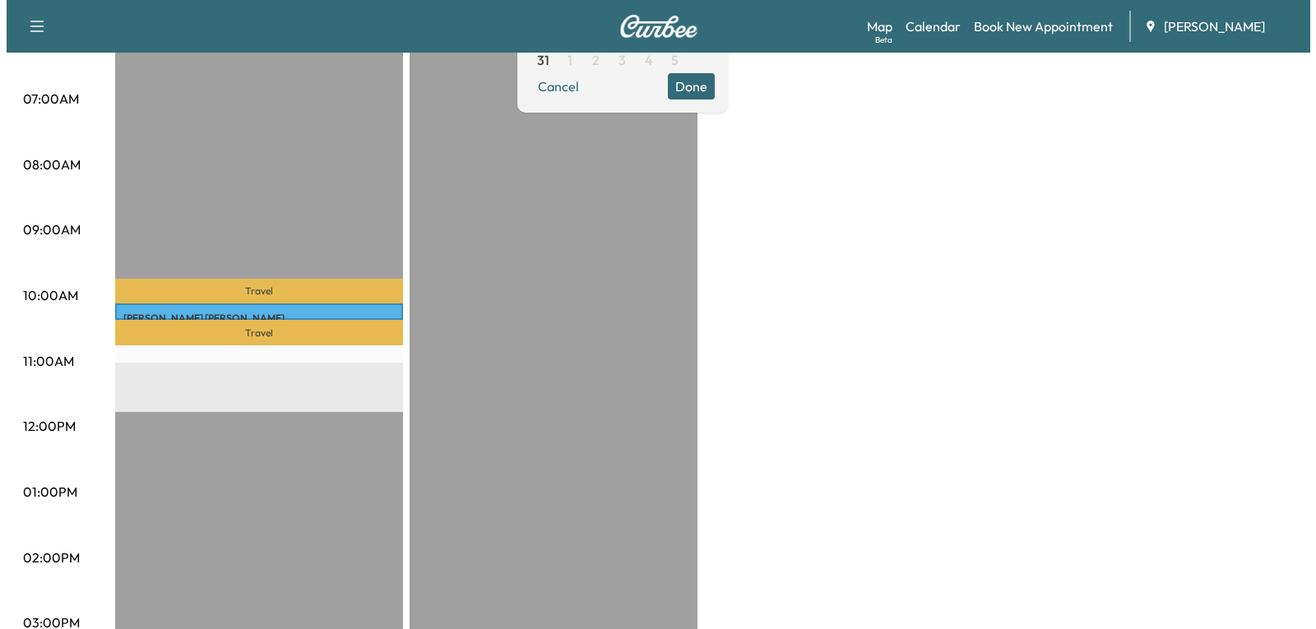
scroll to position [494, 0]
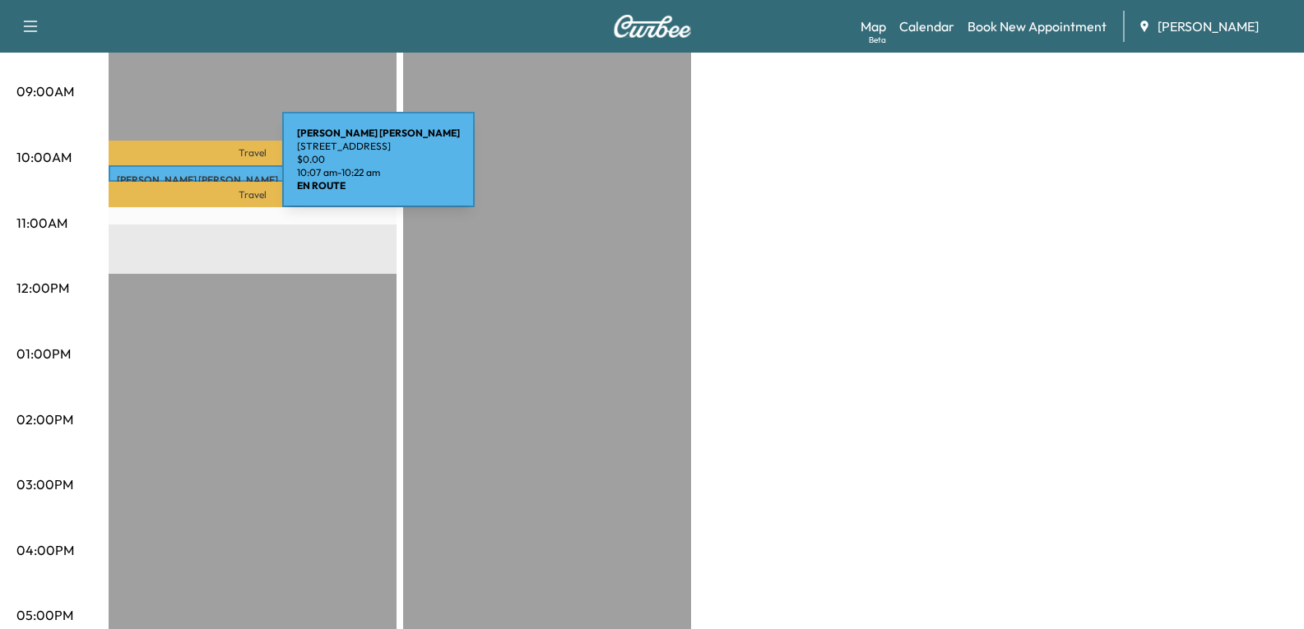
click at [159, 169] on div "[PERSON_NAME] [STREET_ADDRESS] $ 0.00 10:07 am - 10:22 am" at bounding box center [253, 173] width 288 height 16
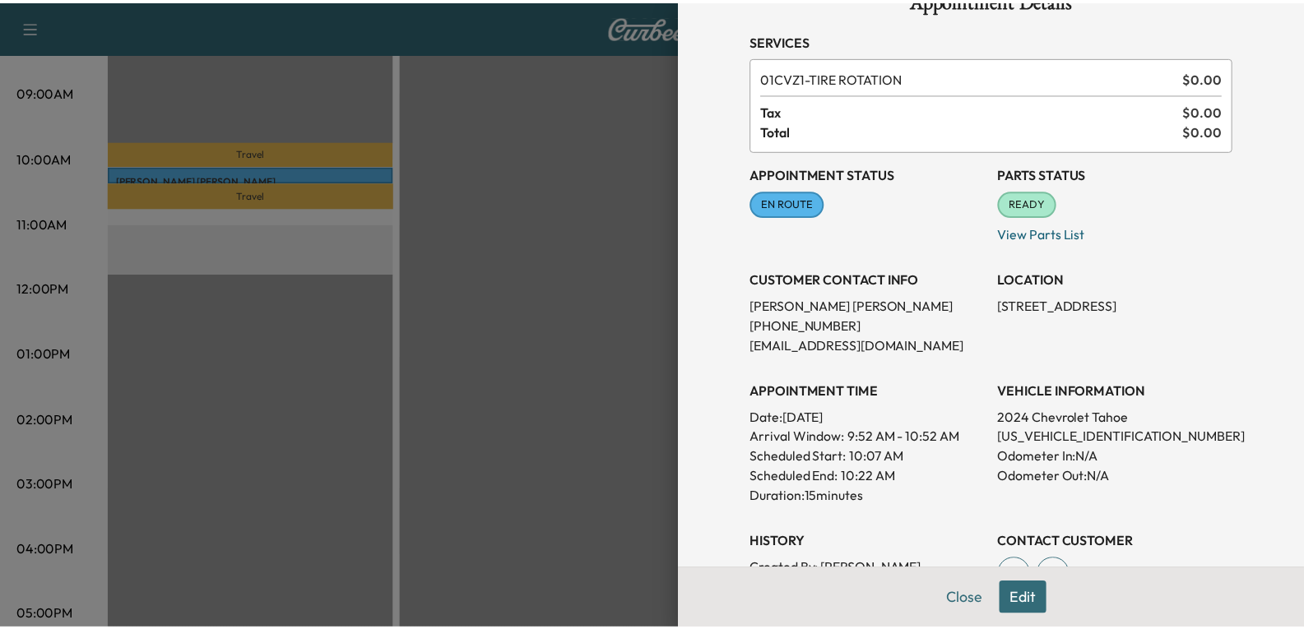
scroll to position [82, 0]
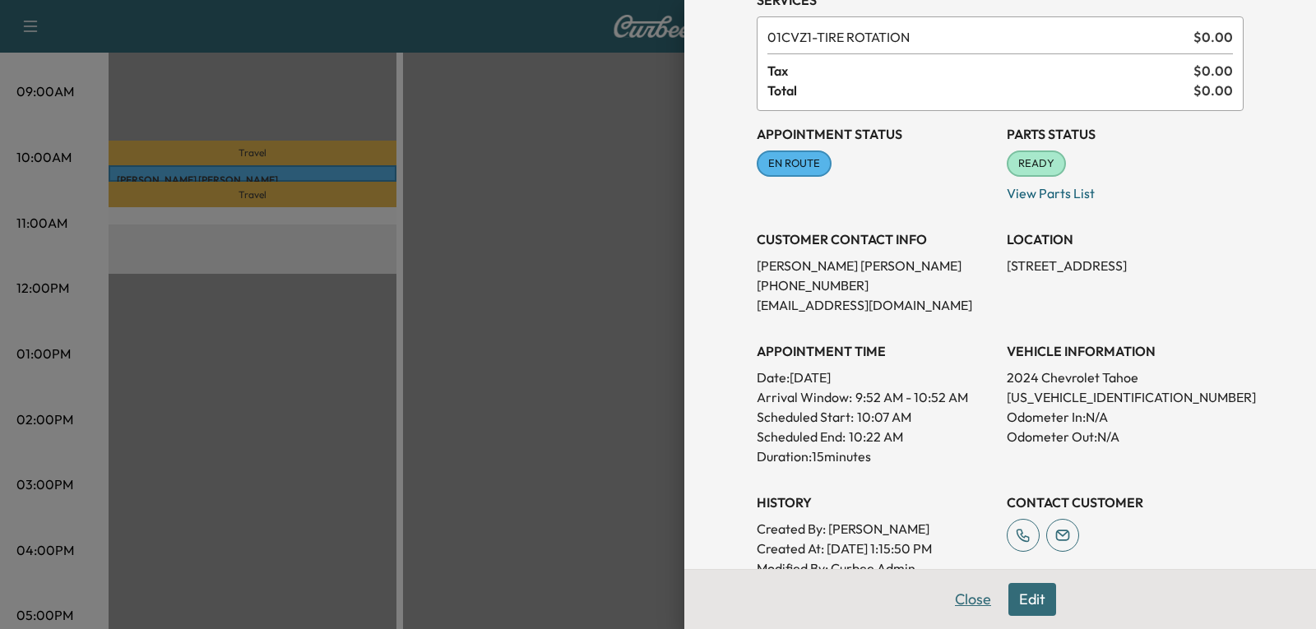
click at [960, 586] on button "Close" at bounding box center [973, 599] width 58 height 33
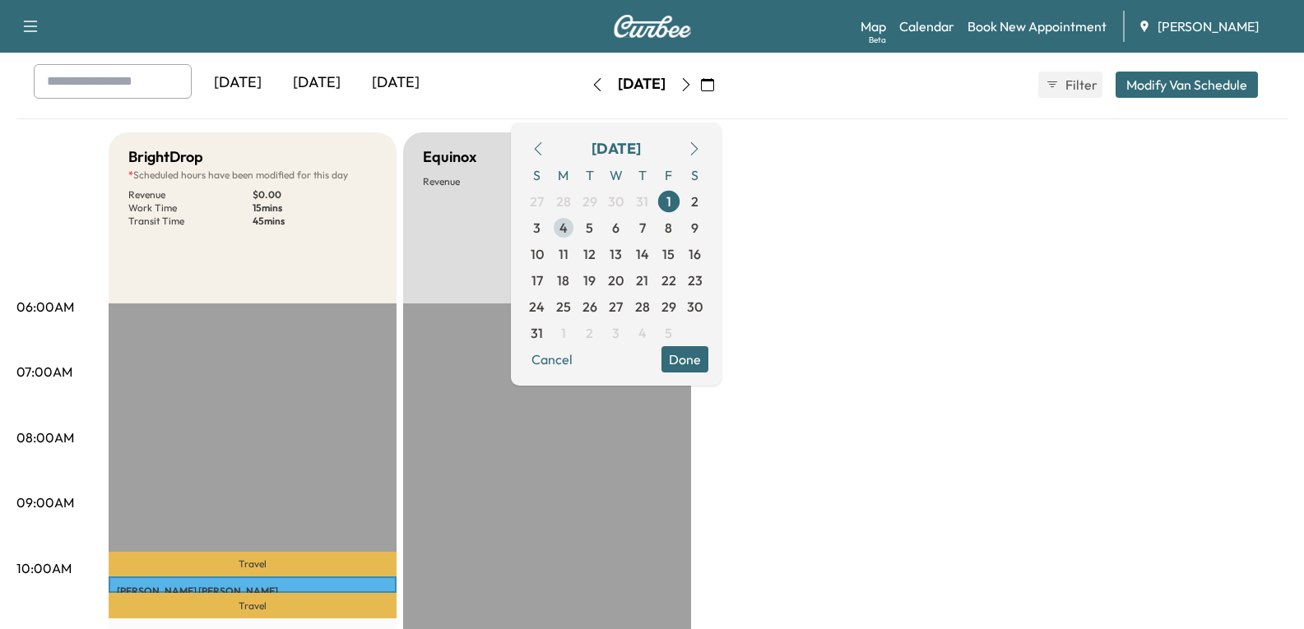
click at [568, 230] on span "4" at bounding box center [563, 228] width 8 height 20
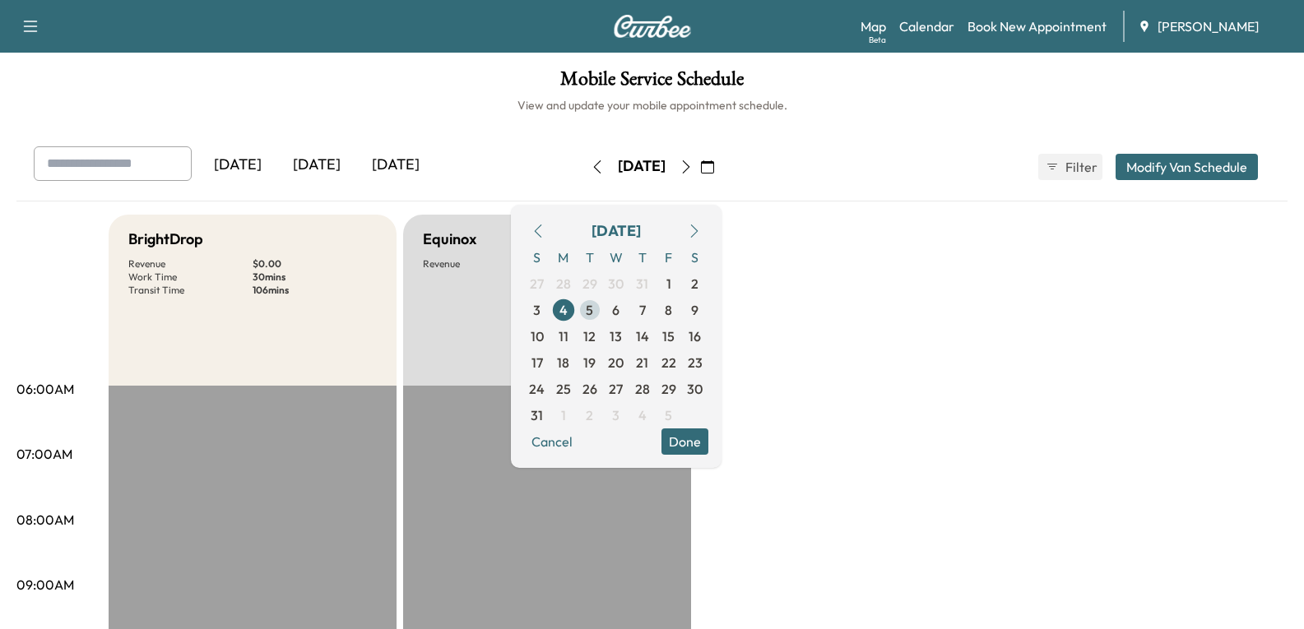
click at [603, 305] on span "5" at bounding box center [590, 310] width 26 height 26
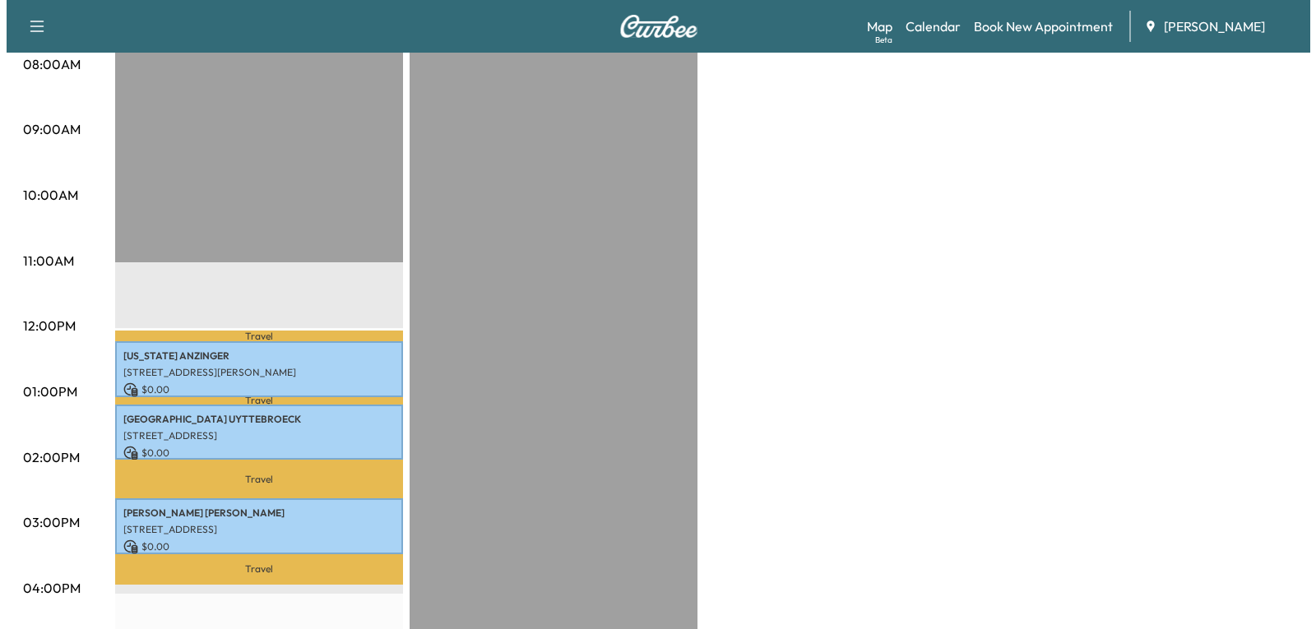
scroll to position [494, 0]
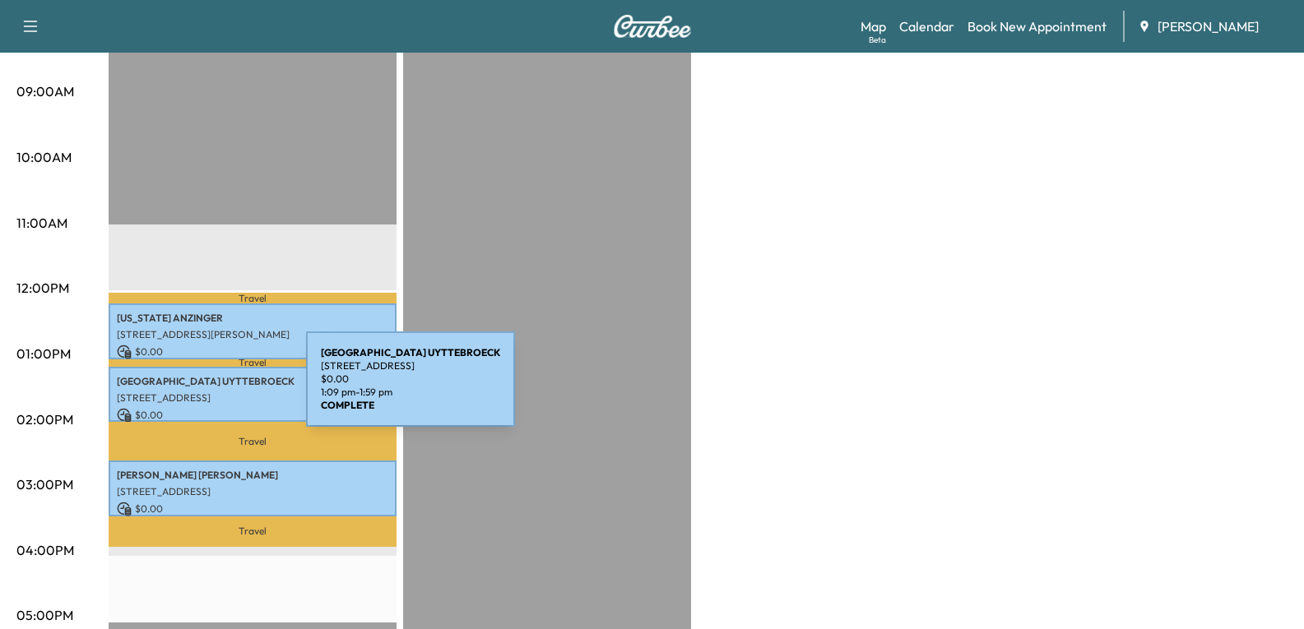
click at [183, 392] on p "[STREET_ADDRESS]" at bounding box center [252, 398] width 271 height 13
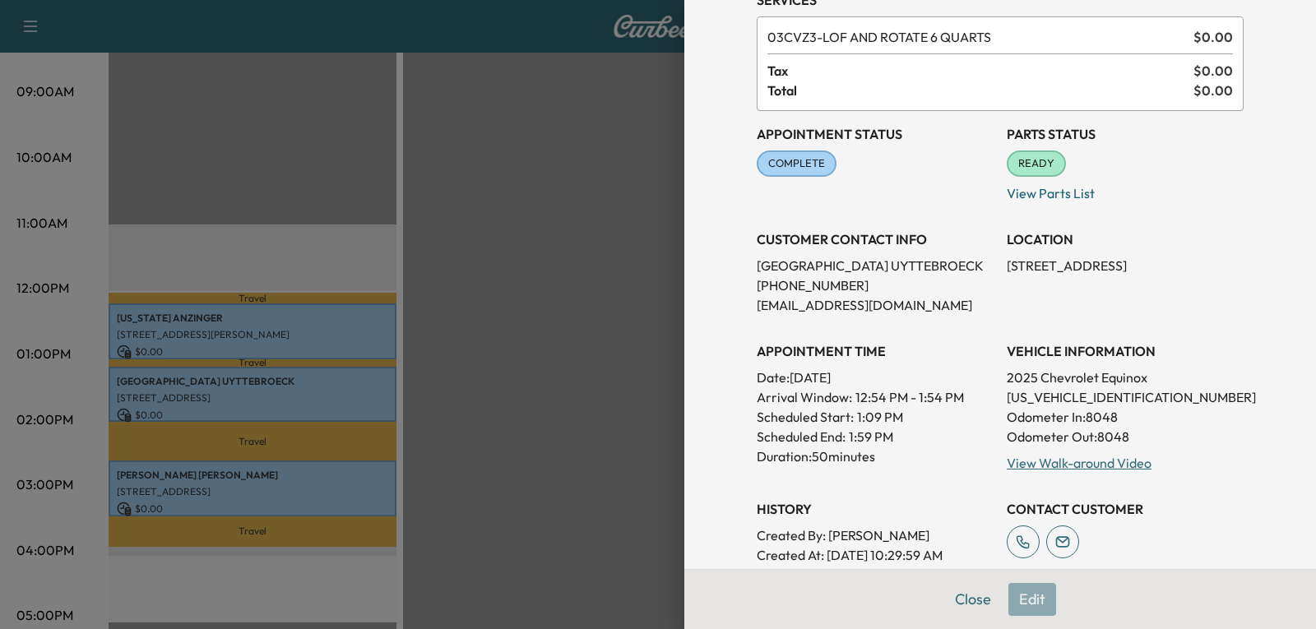
scroll to position [165, 0]
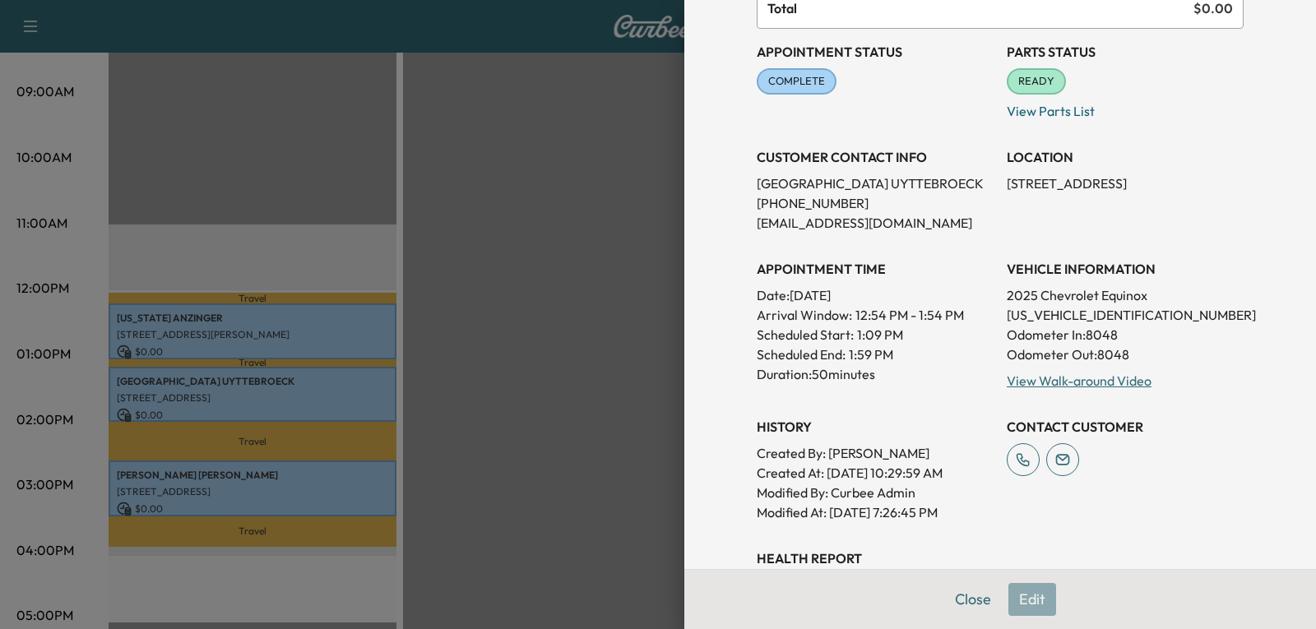
click at [197, 478] on div at bounding box center [658, 314] width 1316 height 629
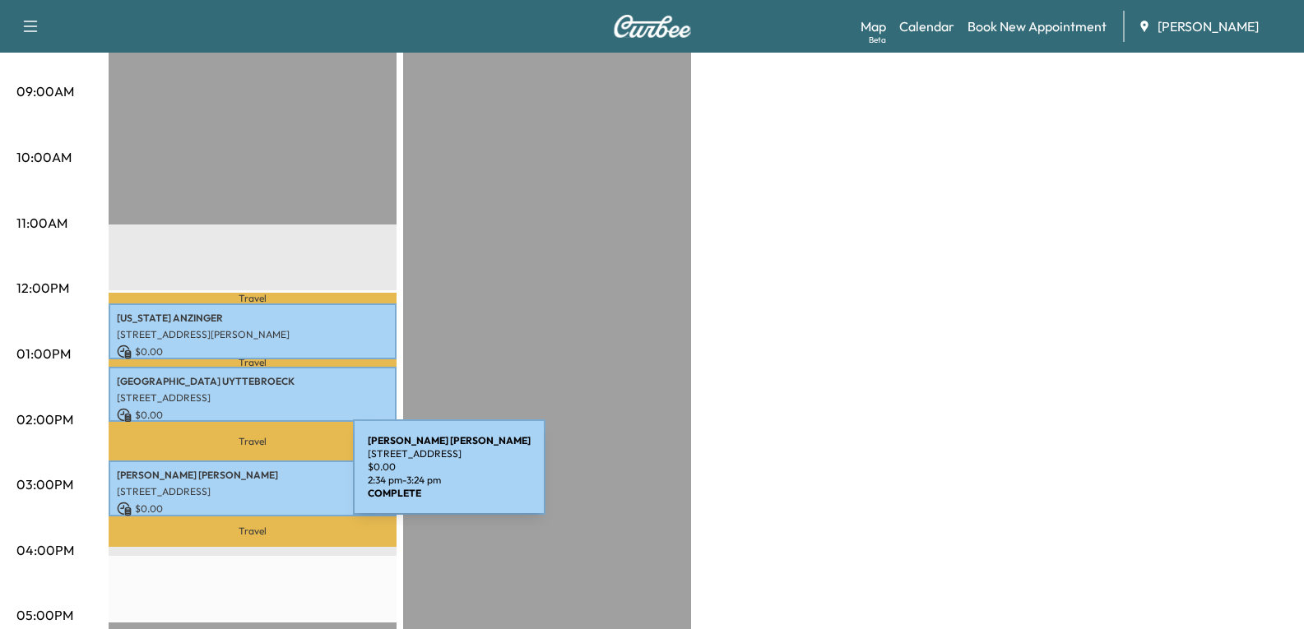
click at [230, 477] on div "[PERSON_NAME] [STREET_ADDRESS] $ 0.00 2:34 pm - 3:24 pm" at bounding box center [253, 488] width 288 height 55
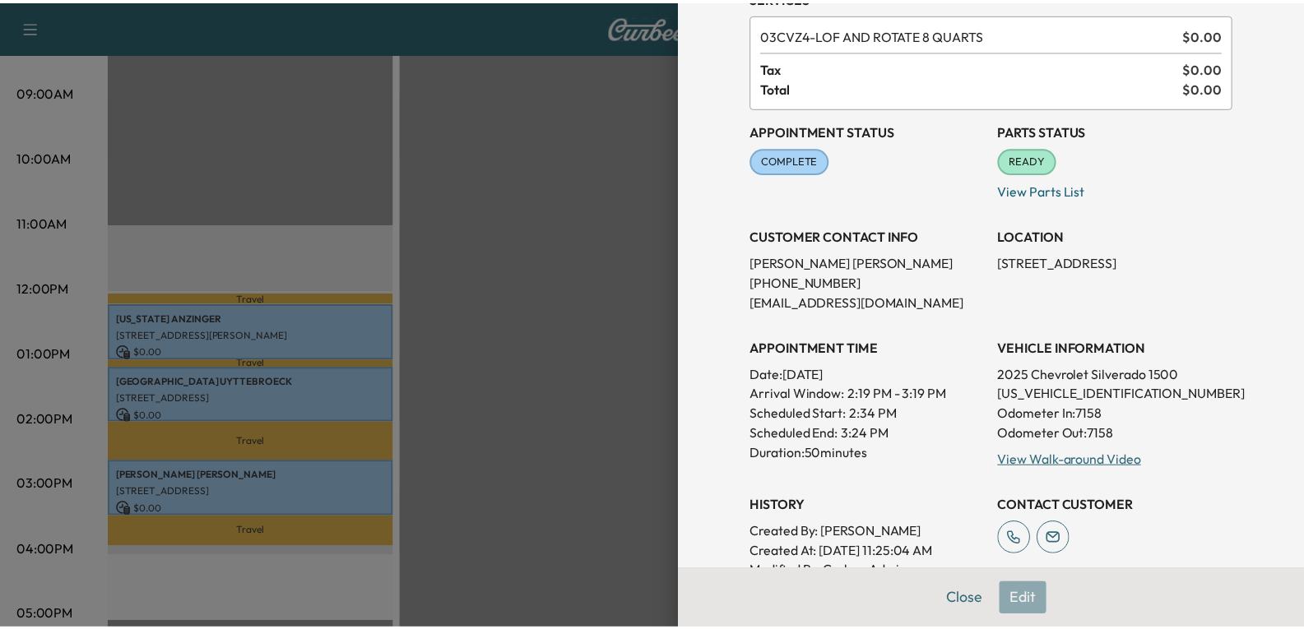
scroll to position [82, 0]
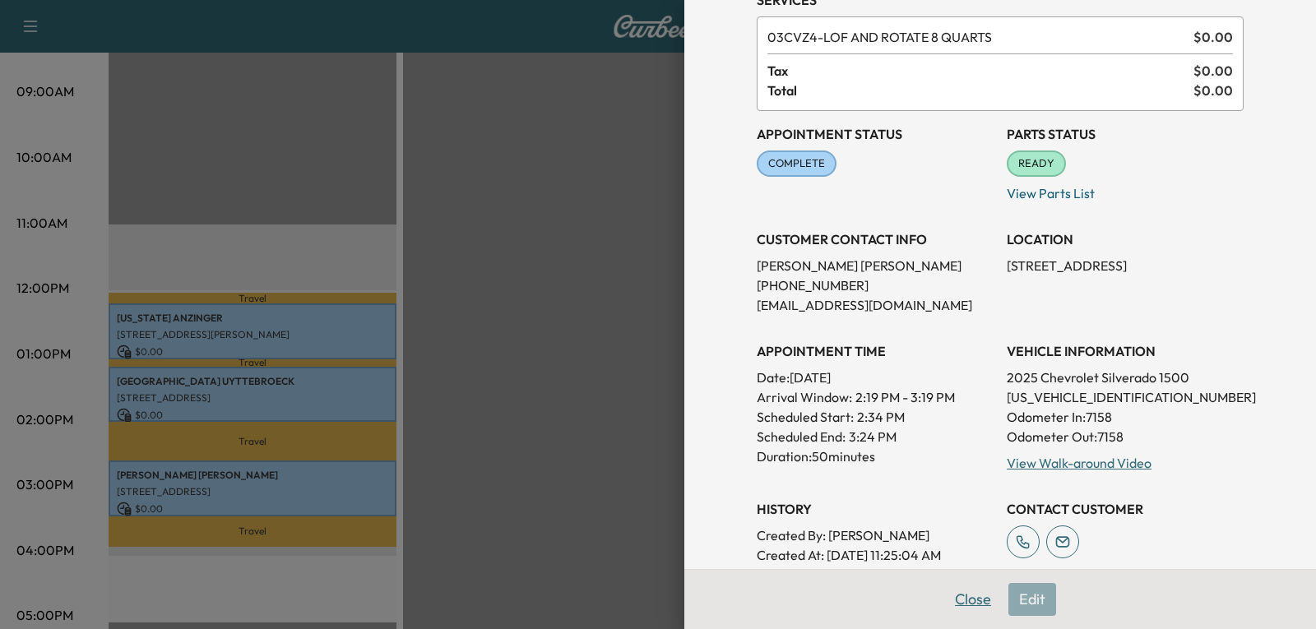
click at [965, 586] on button "Close" at bounding box center [973, 599] width 58 height 33
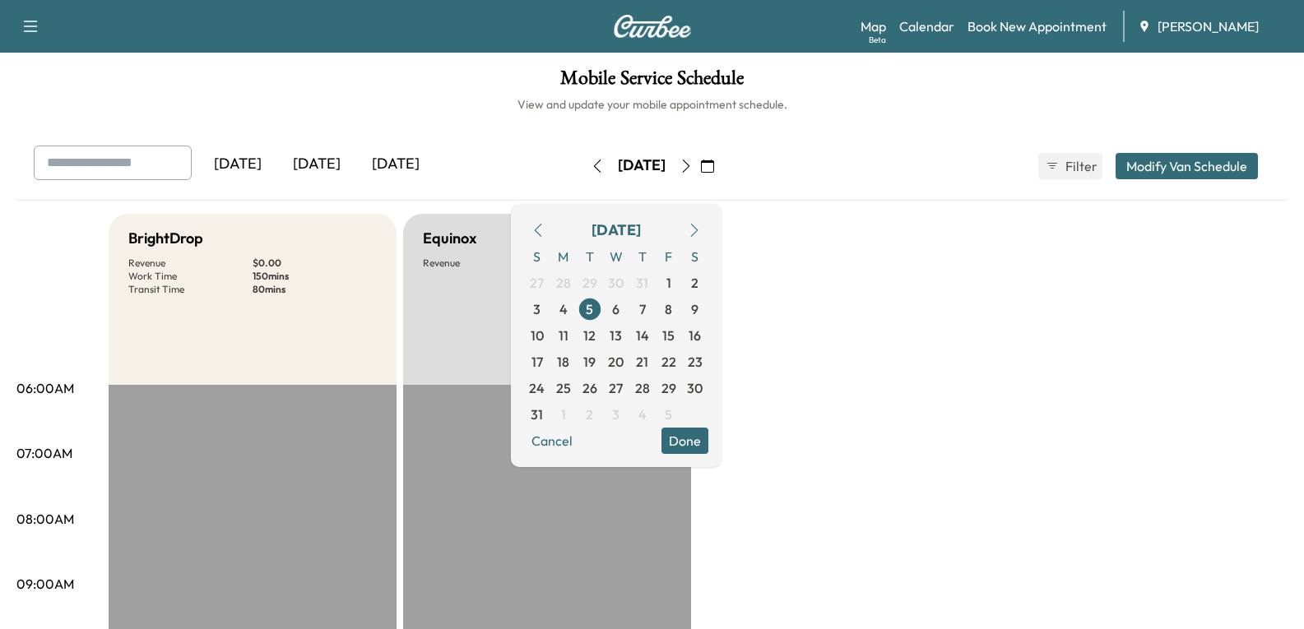
scroll to position [0, 0]
click at [328, 163] on div "[DATE]" at bounding box center [316, 165] width 79 height 38
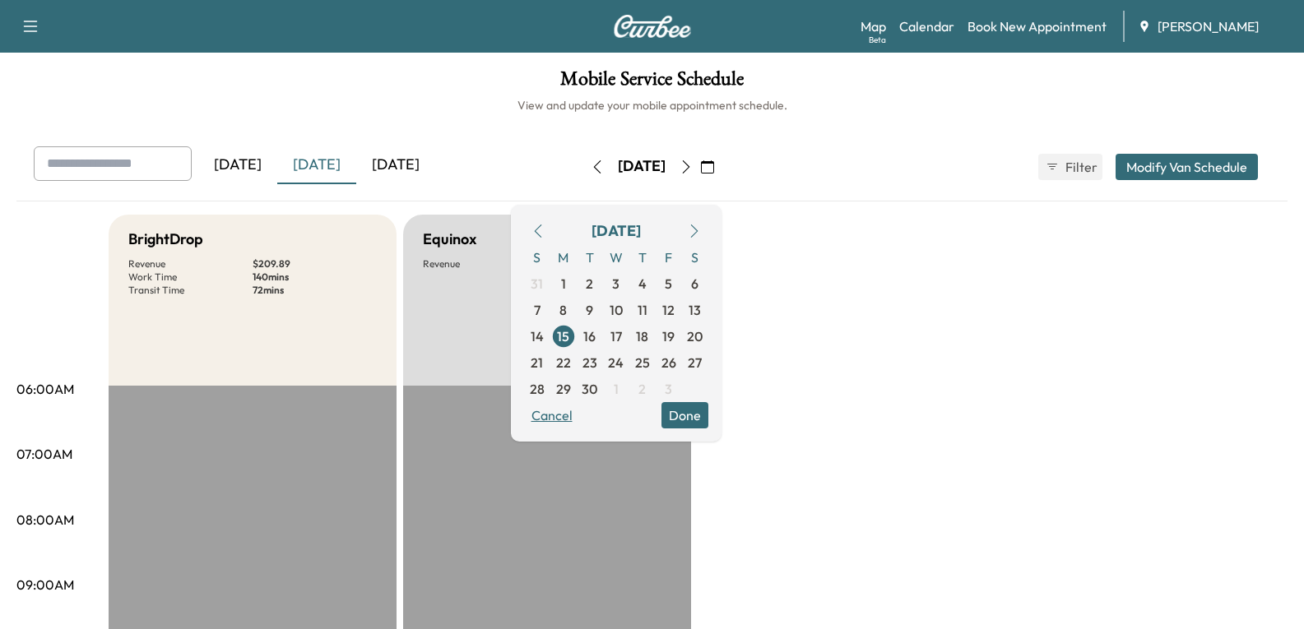
click at [580, 418] on button "Cancel" at bounding box center [552, 415] width 56 height 26
